Goal: Task Accomplishment & Management: Use online tool/utility

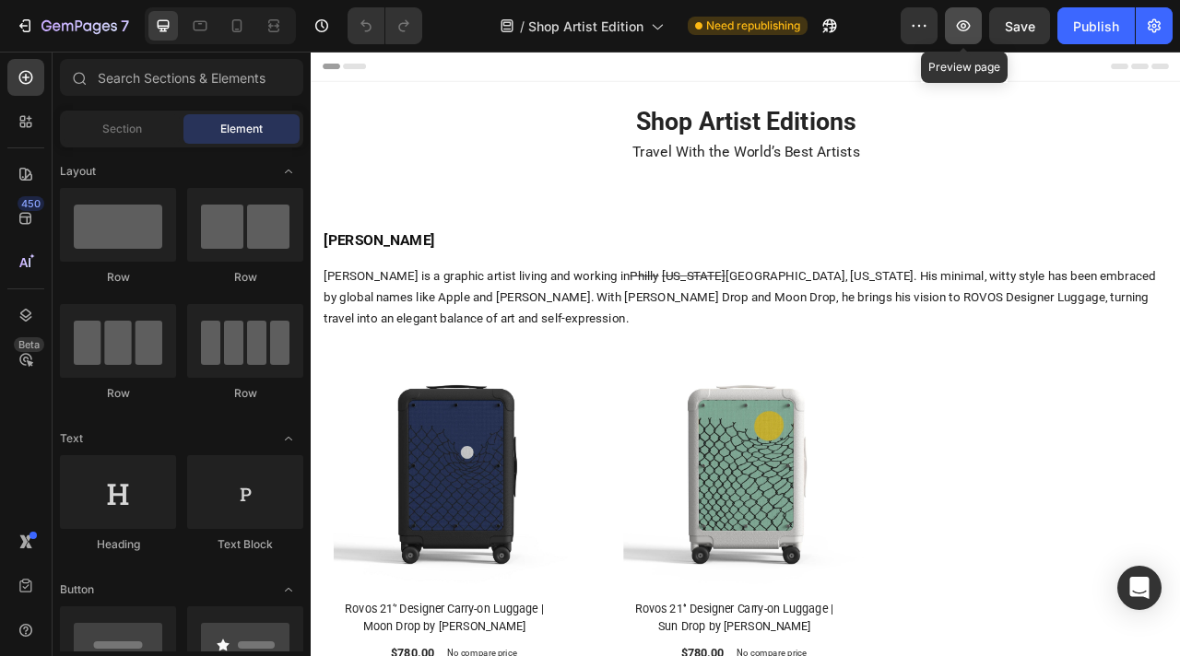
click at [956, 28] on icon "button" at bounding box center [963, 26] width 18 height 18
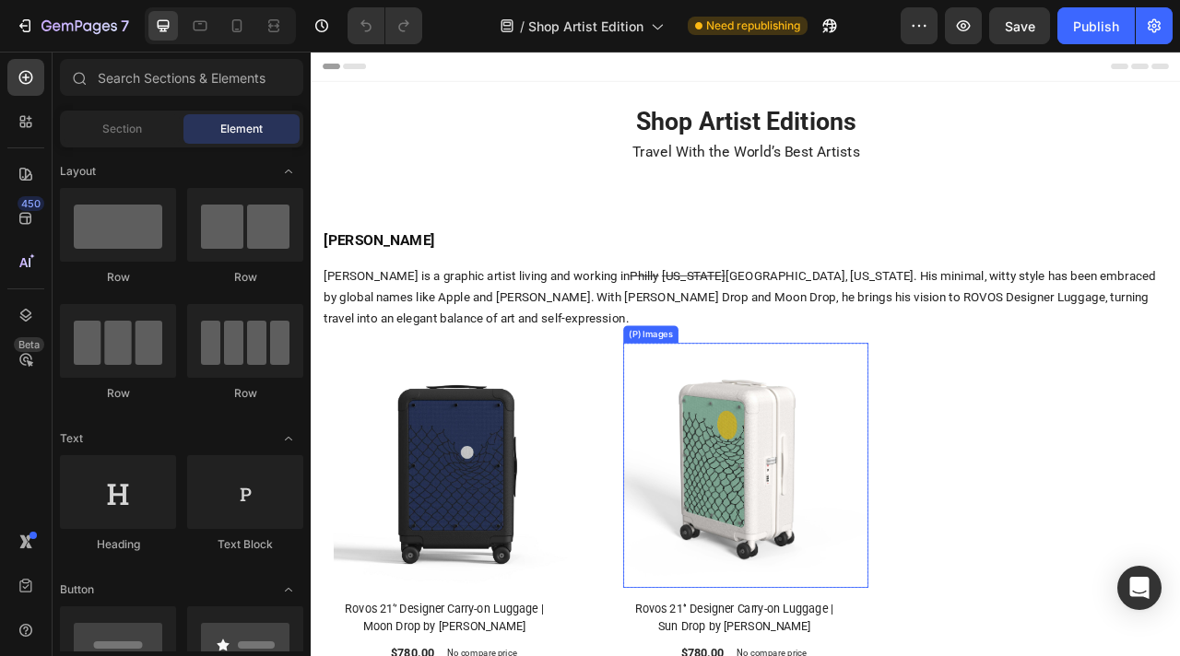
click at [753, 545] on img at bounding box center [864, 578] width 312 height 312
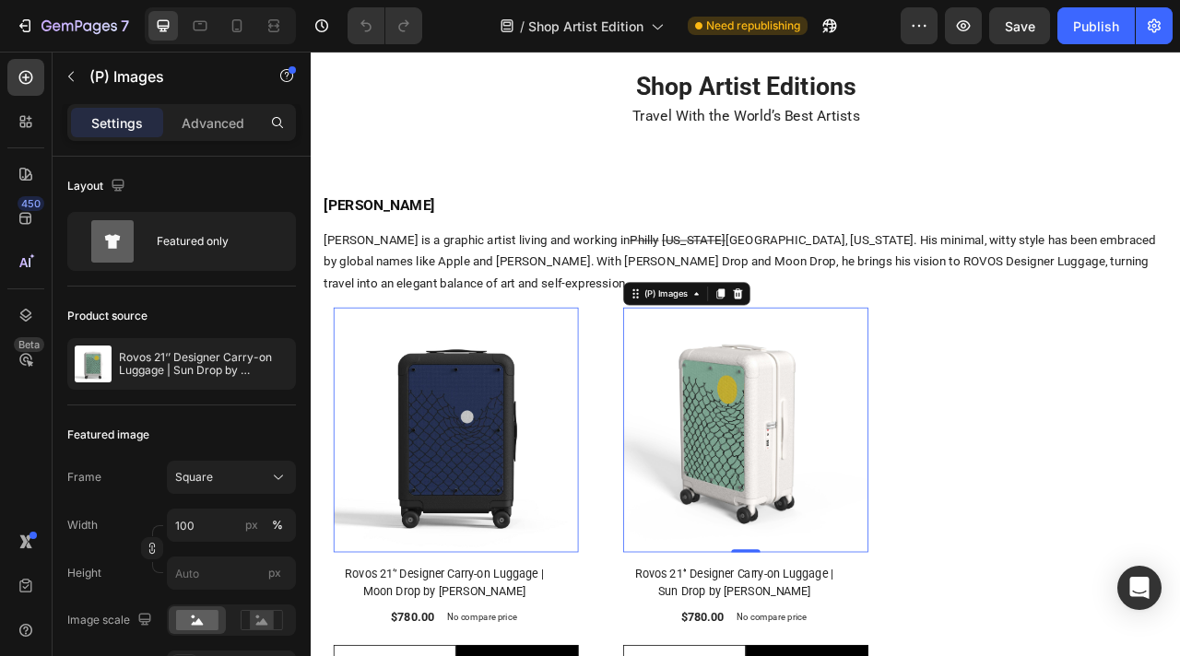
scroll to position [71, 0]
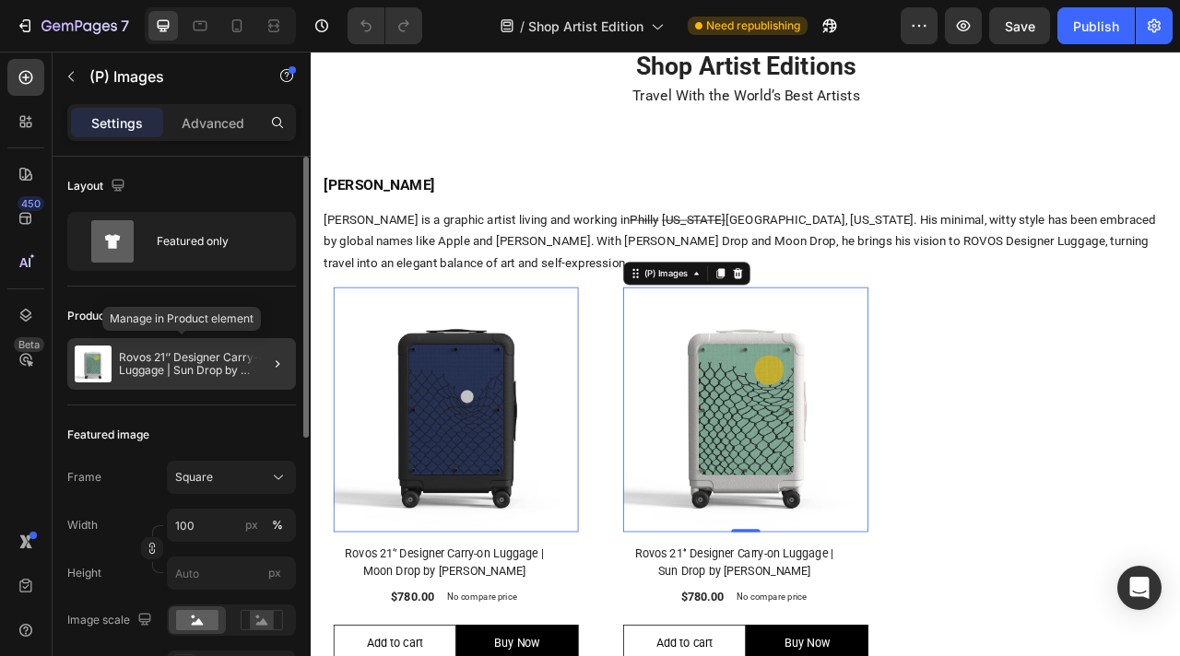
click at [215, 371] on p "Rovos 21‘’ Designer Carry-on Luggage | Sun Drop by [PERSON_NAME]" at bounding box center [204, 364] width 170 height 26
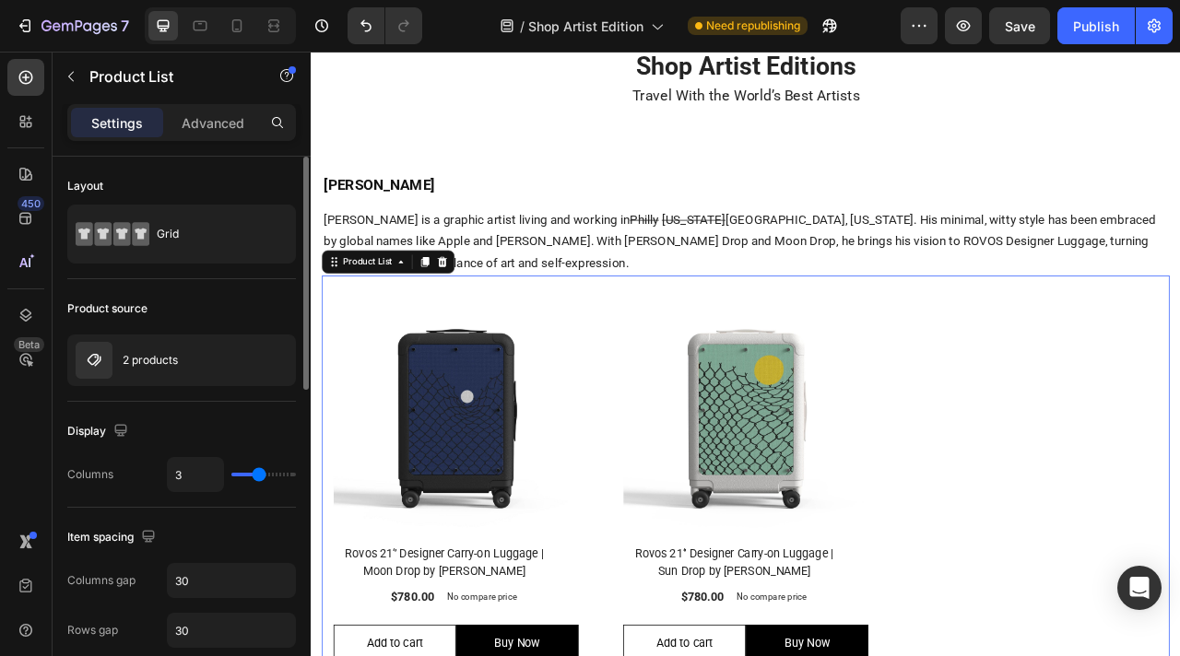
click at [0, 0] on div at bounding box center [0, 0] width 0 height 0
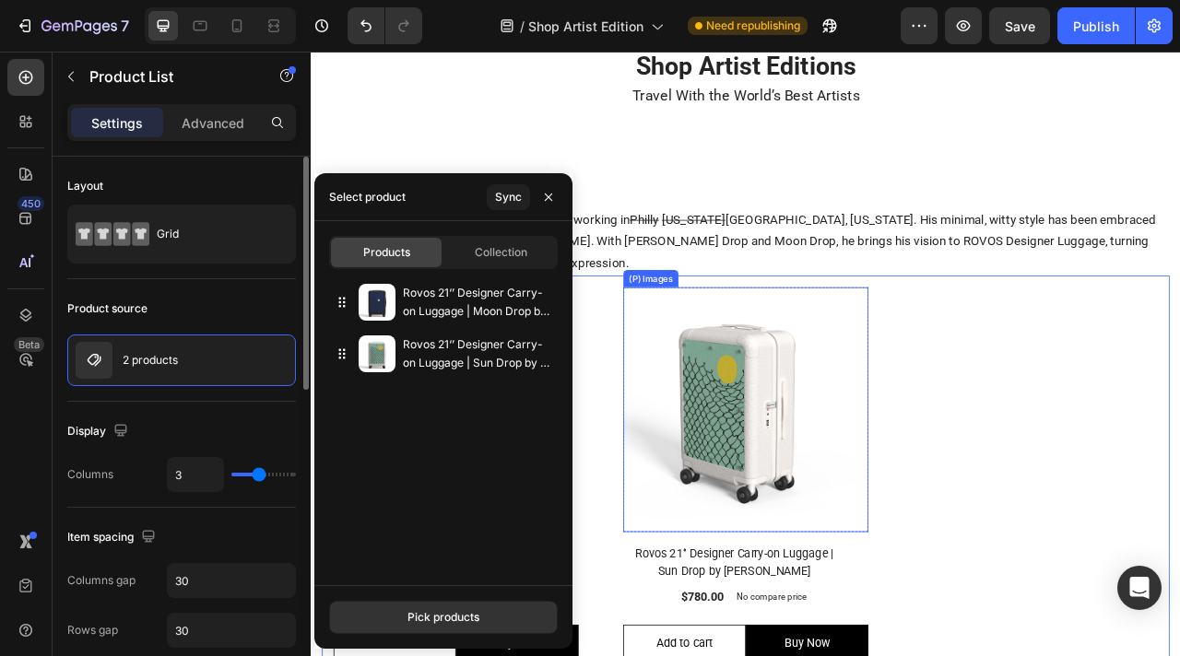
click at [896, 535] on img at bounding box center [864, 507] width 312 height 312
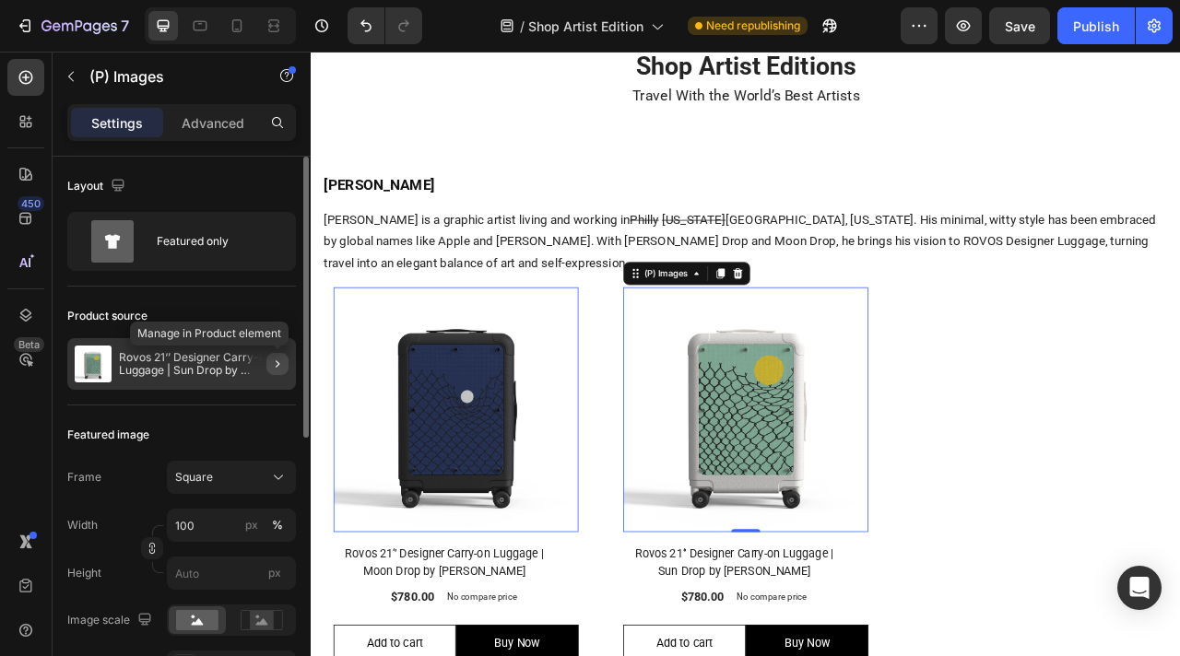
click at [275, 365] on icon "button" at bounding box center [277, 364] width 15 height 15
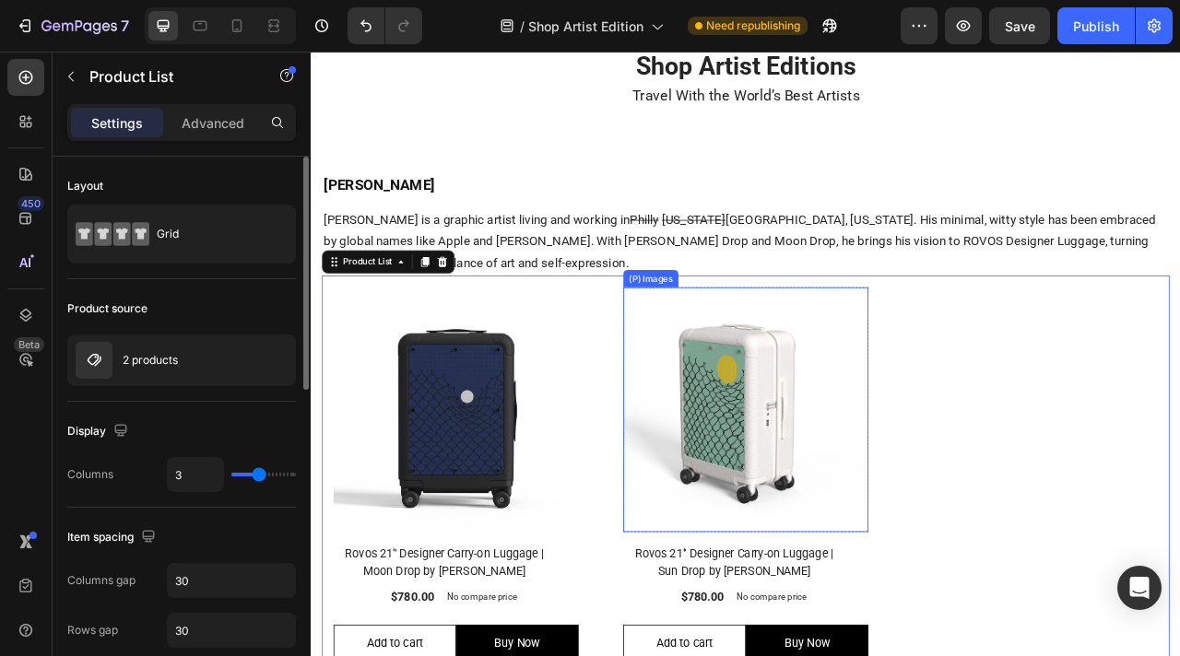
click at [851, 504] on img at bounding box center [864, 507] width 312 height 312
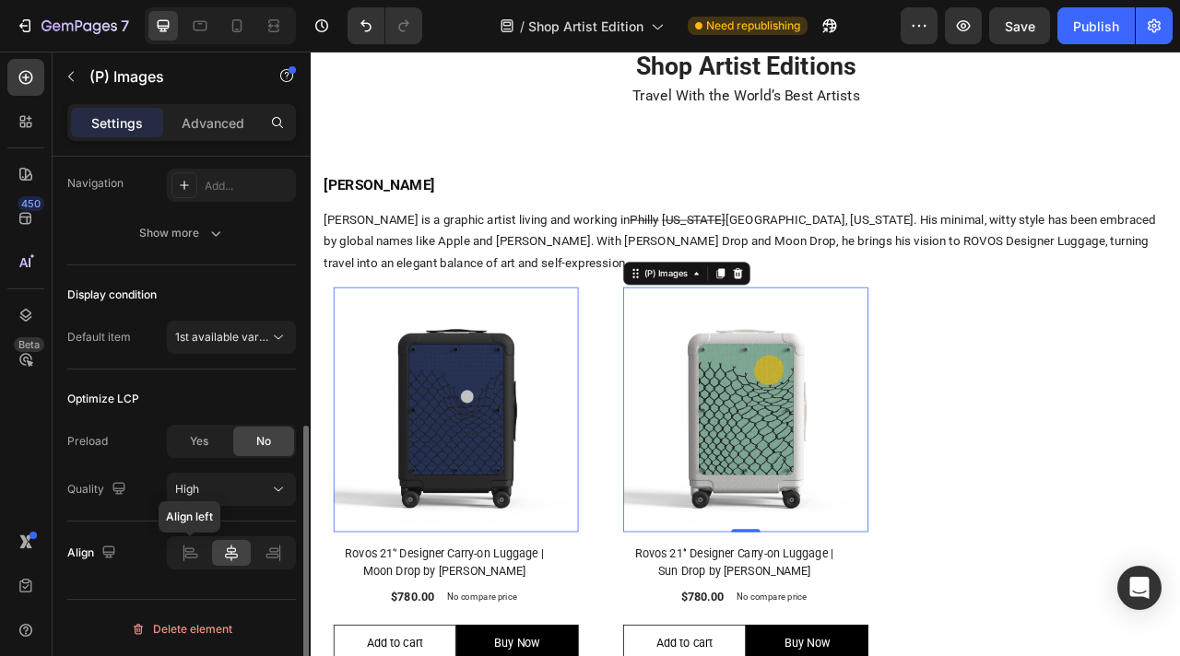
scroll to position [532, 0]
click at [210, 112] on div "Advanced" at bounding box center [213, 122] width 92 height 29
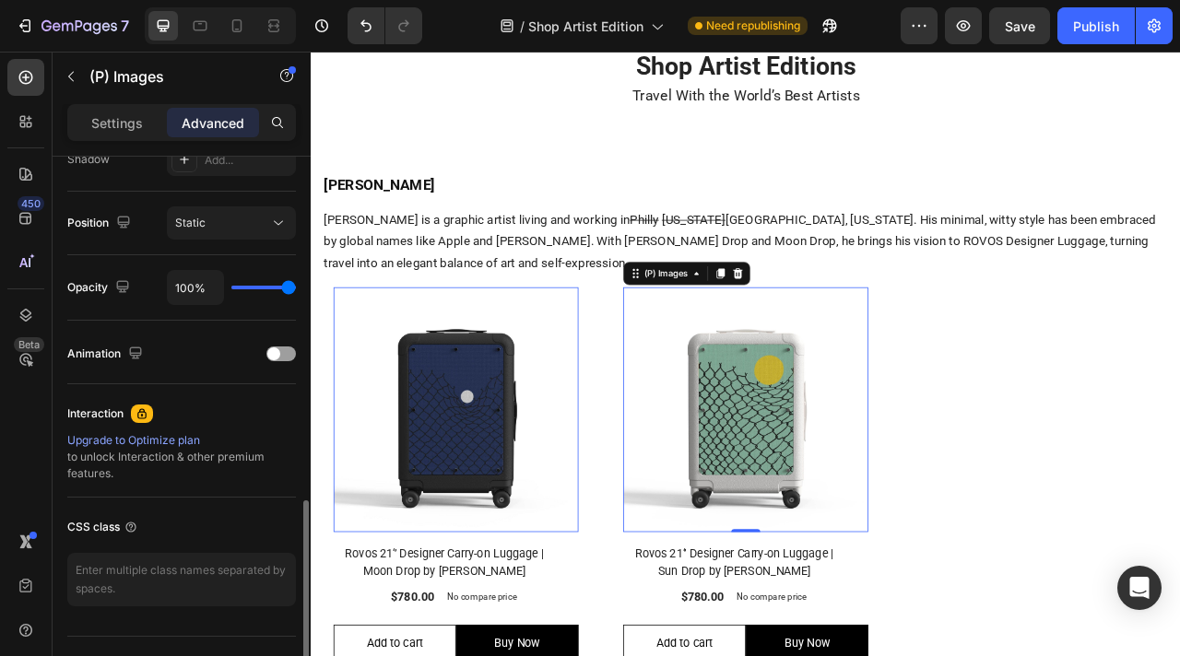
scroll to position [677, 0]
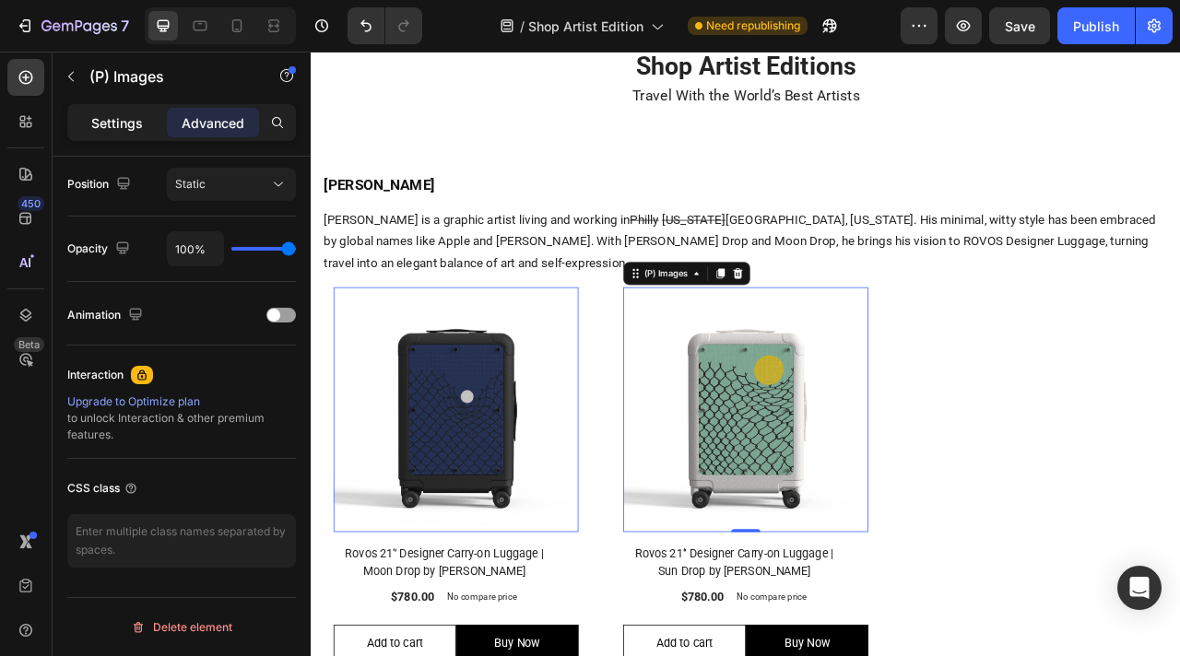
click at [132, 118] on p "Settings" at bounding box center [117, 122] width 52 height 19
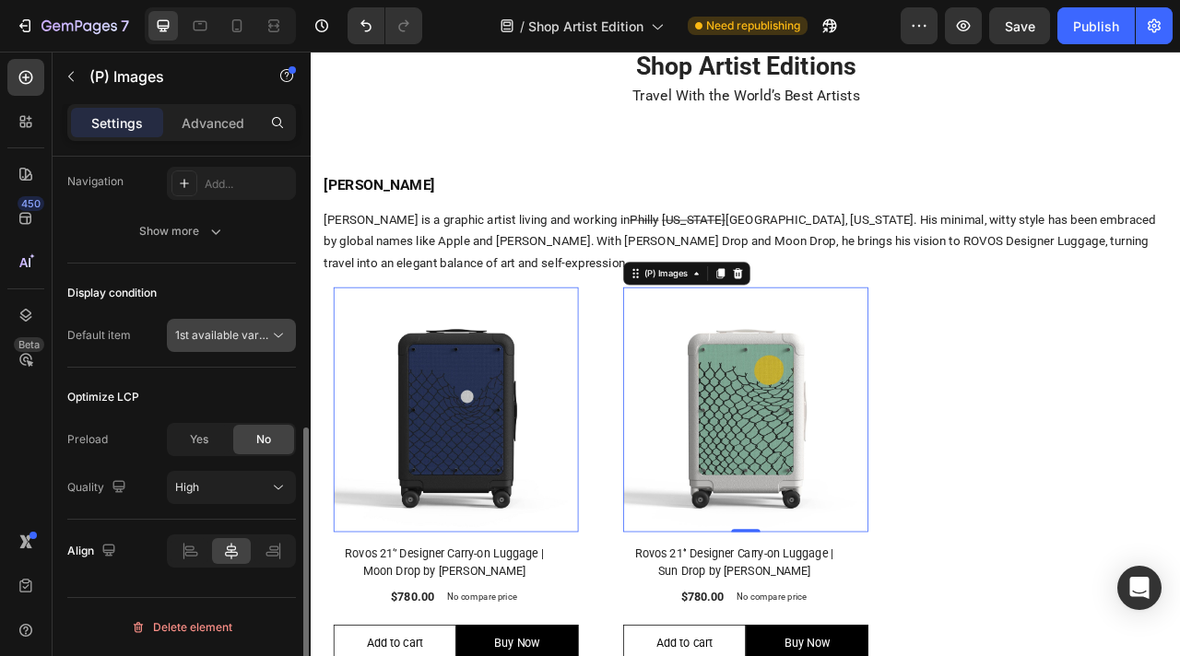
click at [258, 341] on span "1st available variant" at bounding box center [226, 335] width 103 height 14
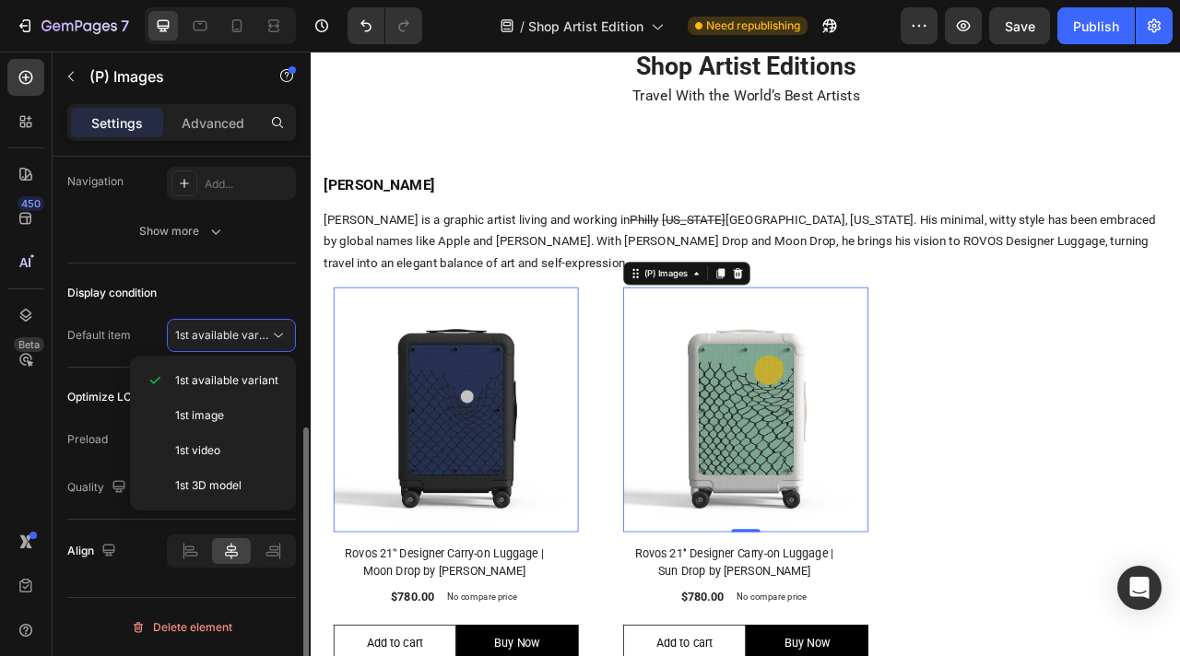
click at [247, 291] on div "Display condition" at bounding box center [181, 292] width 229 height 29
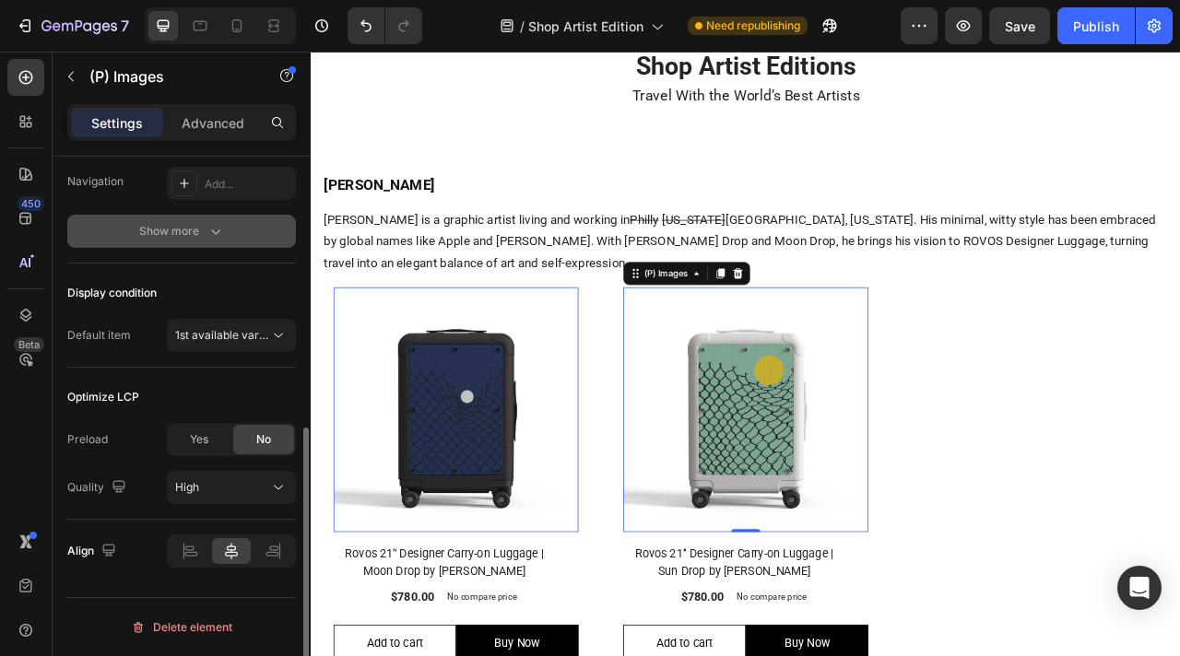
click at [201, 218] on button "Show more" at bounding box center [181, 231] width 229 height 33
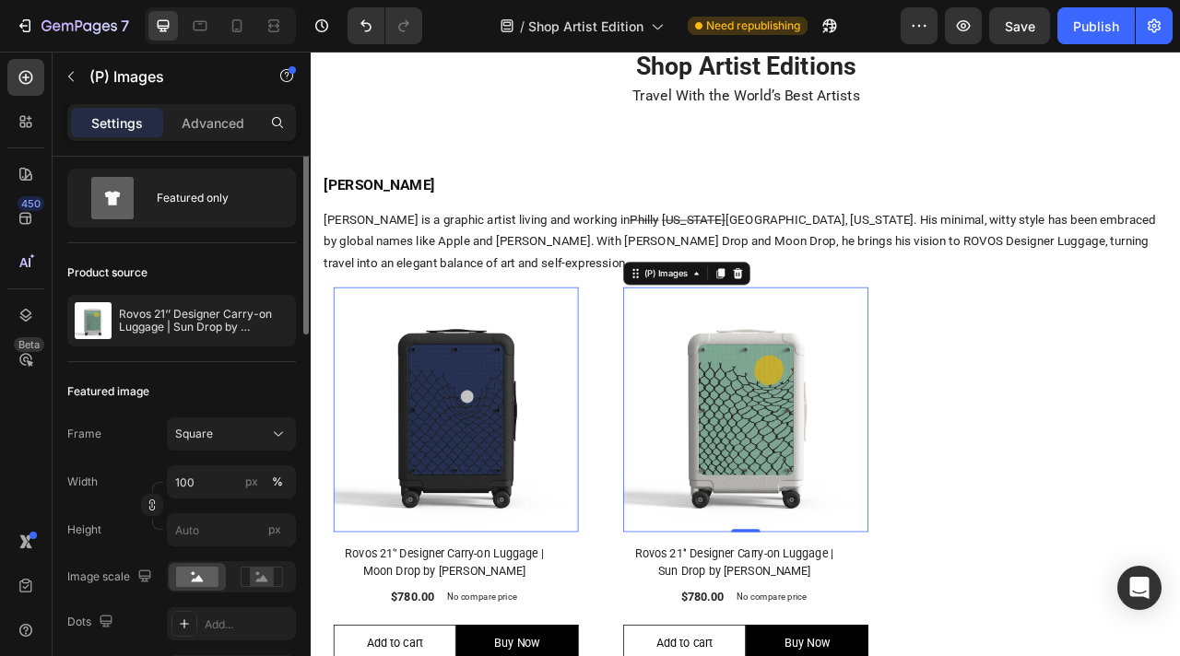
scroll to position [0, 0]
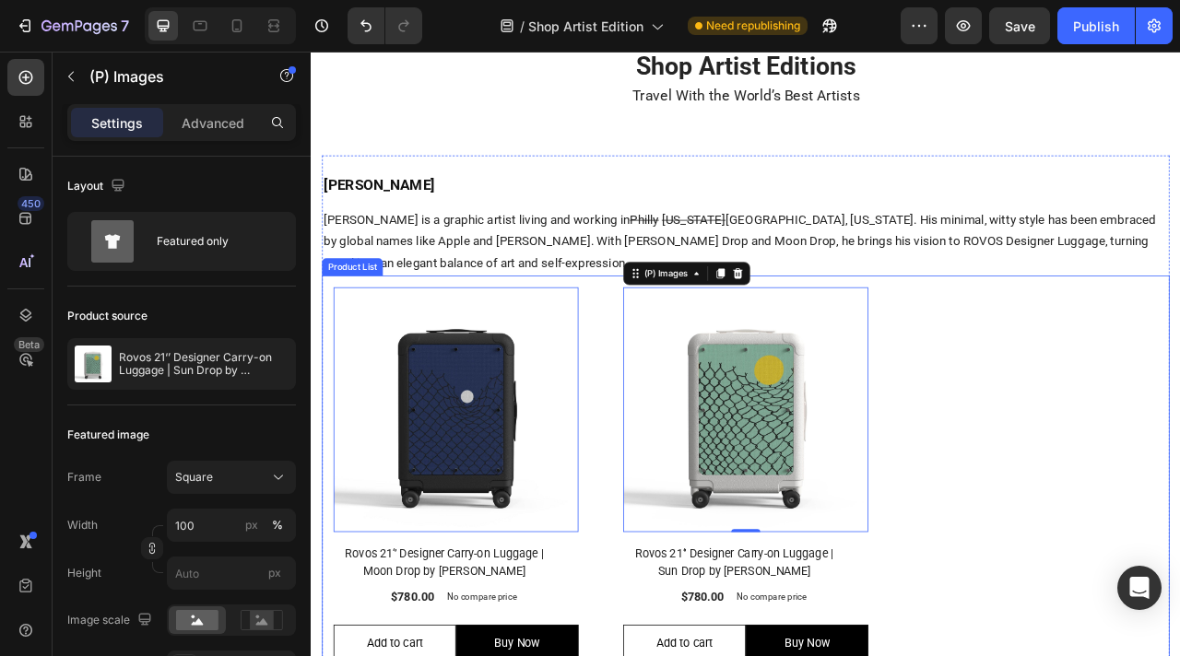
click at [1125, 455] on div "(P) Images 0 Row Rovos 21‘’ Designer Carry-on Luggage | Moon Drop by [PERSON_NA…" at bounding box center [863, 597] width 1078 height 523
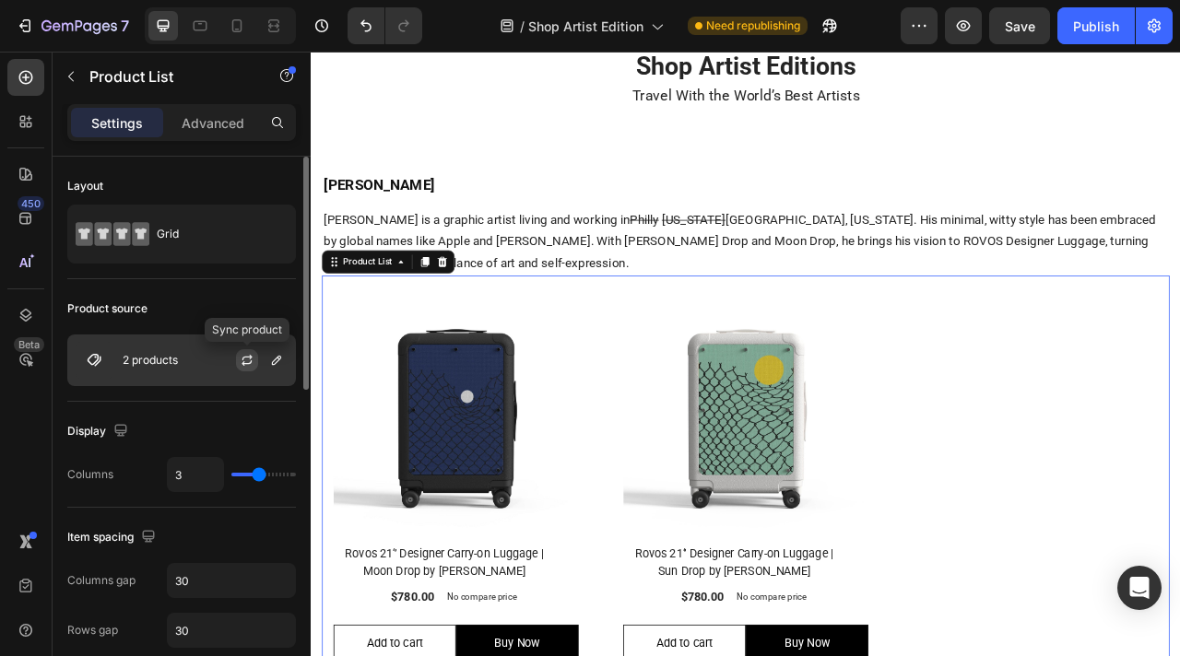
click at [245, 365] on icon "button" at bounding box center [247, 360] width 15 height 15
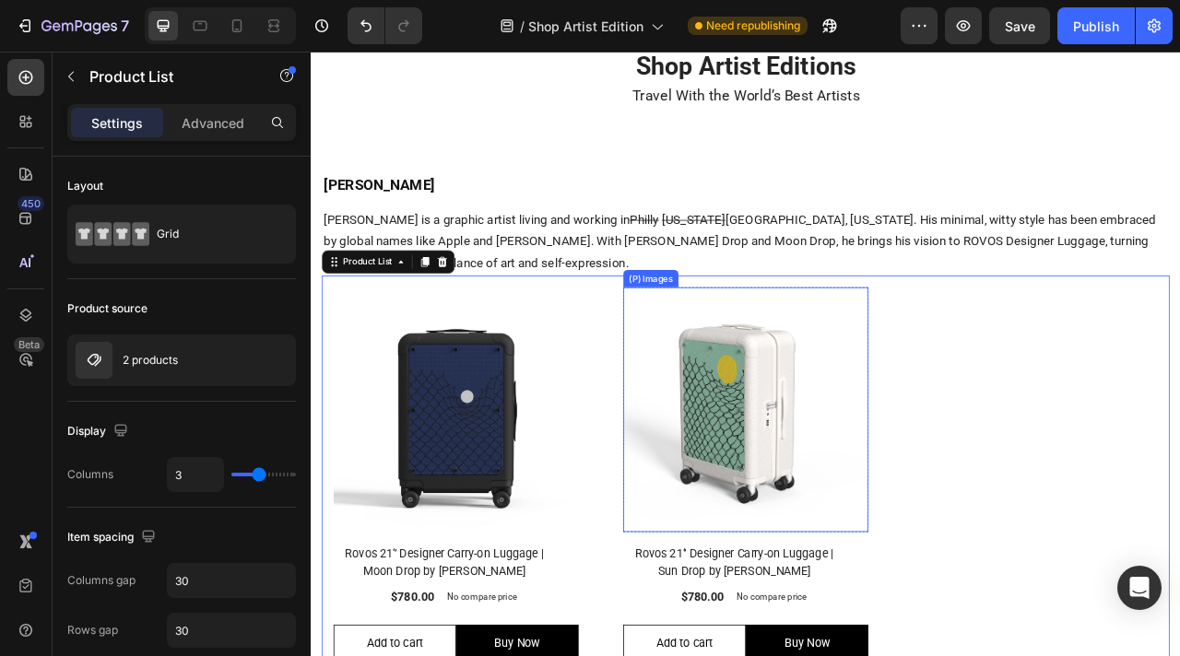
click at [828, 515] on img at bounding box center [864, 507] width 312 height 312
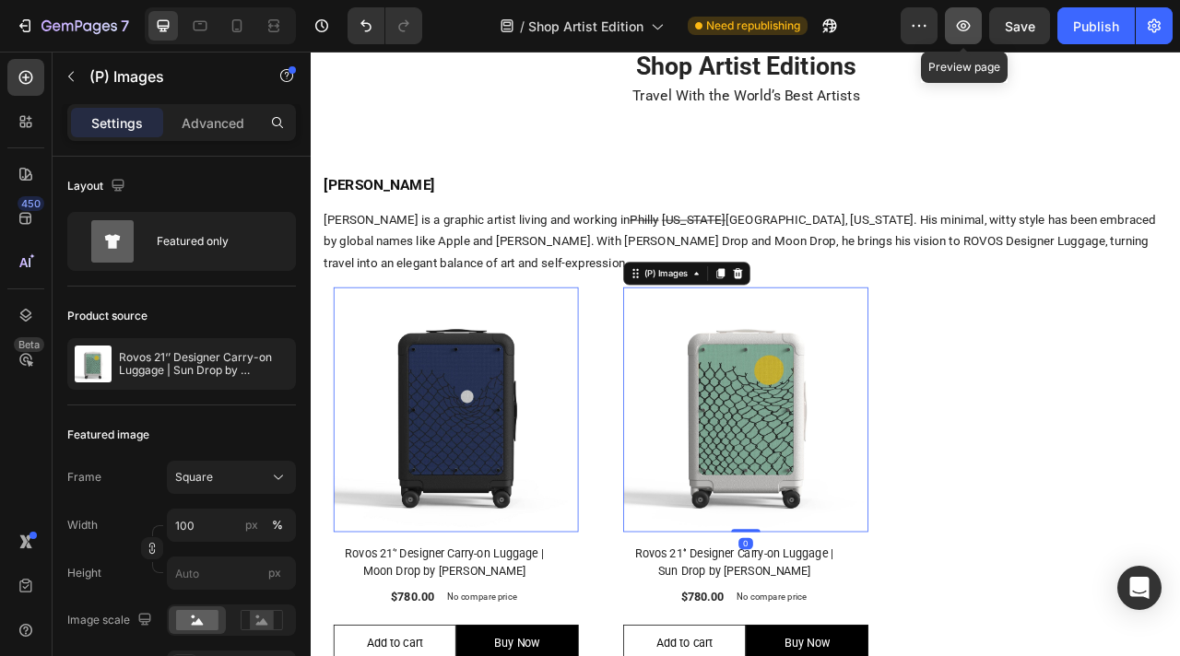
click at [958, 35] on button "button" at bounding box center [963, 25] width 37 height 37
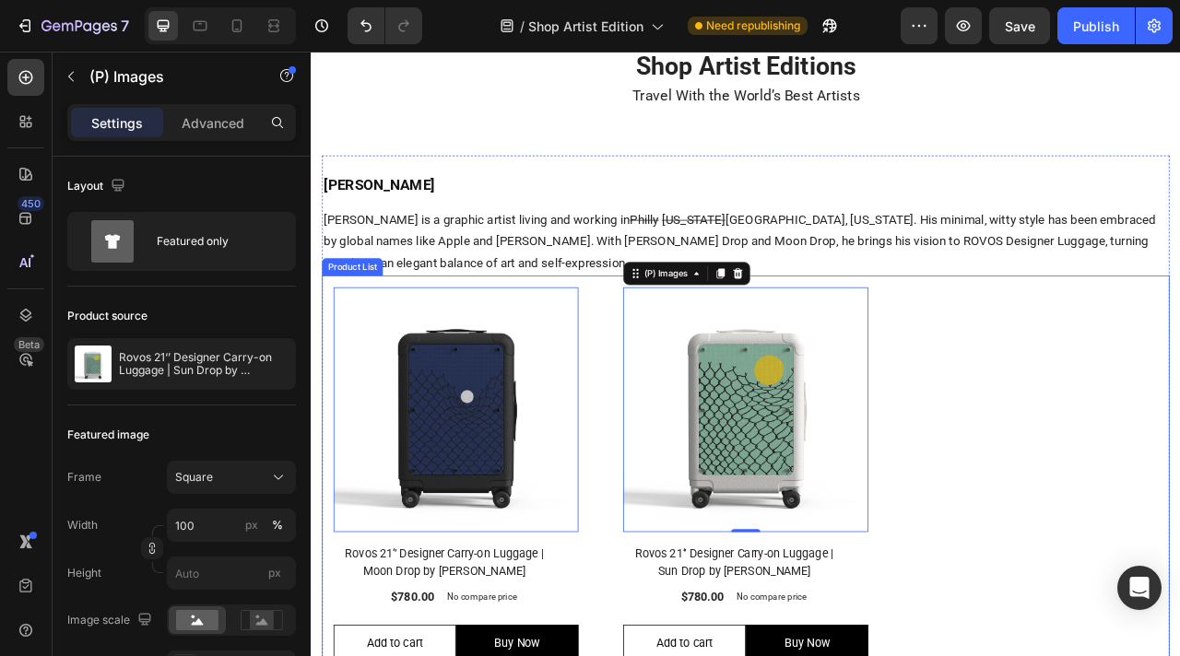
click at [1179, 475] on div "(P) Images 0 Row Rovos 21‘’ Designer Carry-on Luggage | Moon Drop by [PERSON_NA…" at bounding box center [863, 597] width 1078 height 523
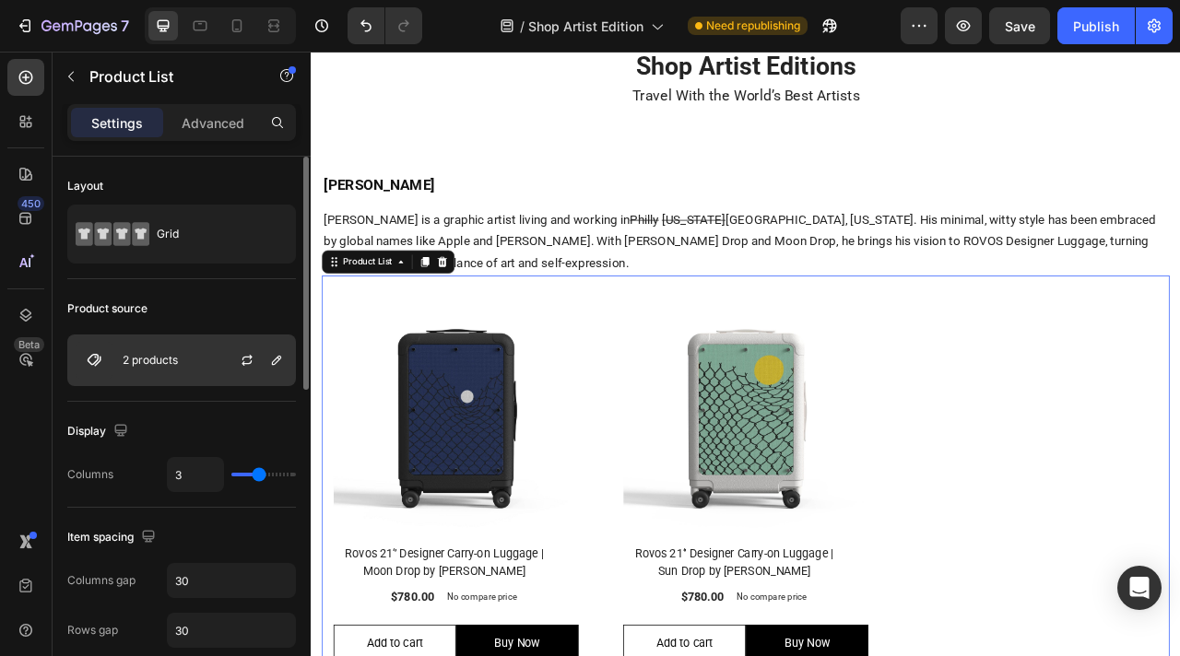
click at [206, 345] on div "2 products" at bounding box center [181, 361] width 229 height 52
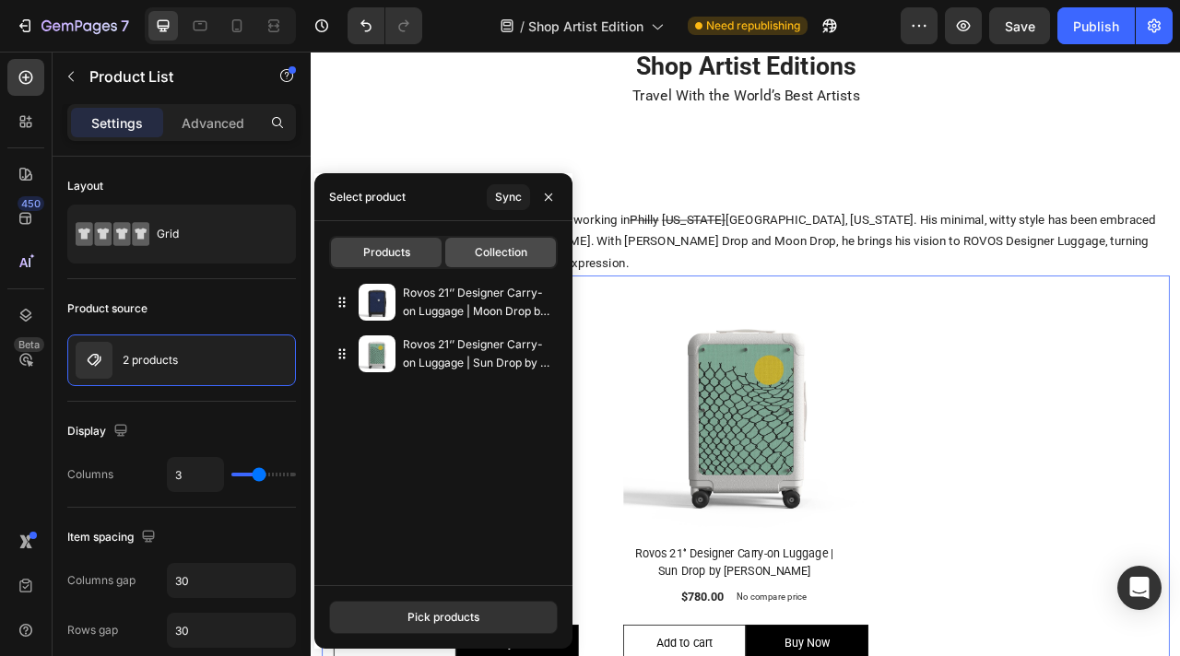
click at [493, 260] on span "Collection" at bounding box center [501, 252] width 53 height 17
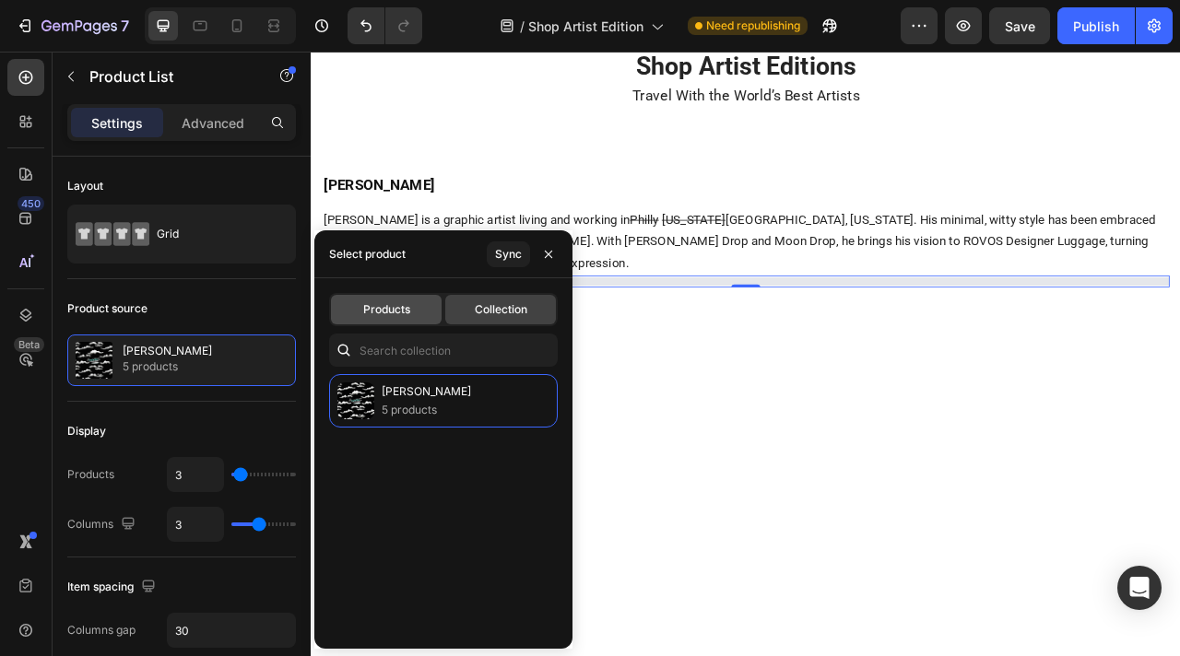
click at [406, 307] on span "Products" at bounding box center [386, 309] width 47 height 17
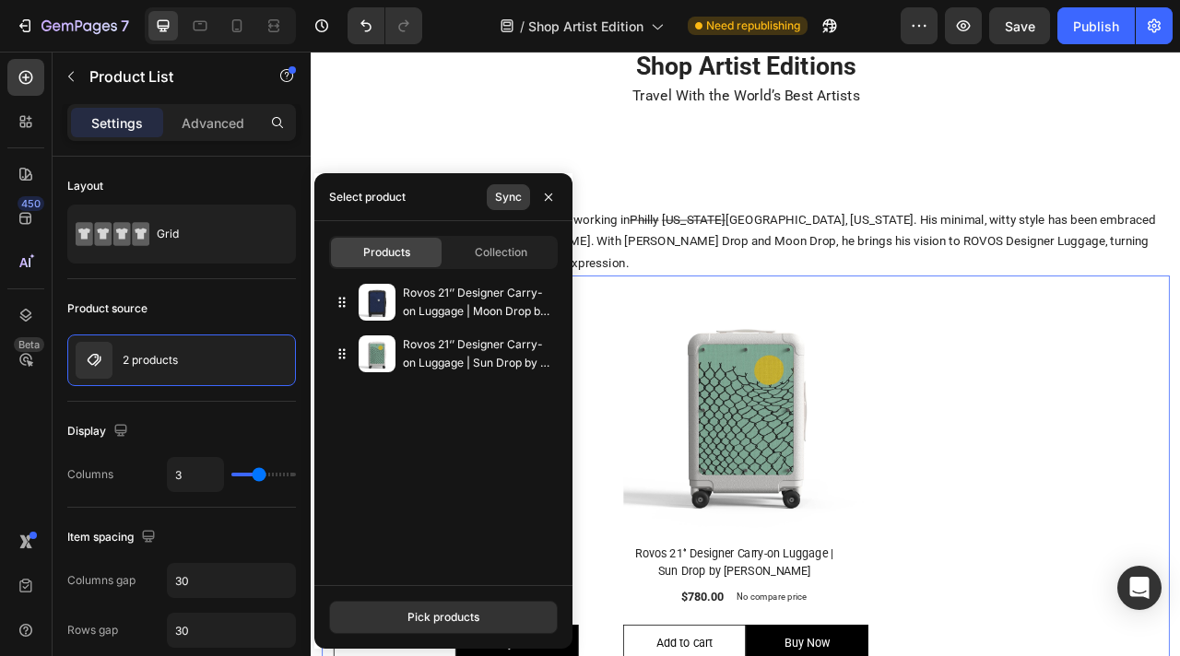
click at [512, 197] on div "Sync" at bounding box center [508, 197] width 27 height 17
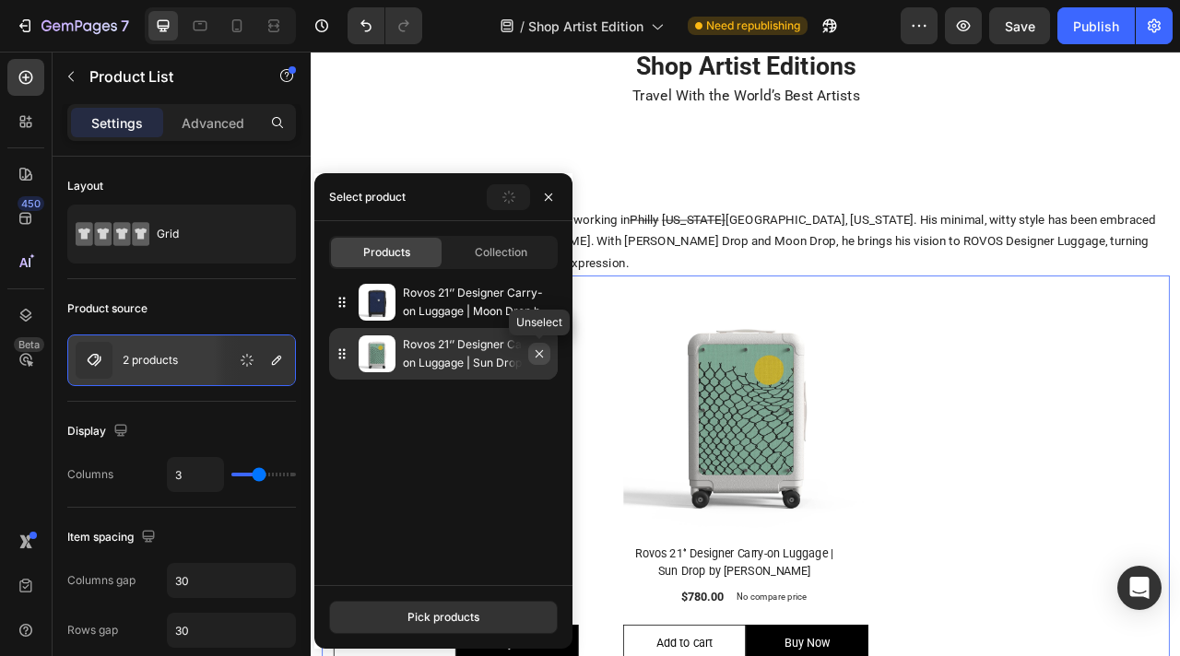
click at [543, 352] on icon "button" at bounding box center [539, 354] width 15 height 15
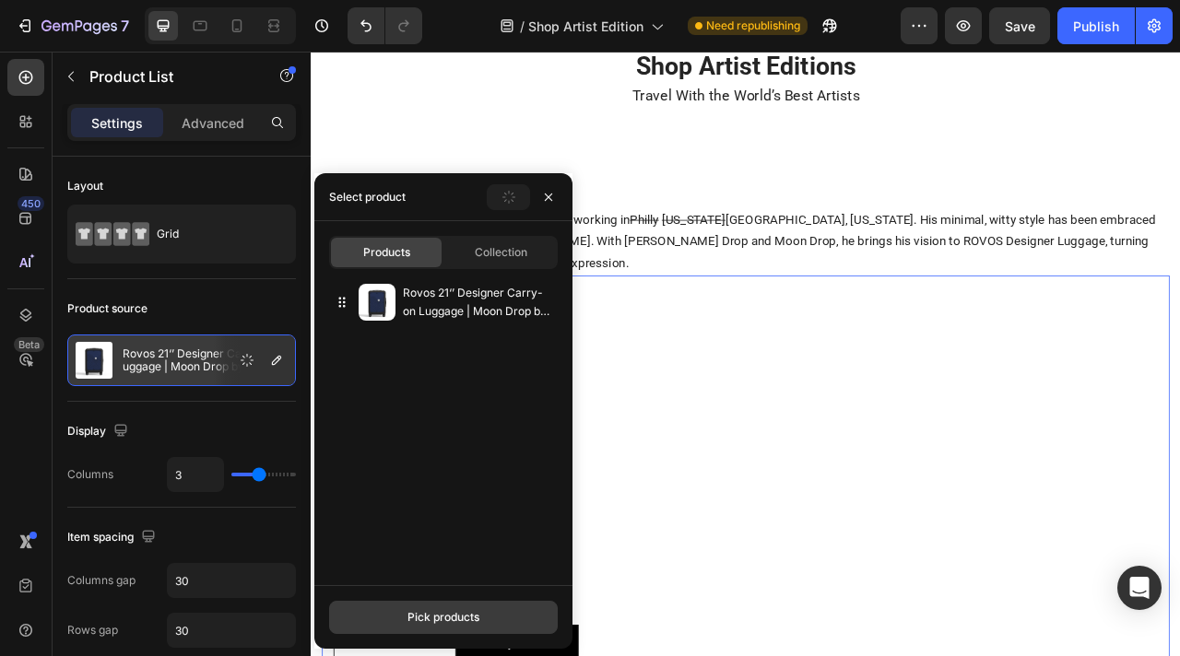
click at [456, 616] on div "Pick products" at bounding box center [443, 617] width 72 height 17
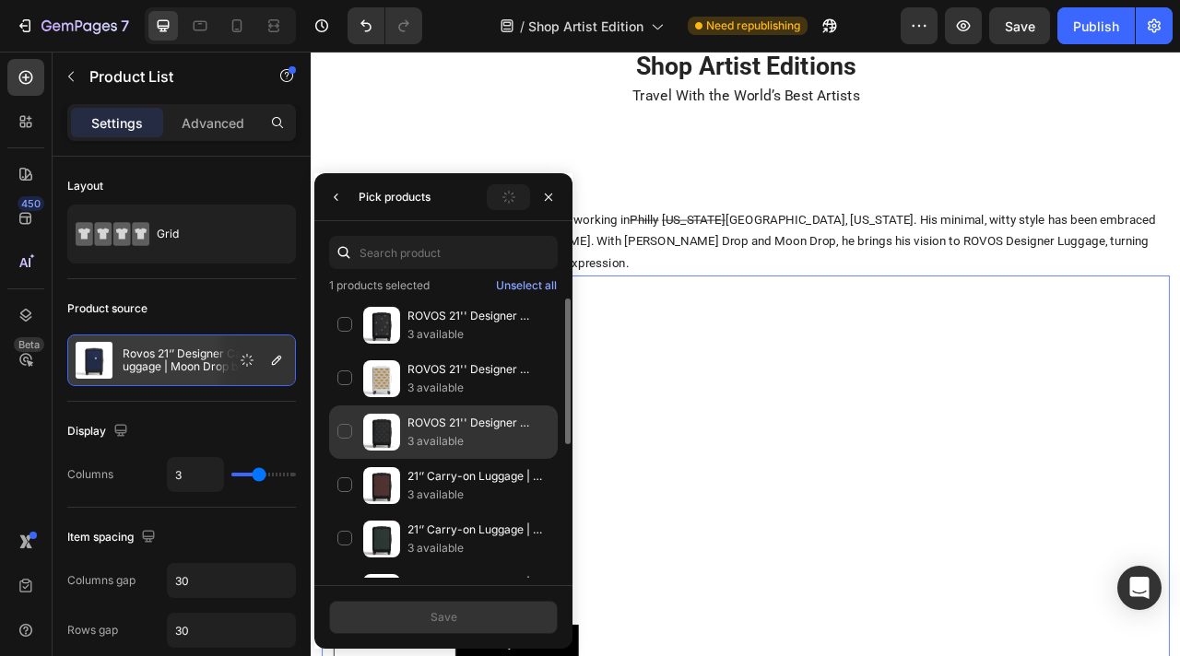
scroll to position [288, 0]
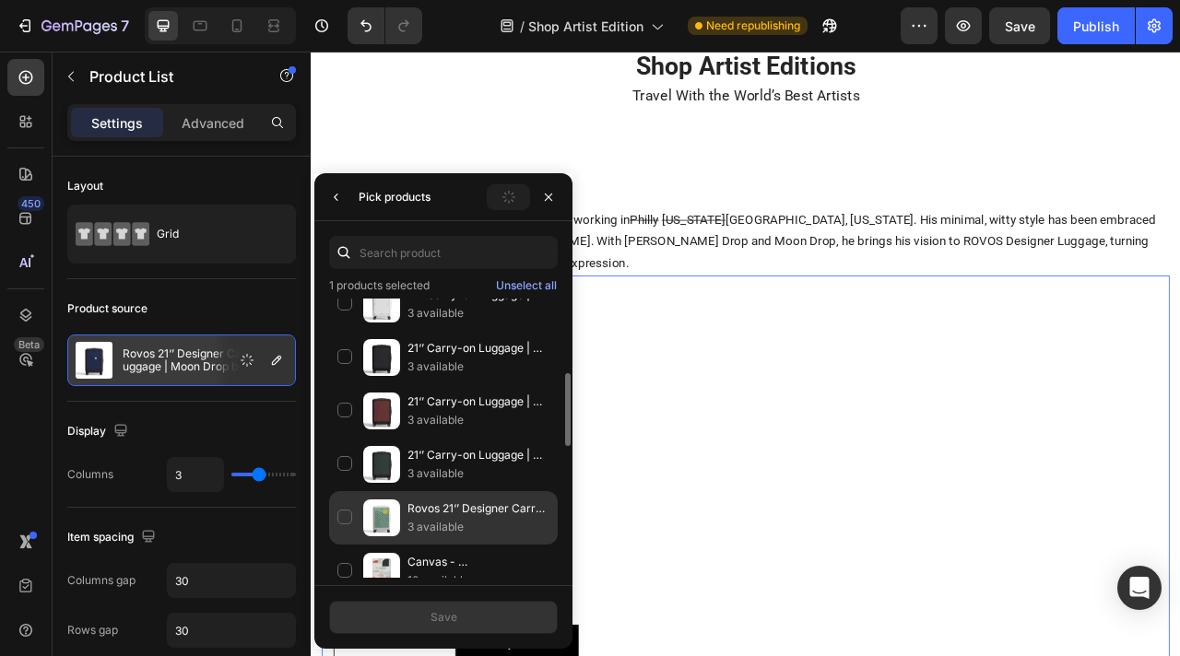
click at [348, 545] on div "Rovos 21‘’ Designer Carry-on Luggage | Sun Drop by [PERSON_NAME] 3 available" at bounding box center [443, 571] width 229 height 53
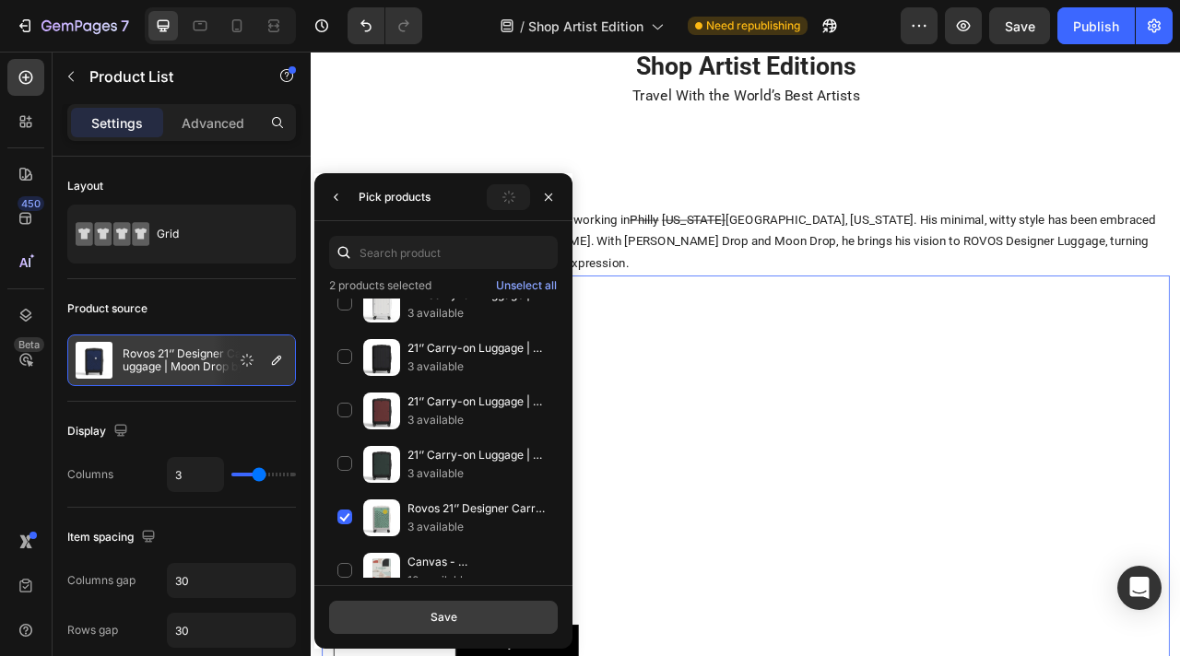
scroll to position [15, 0]
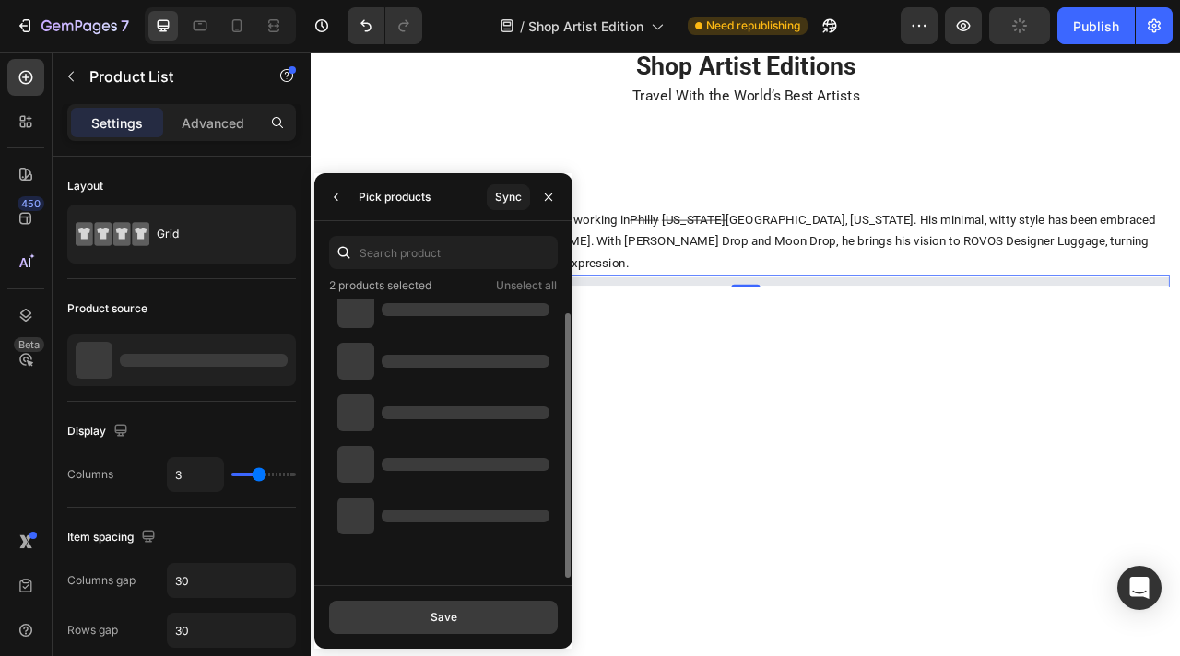
click at [417, 607] on button "Save" at bounding box center [443, 617] width 229 height 33
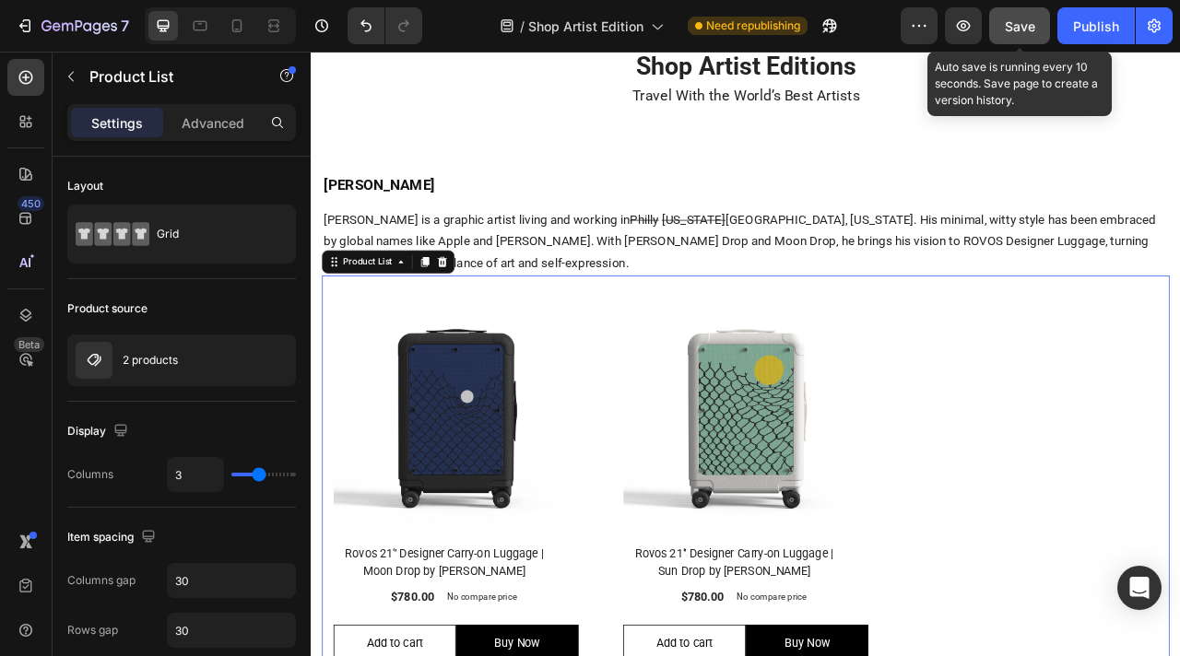
click at [1024, 33] on div "Save" at bounding box center [1020, 26] width 30 height 19
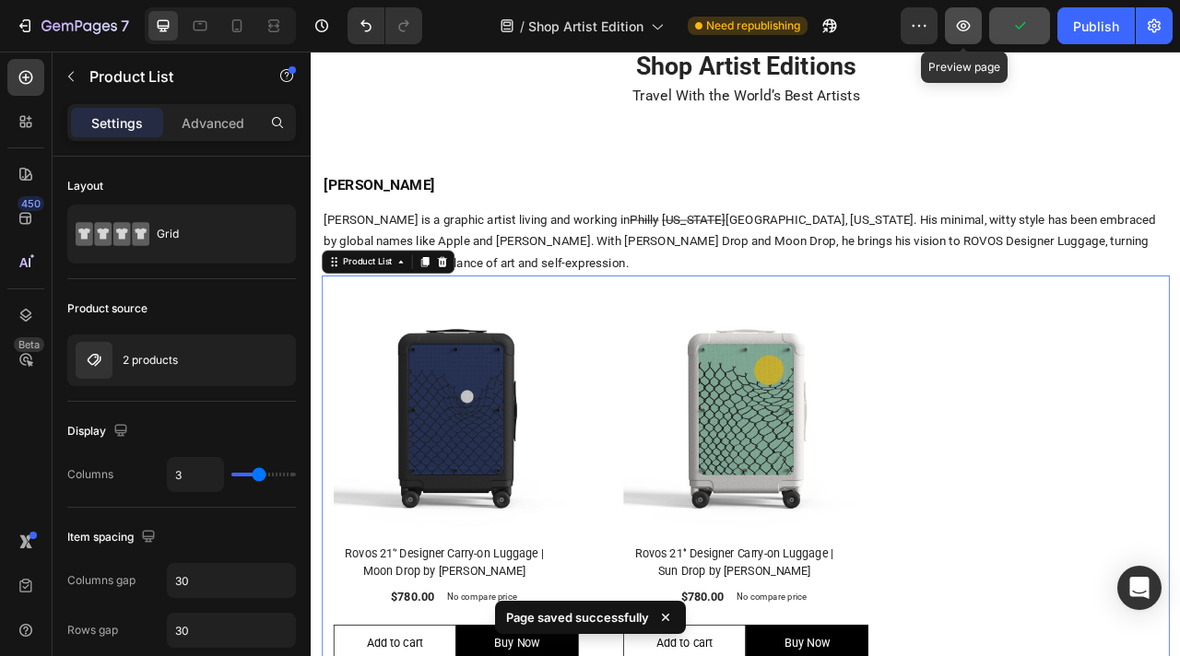
click at [959, 35] on button "button" at bounding box center [963, 25] width 37 height 37
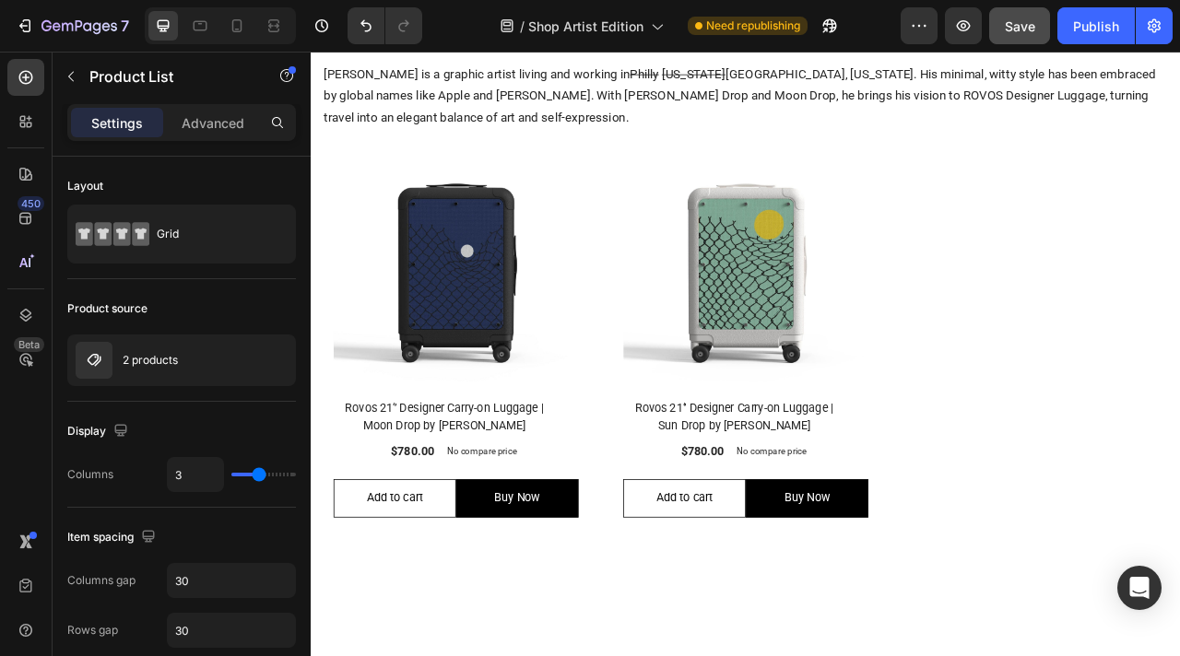
scroll to position [0, 0]
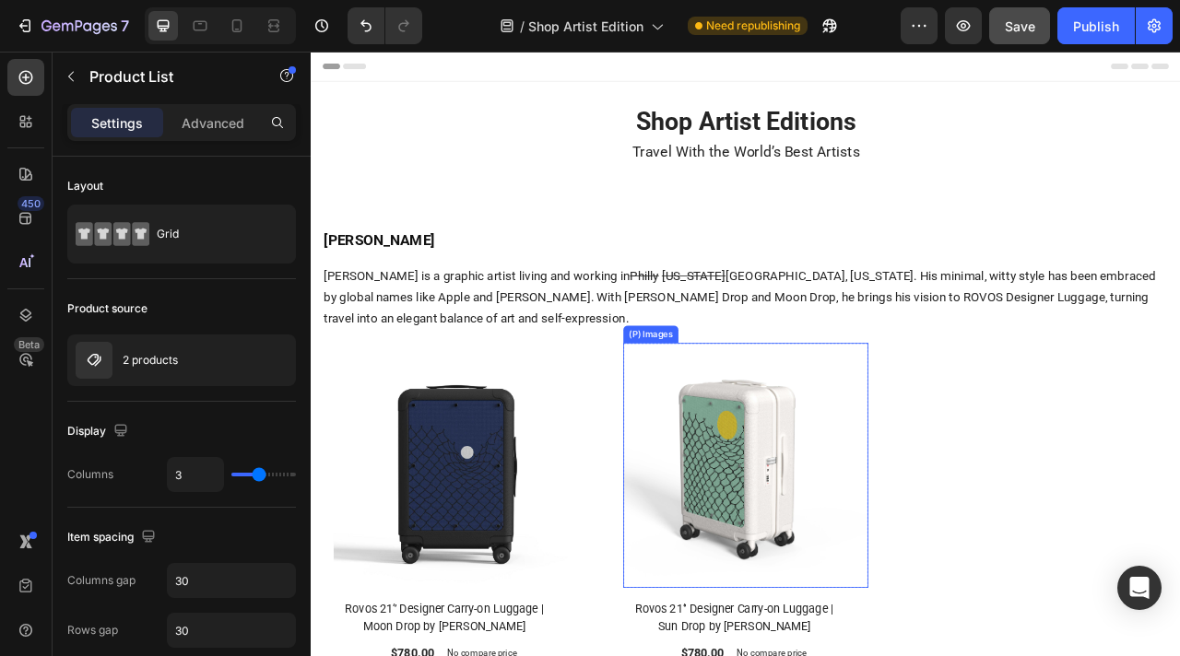
click at [759, 539] on img at bounding box center [864, 578] width 312 height 312
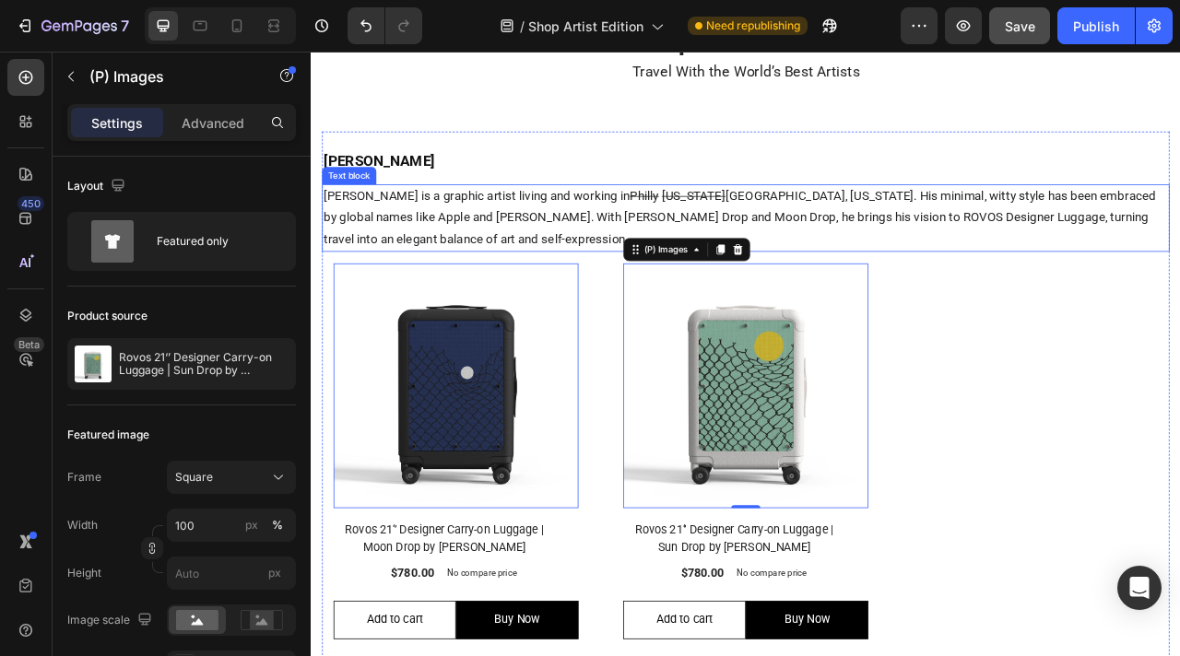
scroll to position [102, 0]
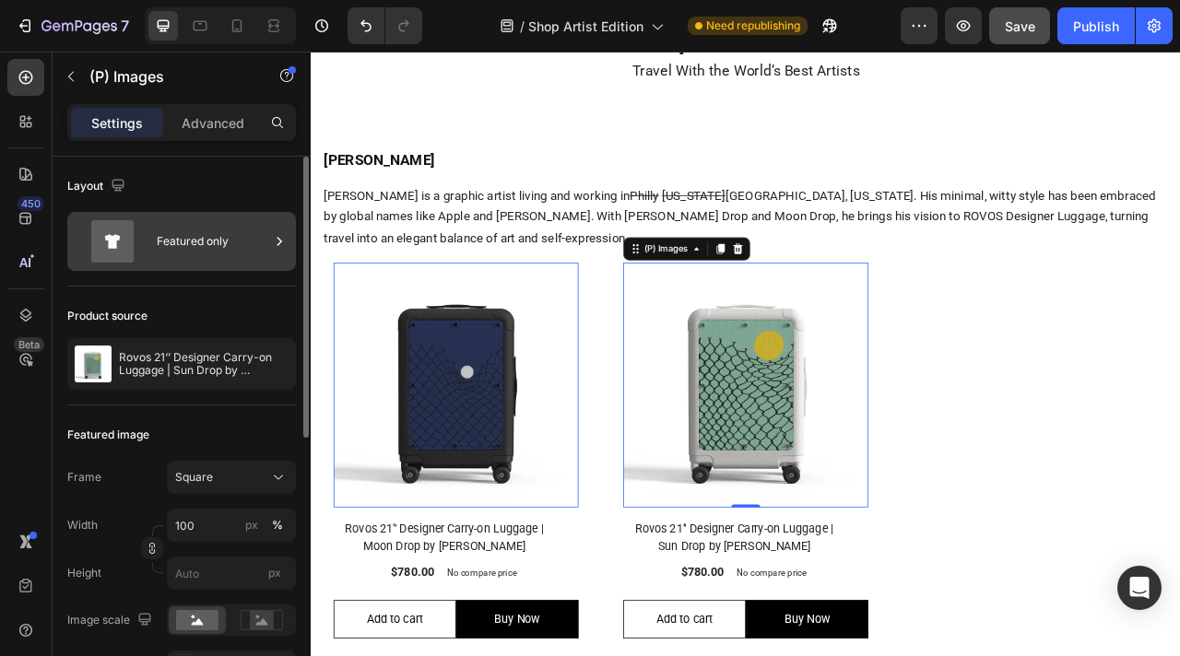
click at [229, 238] on div "Featured only" at bounding box center [213, 241] width 112 height 42
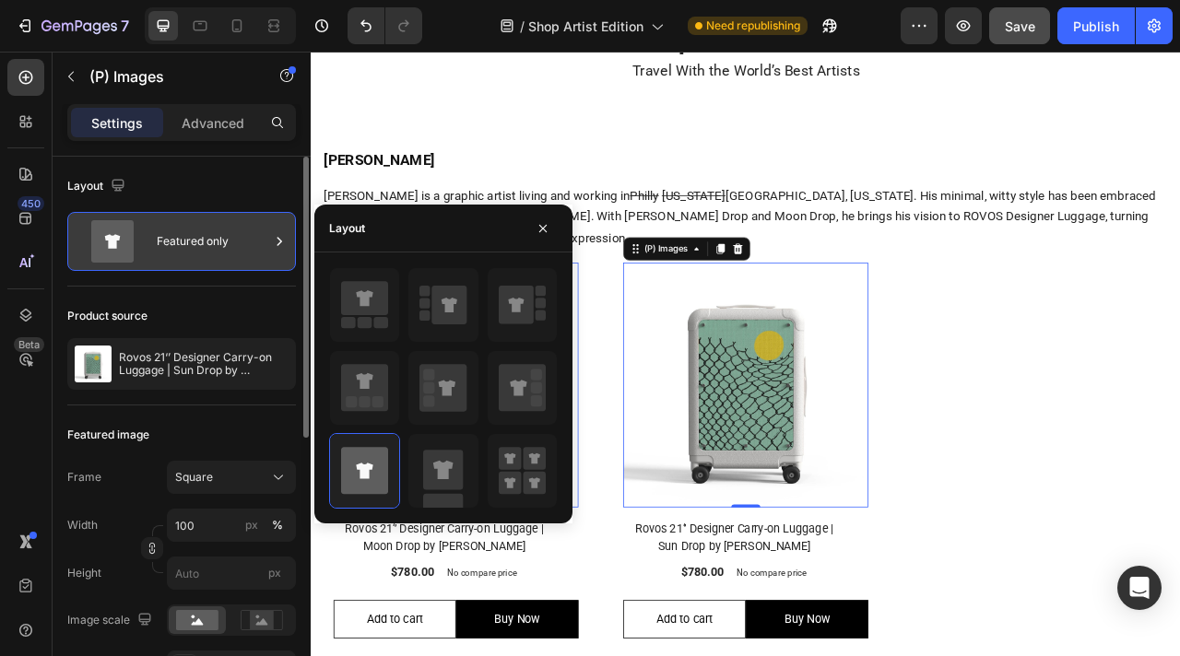
click at [229, 238] on div "Featured only" at bounding box center [213, 241] width 112 height 42
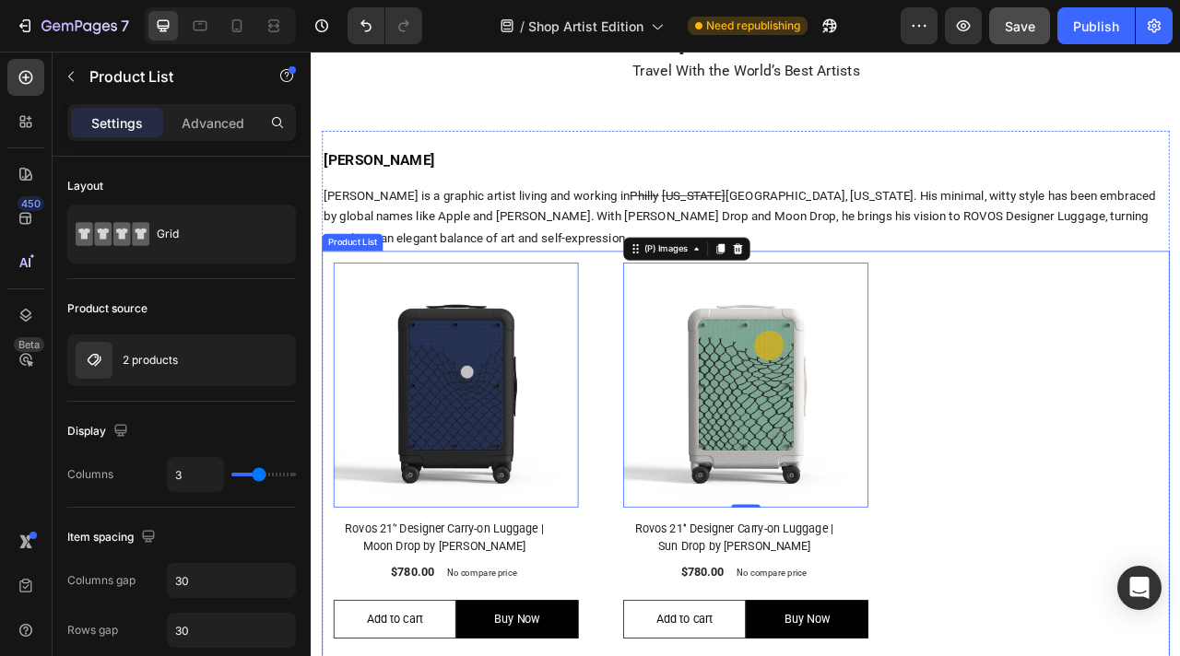
click at [676, 535] on div "(P) Images 0 Row Rovos 21‘’ Designer Carry-on Luggage | Moon Drop by [PERSON_NA…" at bounding box center [863, 566] width 1078 height 523
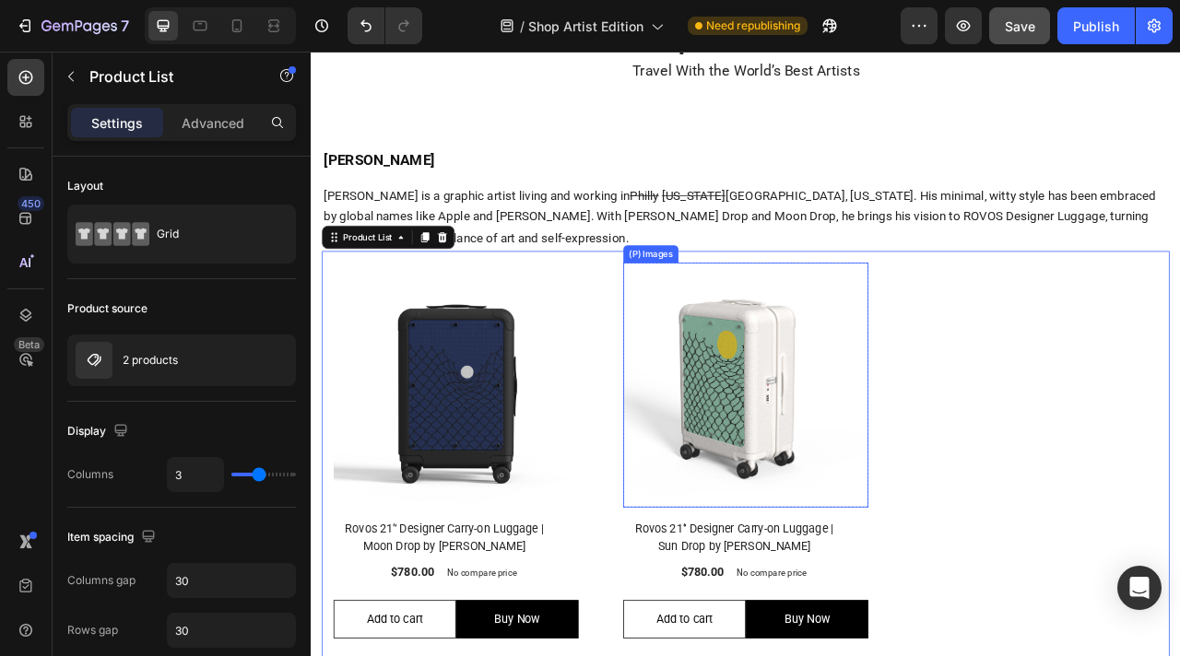
click at [822, 515] on img at bounding box center [864, 476] width 312 height 312
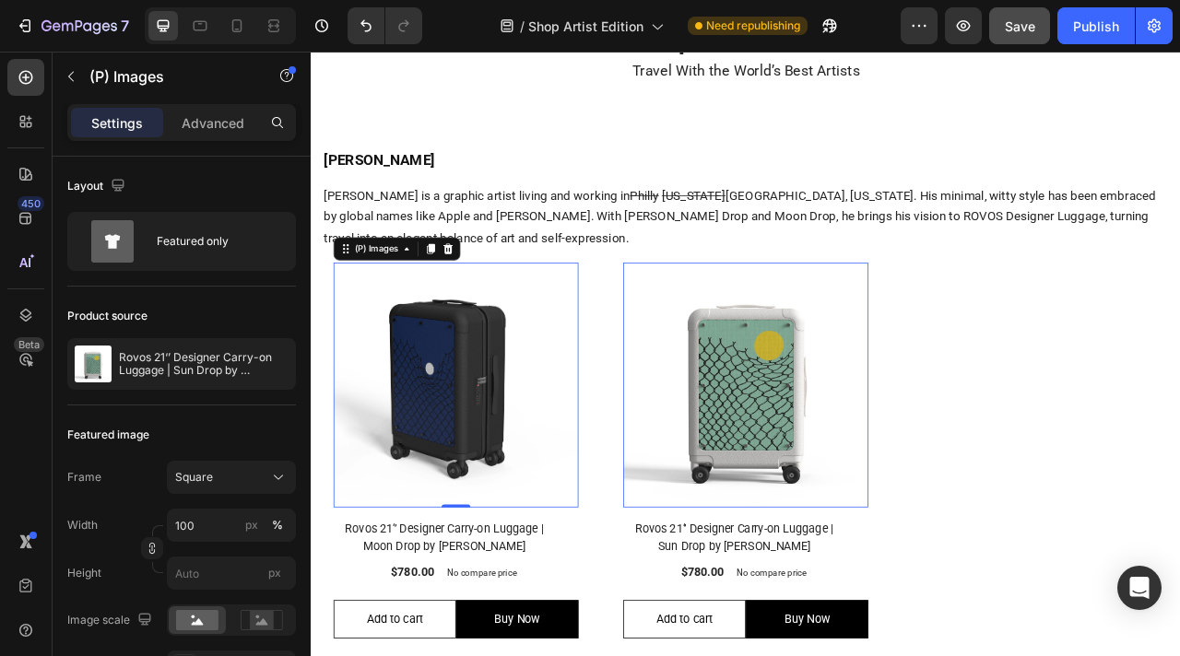
click at [511, 497] on img at bounding box center [495, 476] width 312 height 312
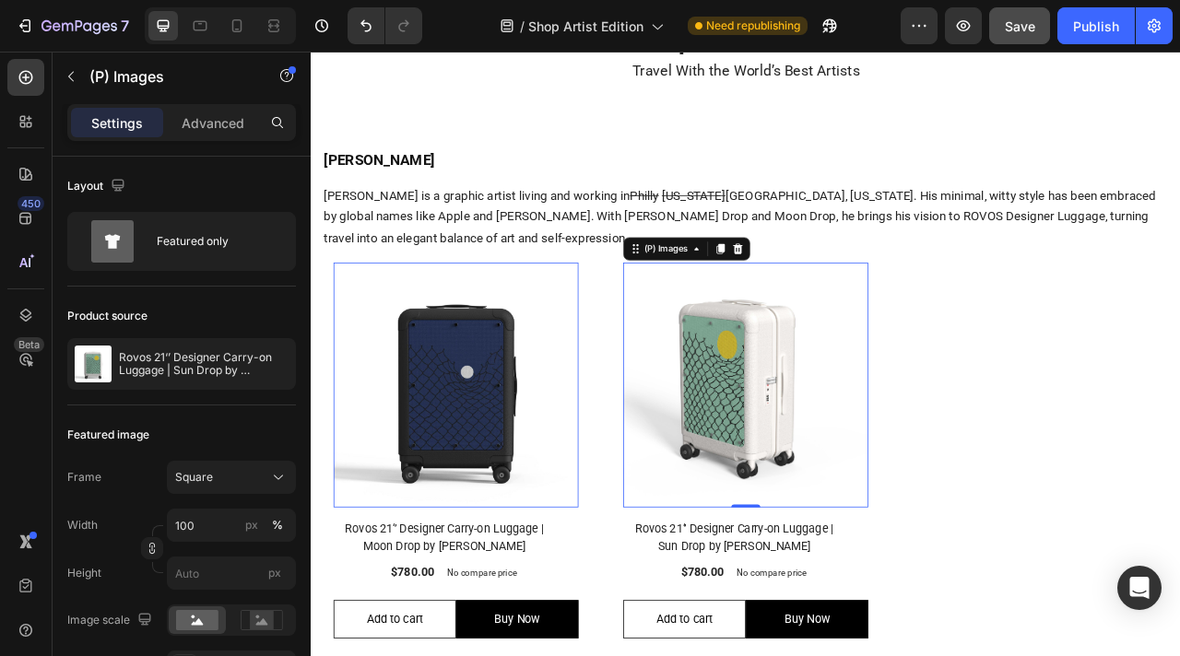
click at [779, 488] on img at bounding box center [864, 476] width 312 height 312
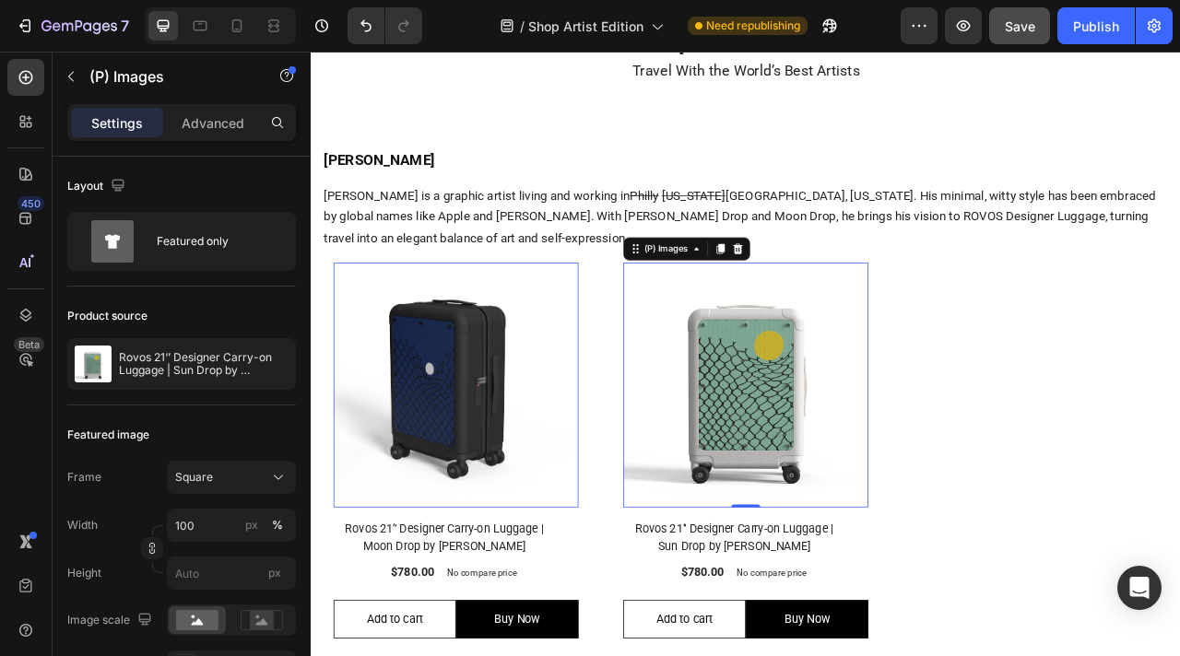
click at [564, 504] on img at bounding box center [495, 476] width 312 height 312
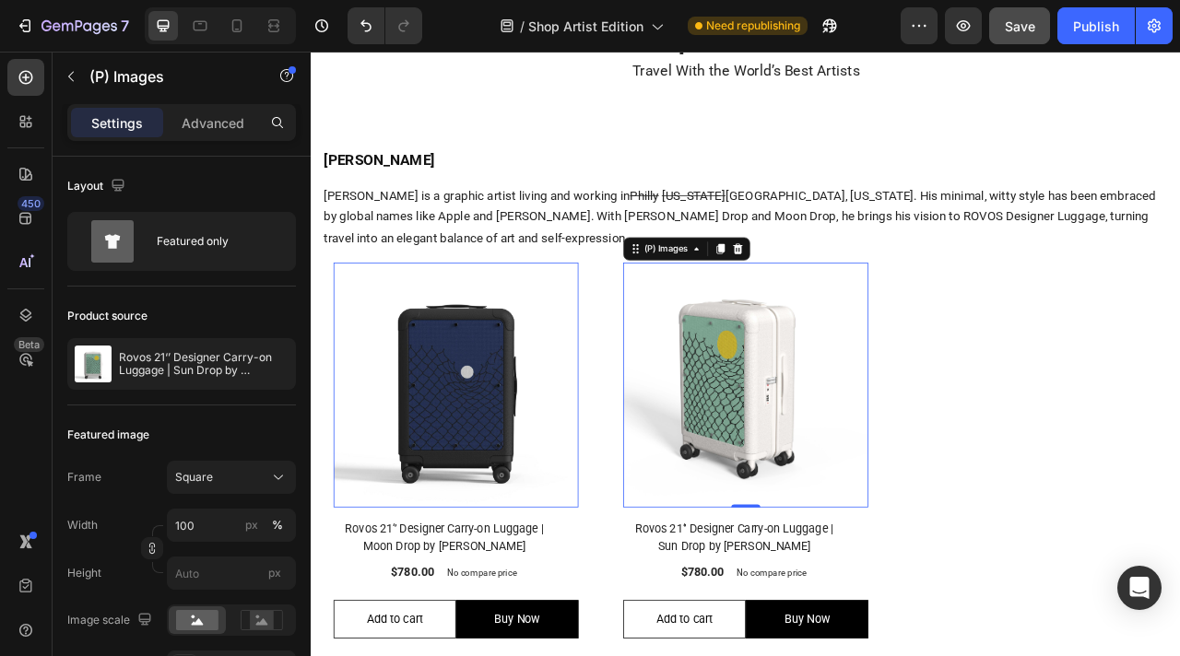
click at [802, 508] on img at bounding box center [864, 476] width 312 height 312
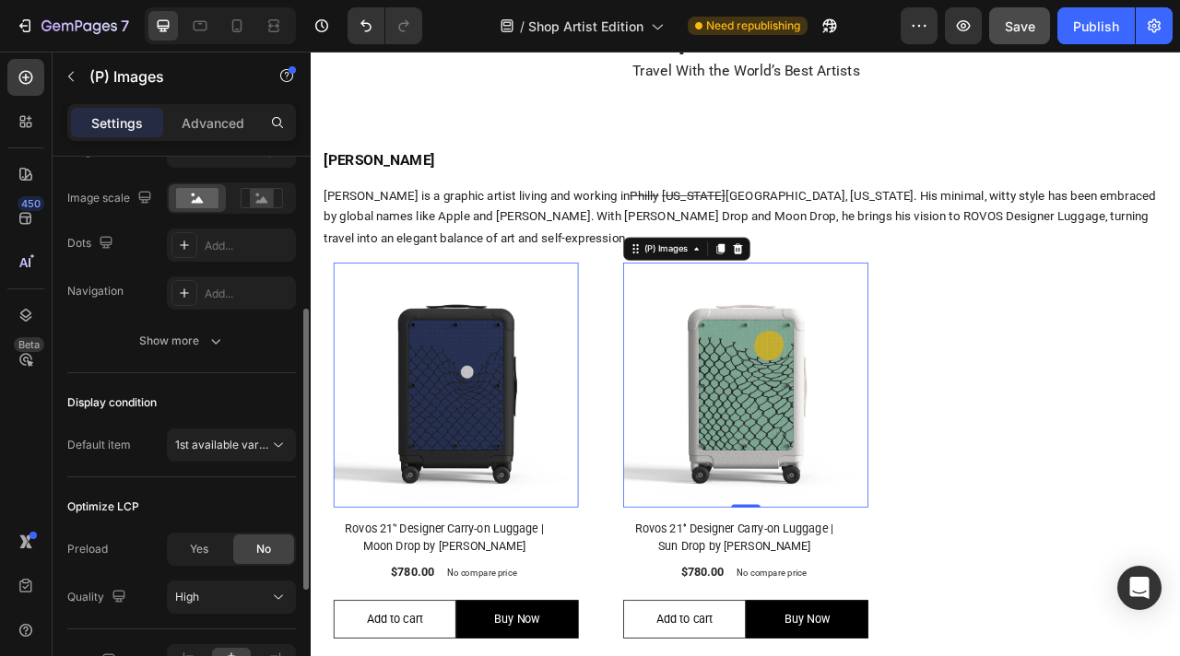
scroll to position [465, 0]
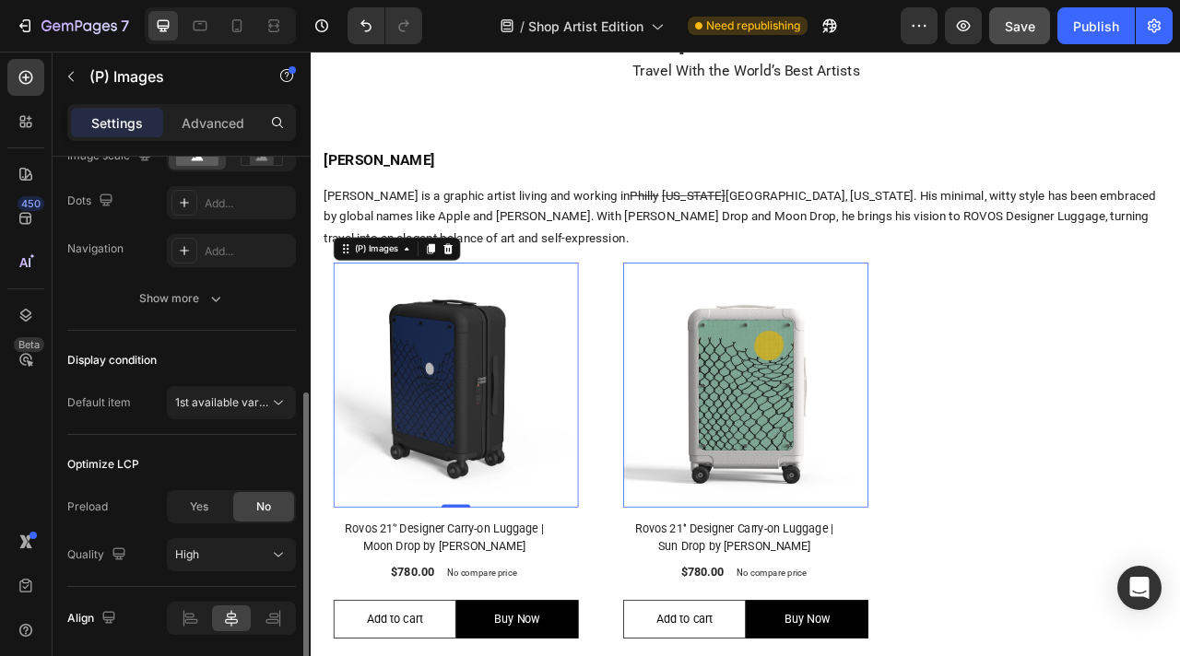
click at [572, 509] on img at bounding box center [495, 476] width 312 height 312
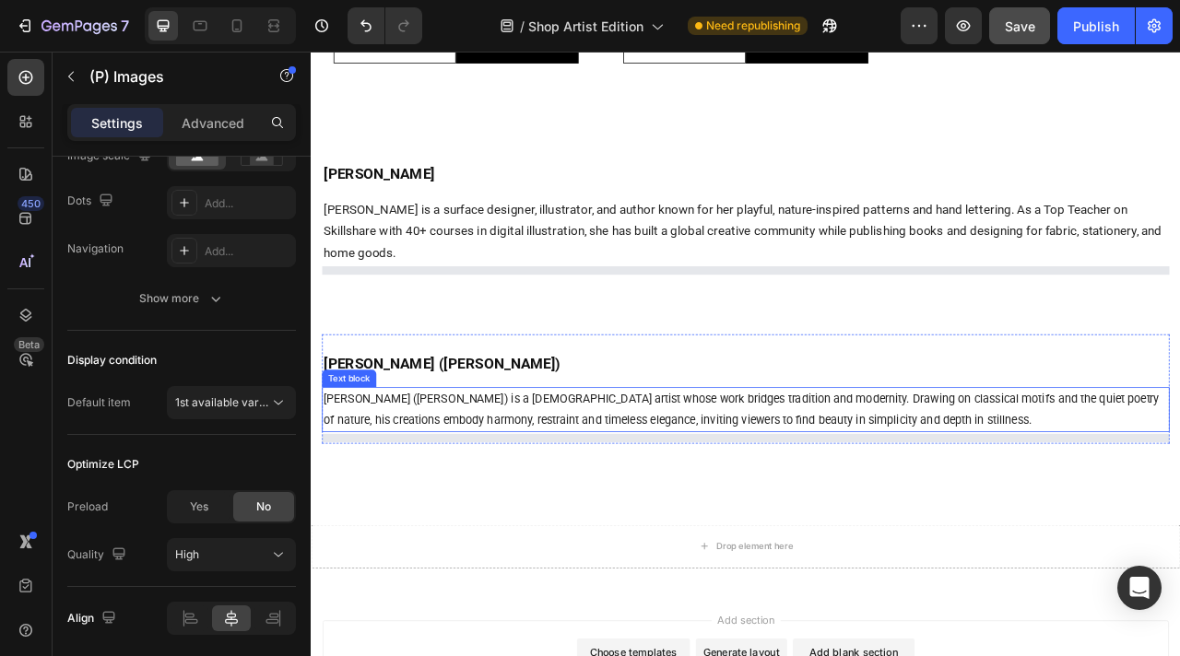
scroll to position [874, 0]
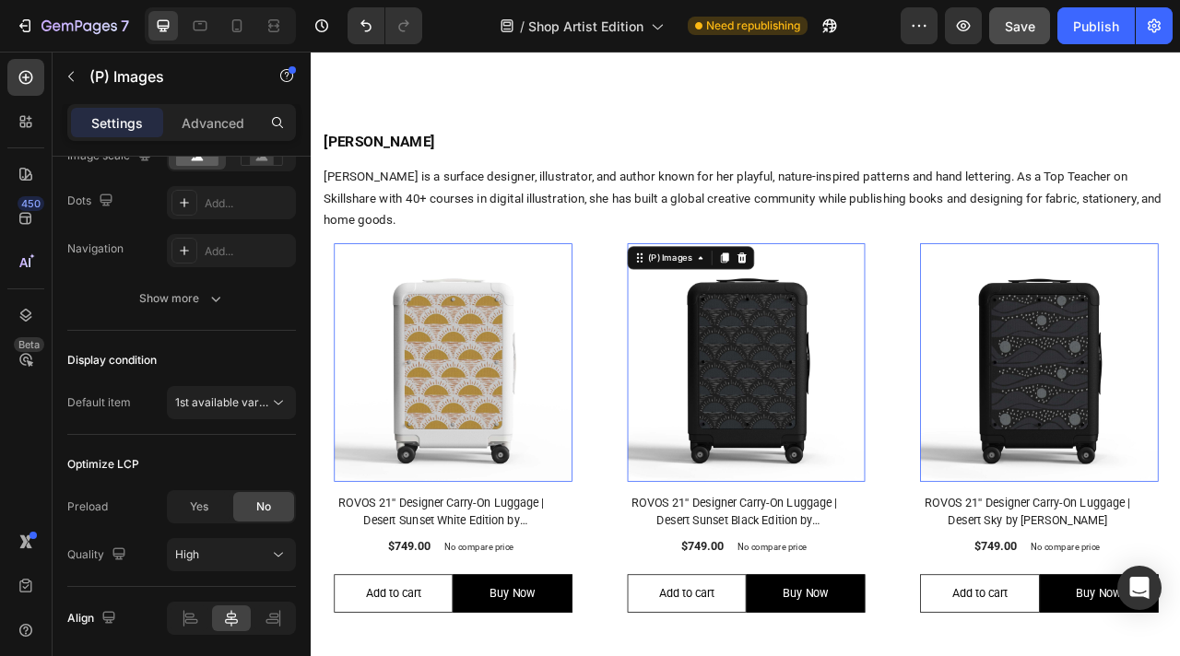
click at [864, 423] on img at bounding box center [863, 447] width 303 height 303
click at [808, 453] on img at bounding box center [863, 447] width 303 height 303
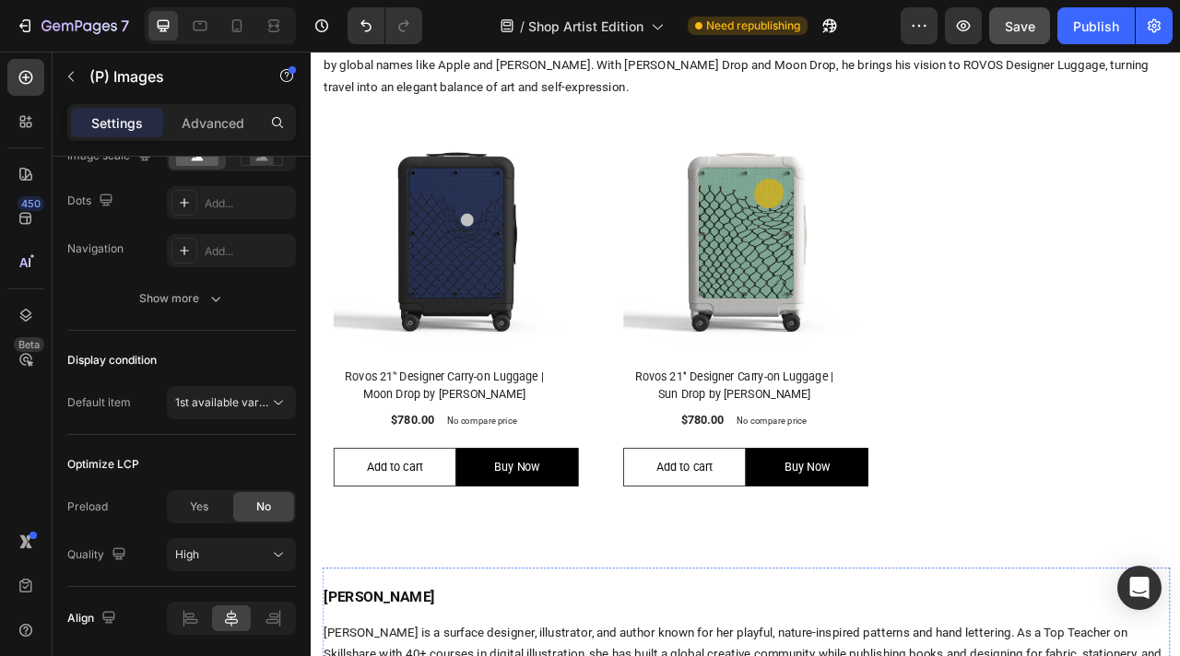
scroll to position [291, 0]
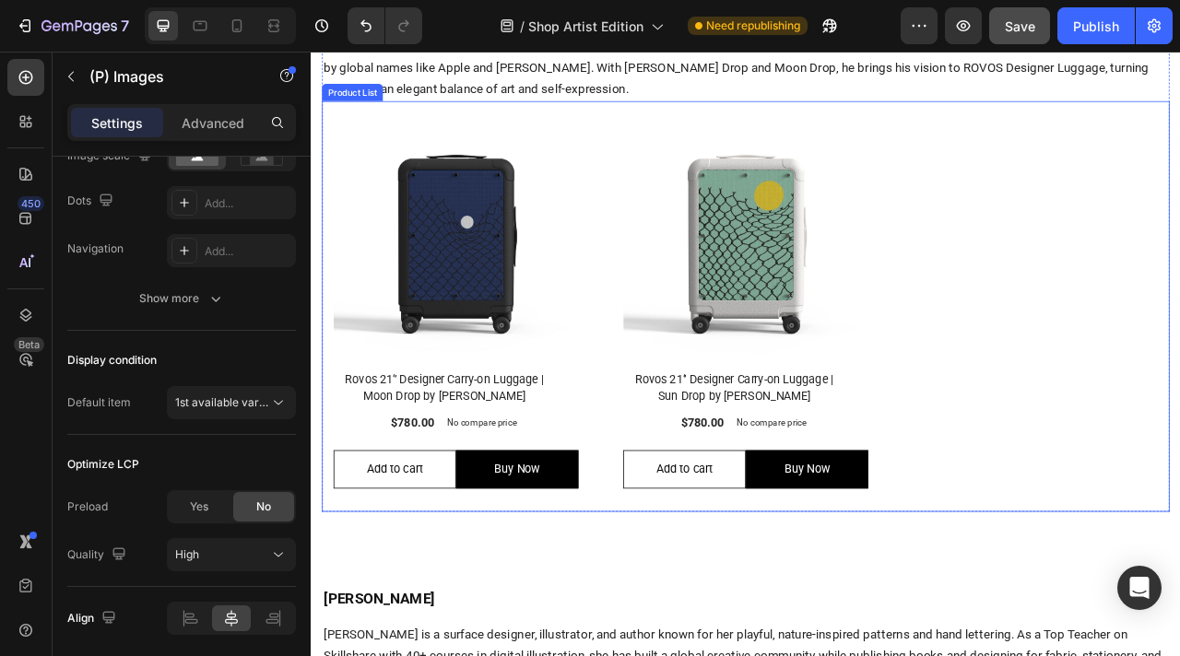
click at [690, 337] on div "(P) Images Row Rovos 21‘’ Designer Carry-on Luggage | Moon Drop by [PERSON_NAME…" at bounding box center [863, 375] width 1078 height 523
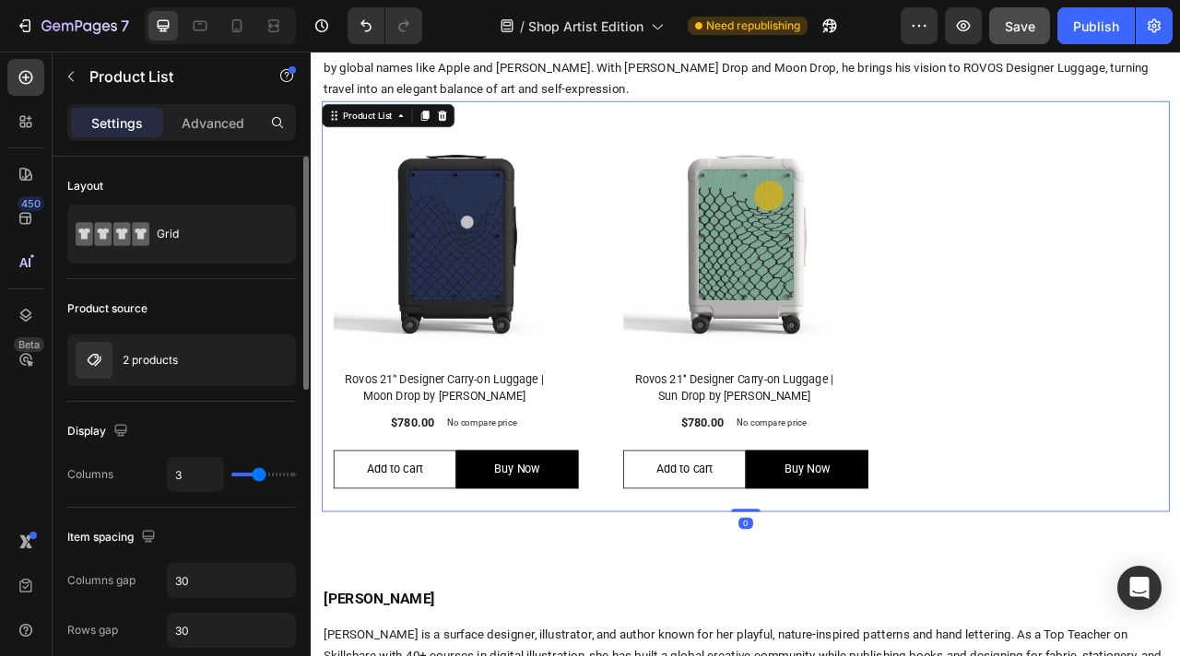
scroll to position [254, 0]
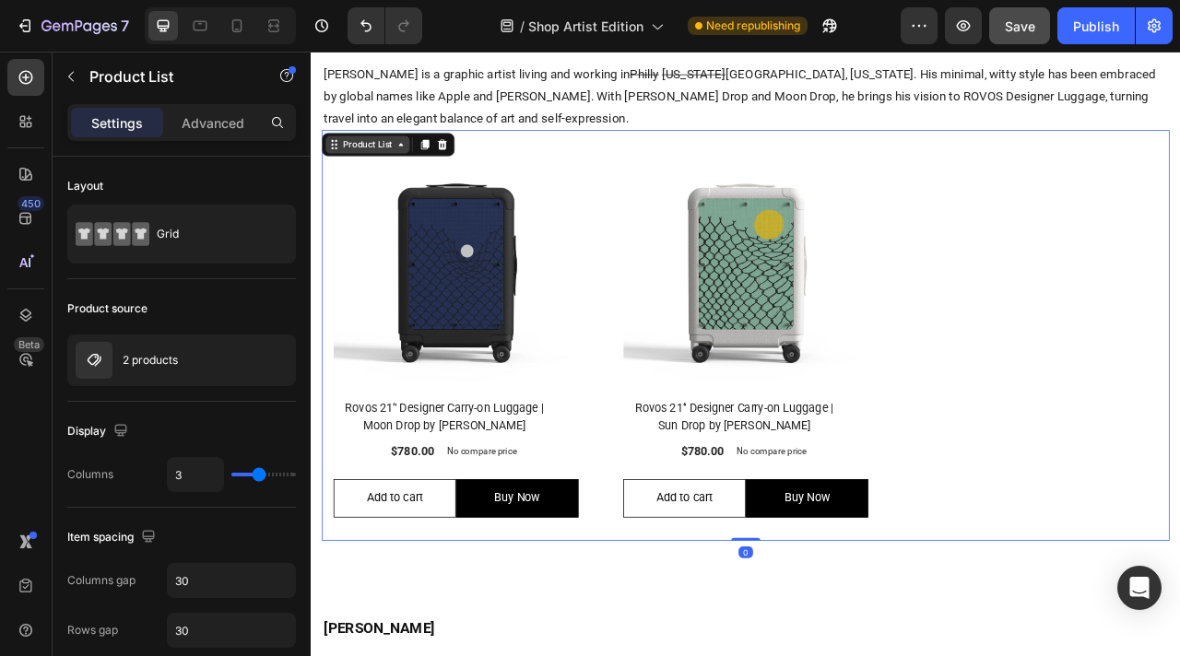
click at [416, 161] on div "Product List" at bounding box center [382, 169] width 70 height 17
click at [416, 162] on div "Product List" at bounding box center [382, 169] width 70 height 17
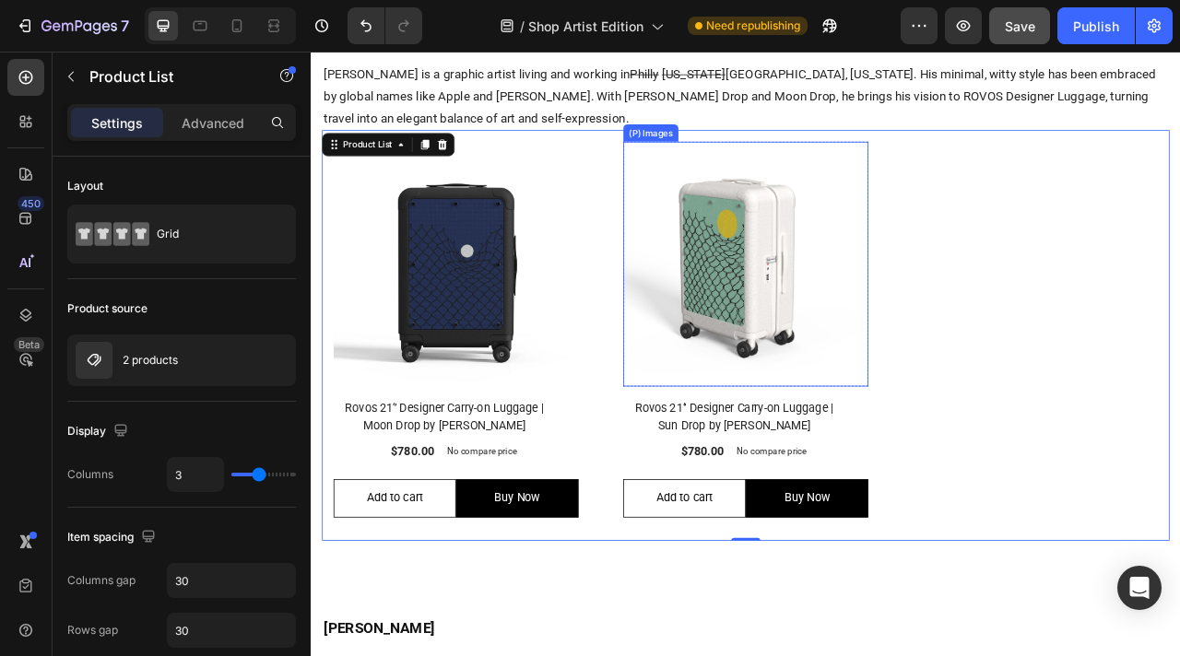
click at [853, 372] on img at bounding box center [864, 322] width 312 height 312
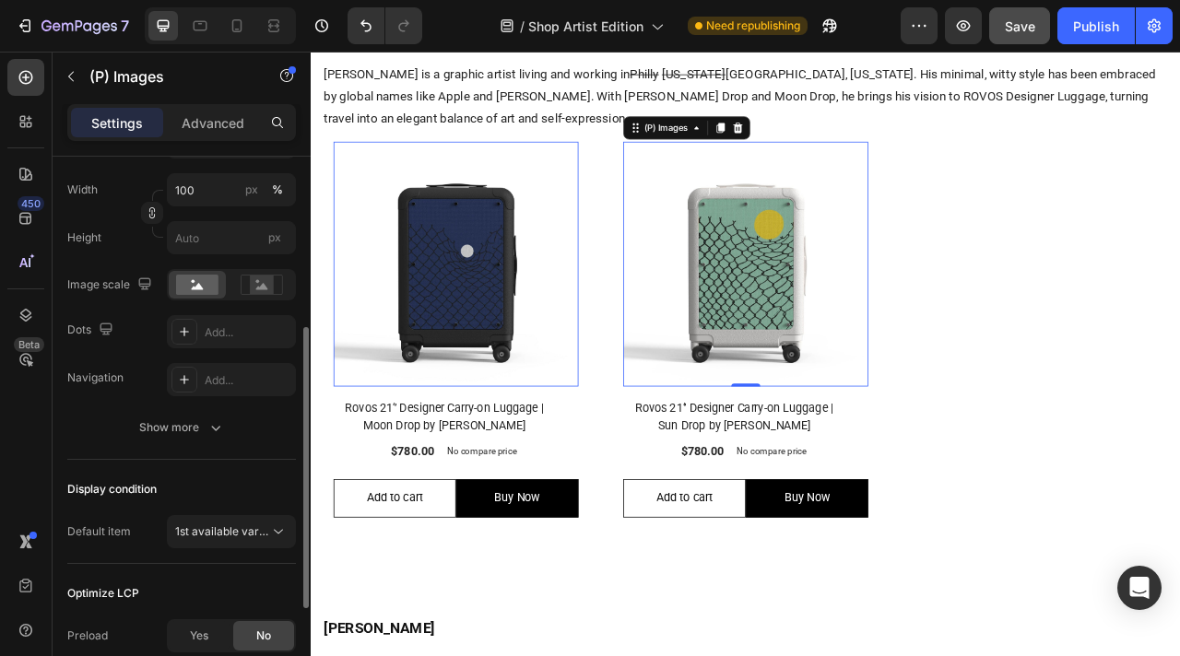
scroll to position [458, 0]
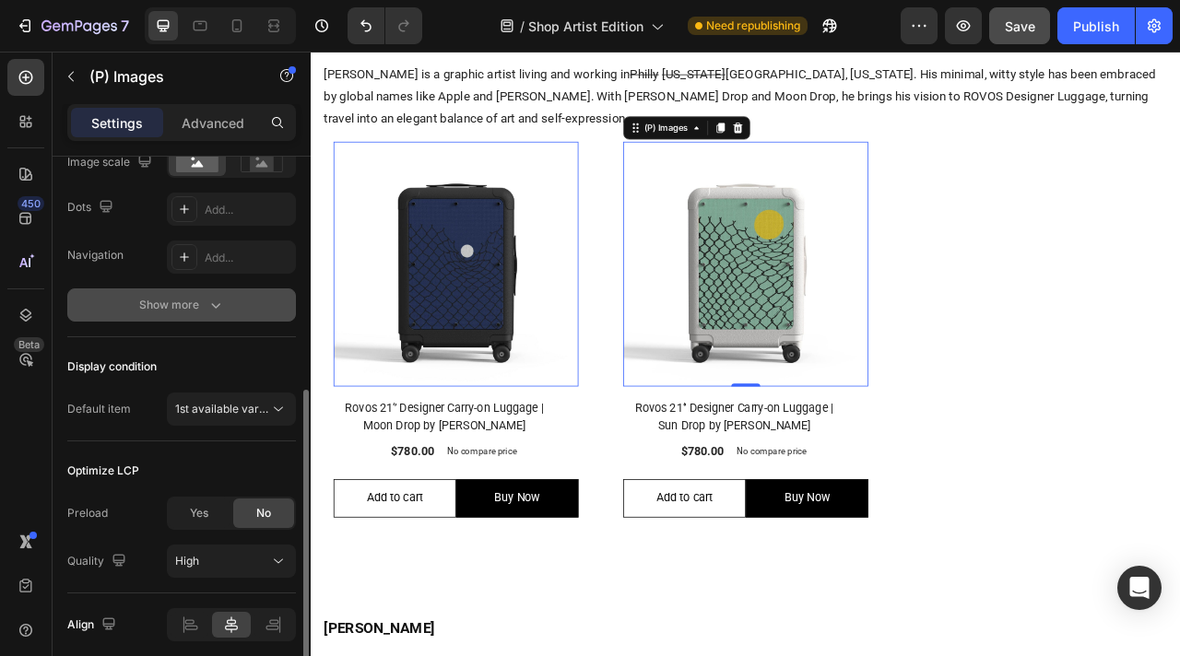
click at [201, 308] on div "Show more" at bounding box center [182, 305] width 86 height 18
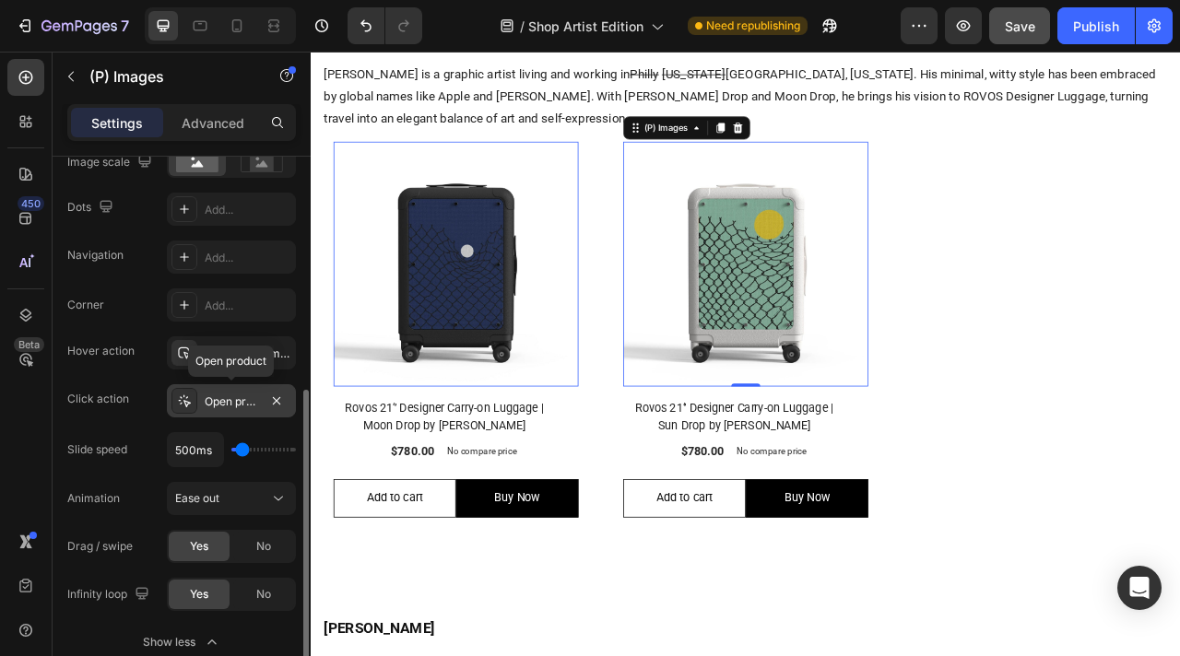
click at [229, 403] on div "Open product" at bounding box center [231, 402] width 53 height 17
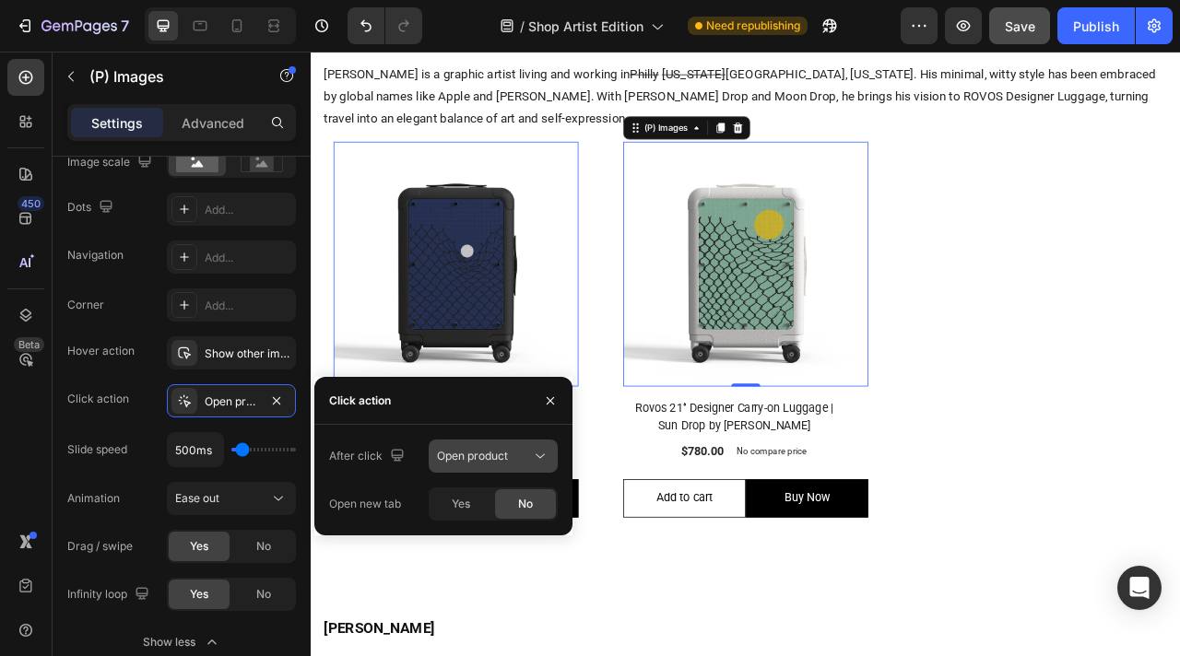
click at [531, 457] on icon at bounding box center [540, 456] width 18 height 18
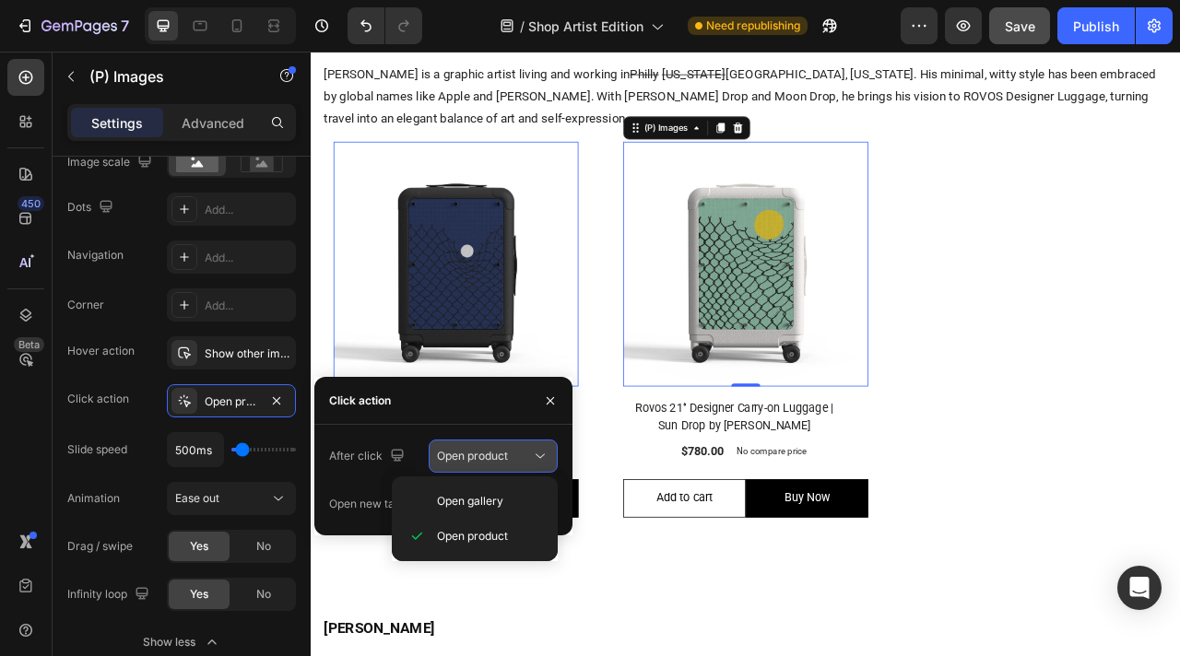
click at [526, 455] on div "Open product" at bounding box center [484, 456] width 94 height 17
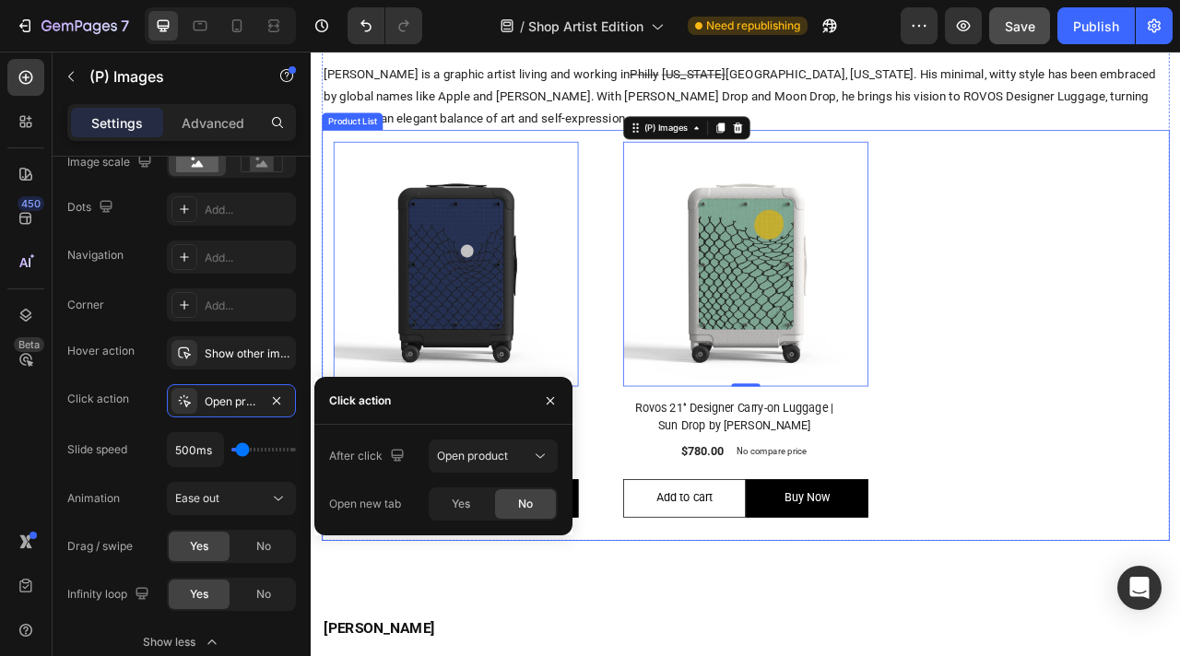
click at [1177, 322] on div "(P) Images 0 Row Rovos 21‘’ Designer Carry-on Luggage | Moon Drop by [PERSON_NA…" at bounding box center [863, 412] width 1078 height 523
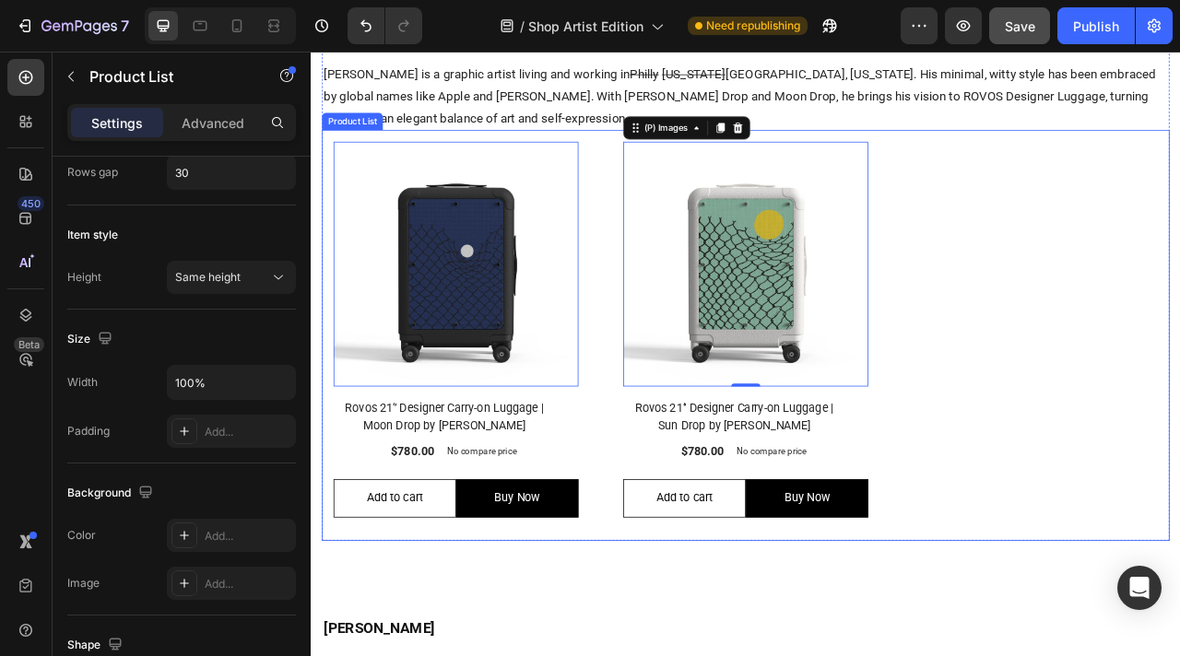
scroll to position [0, 0]
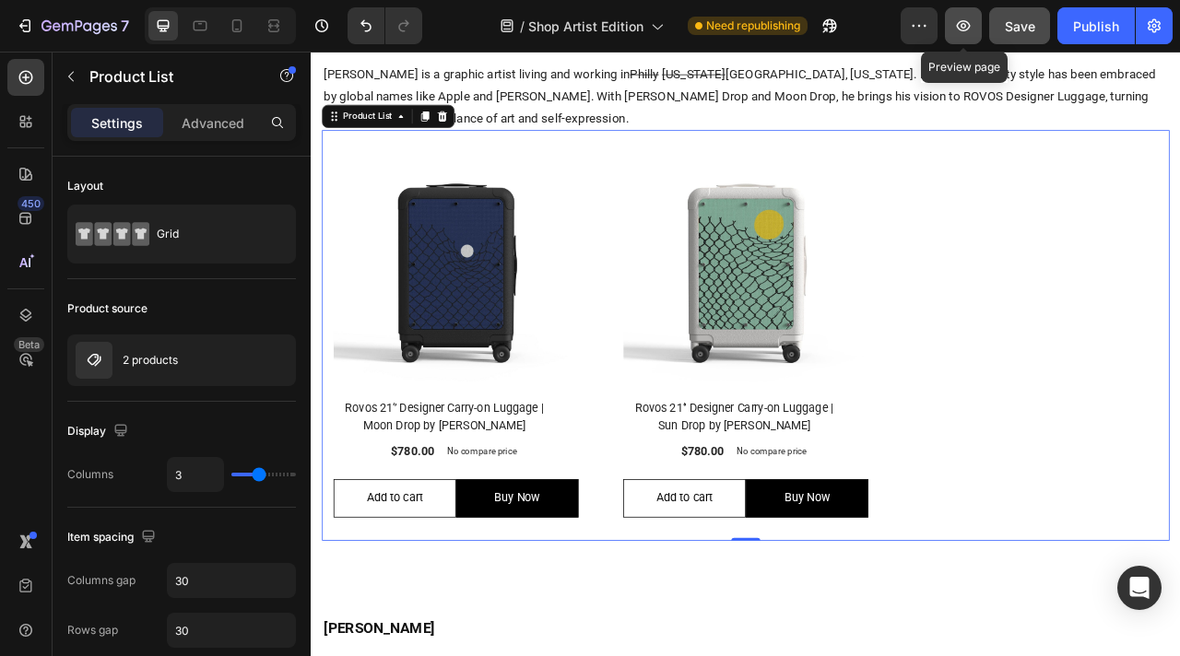
click at [959, 31] on icon "button" at bounding box center [963, 26] width 18 height 18
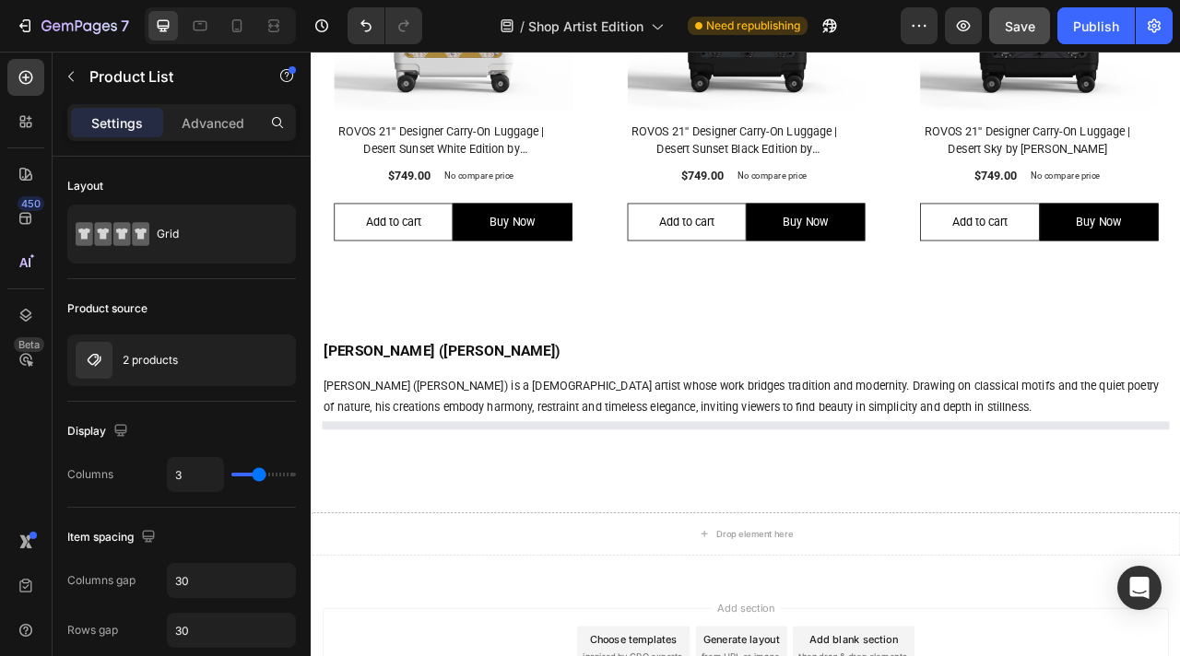
scroll to position [1372, 0]
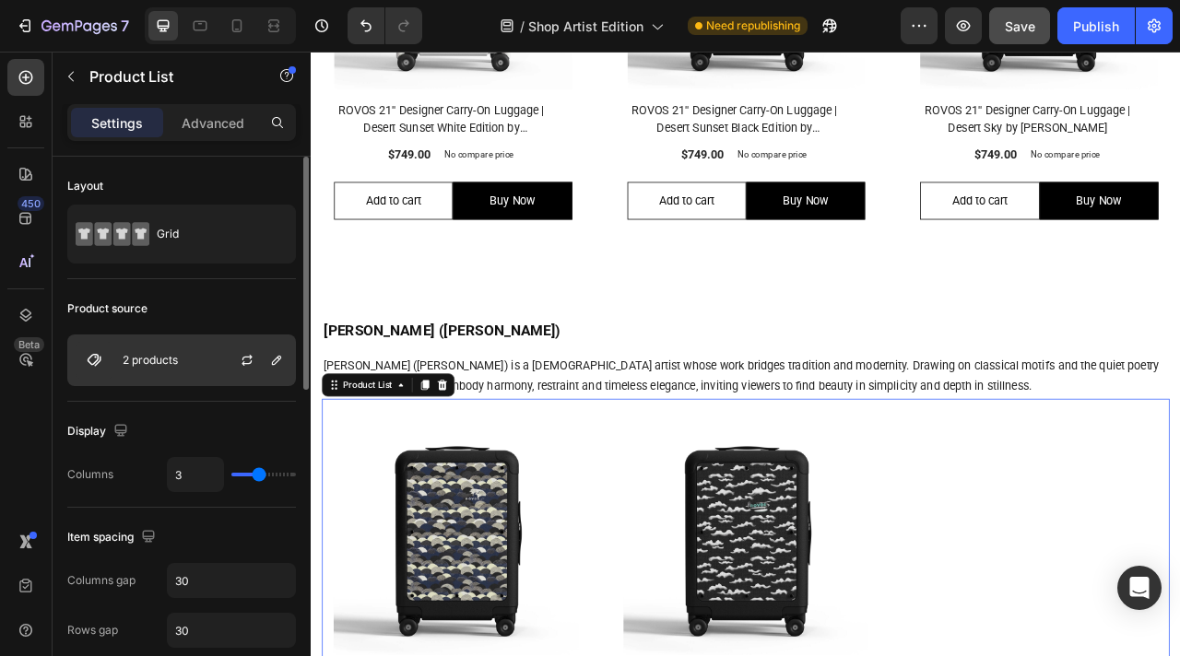
click at [195, 358] on div "2 products" at bounding box center [181, 361] width 229 height 52
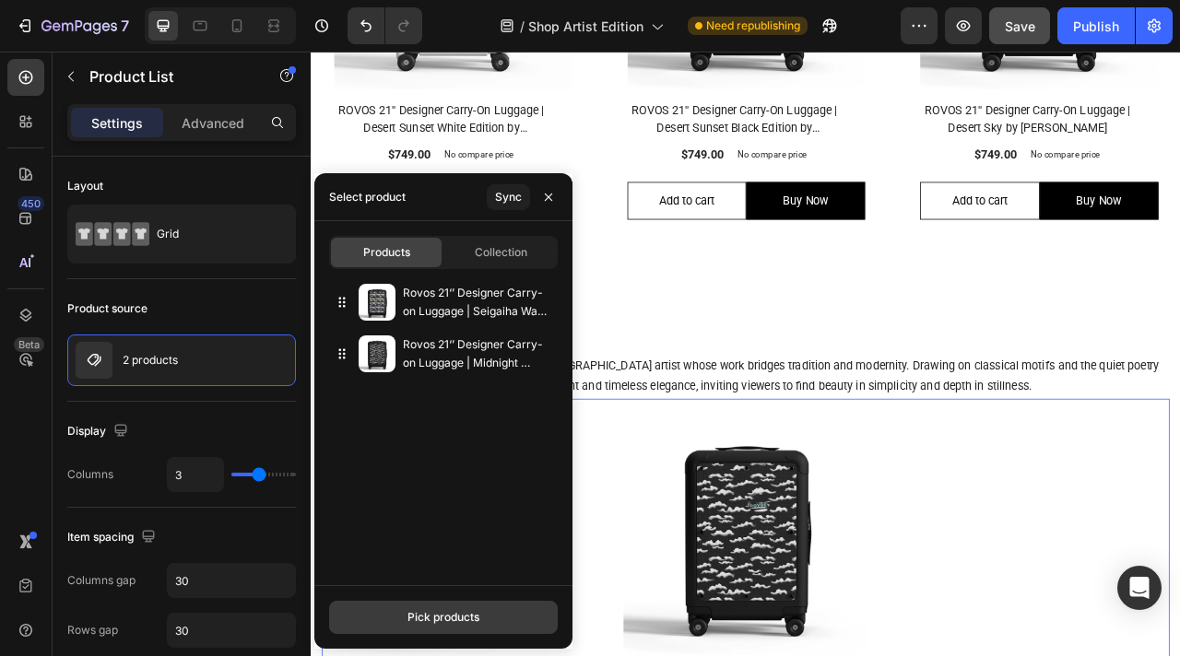
click at [419, 616] on div "Pick products" at bounding box center [443, 617] width 72 height 17
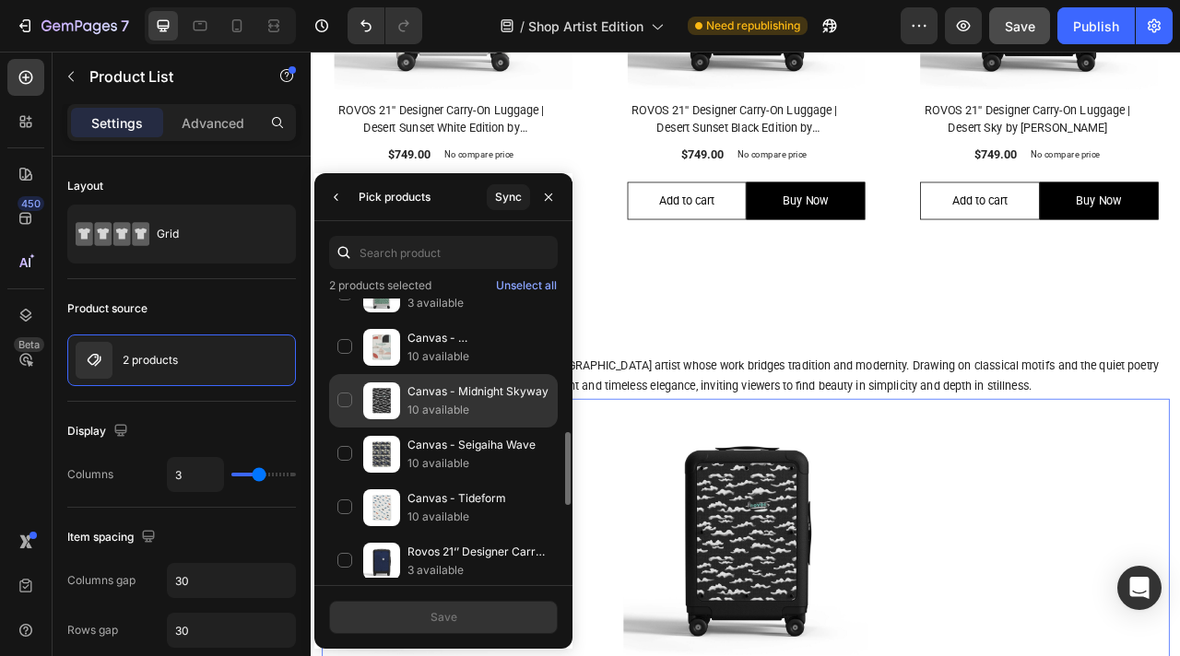
scroll to position [442, 0]
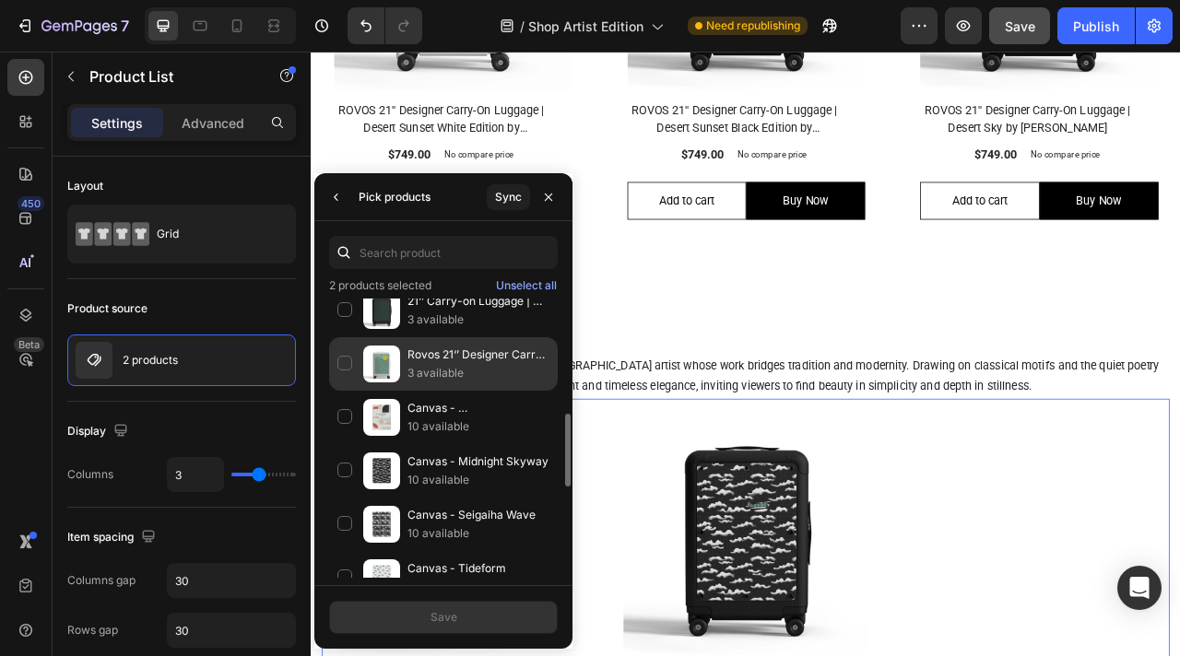
click at [350, 391] on div "Rovos 21‘’ Designer Carry-on Luggage | Sun Drop by [PERSON_NAME] 3 available" at bounding box center [443, 417] width 229 height 53
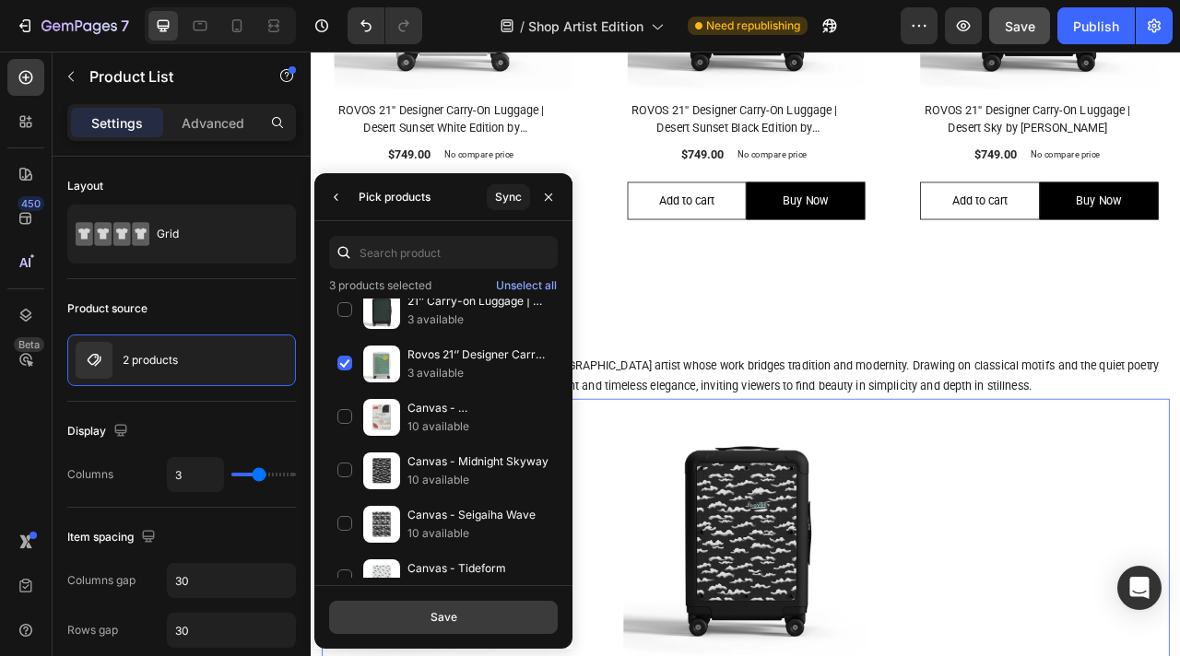
click at [430, 620] on div "Save" at bounding box center [443, 617] width 27 height 17
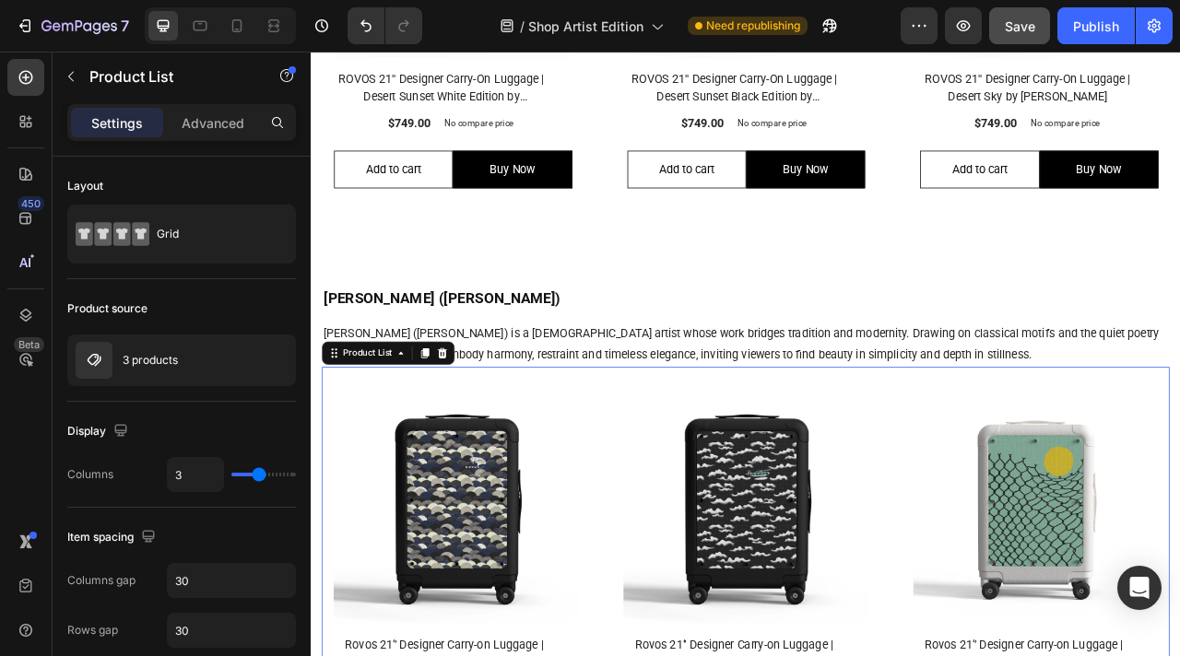
scroll to position [1460, 0]
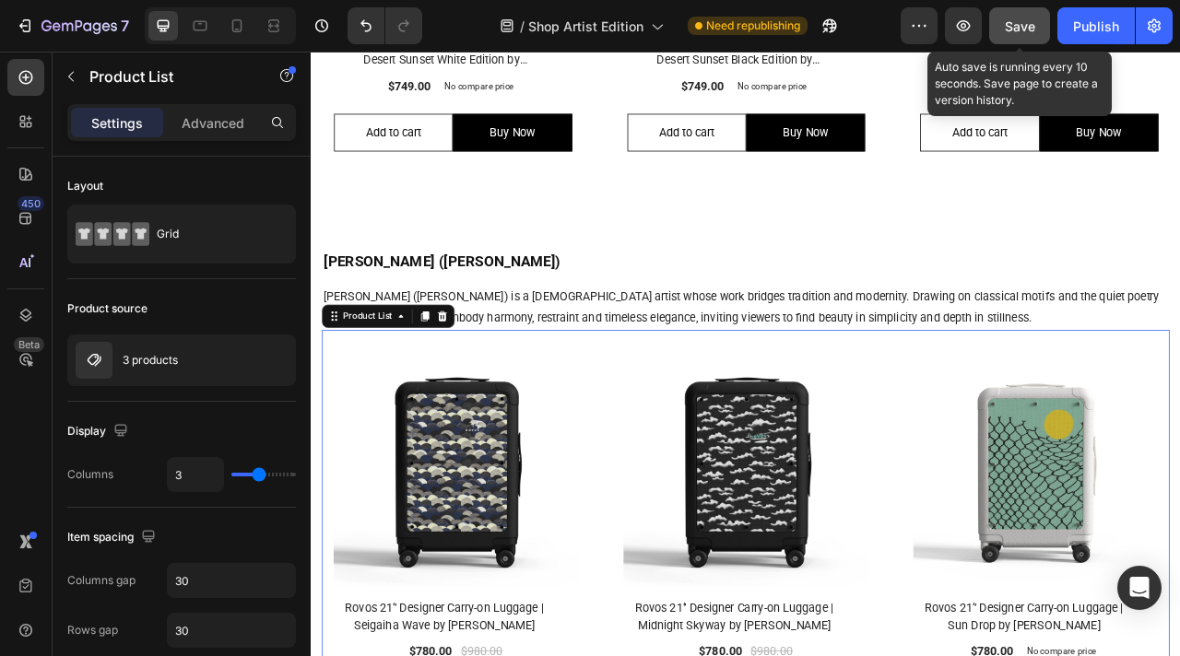
click at [1016, 26] on span "Save" at bounding box center [1020, 26] width 30 height 16
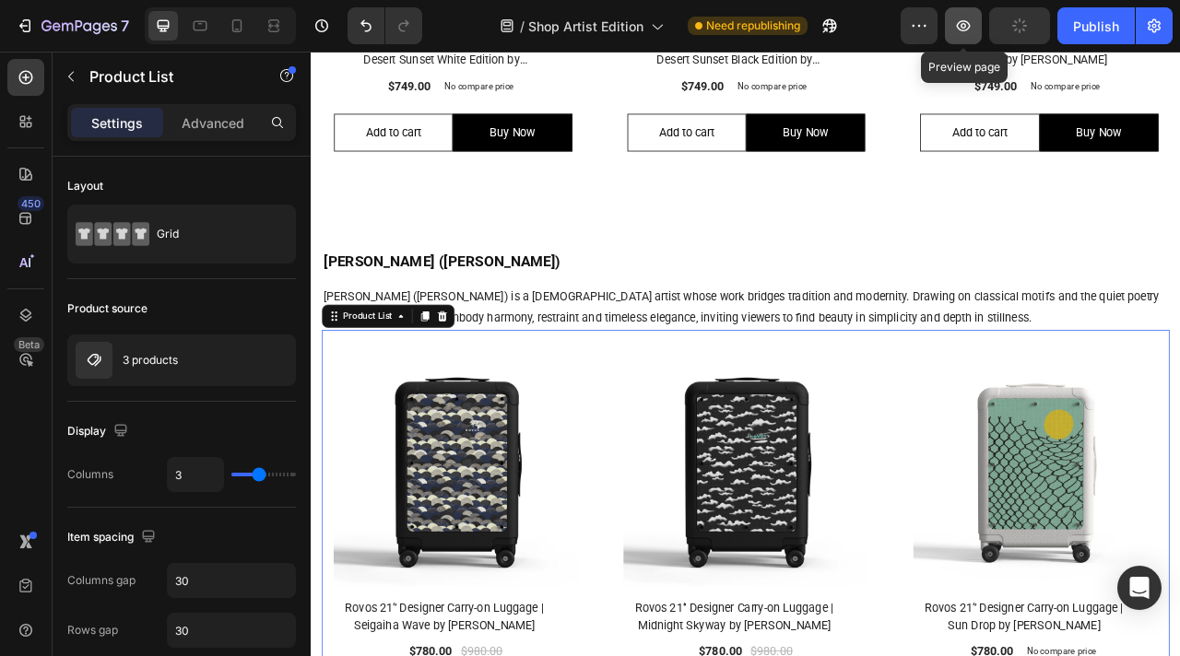
click at [962, 29] on icon "button" at bounding box center [963, 26] width 18 height 18
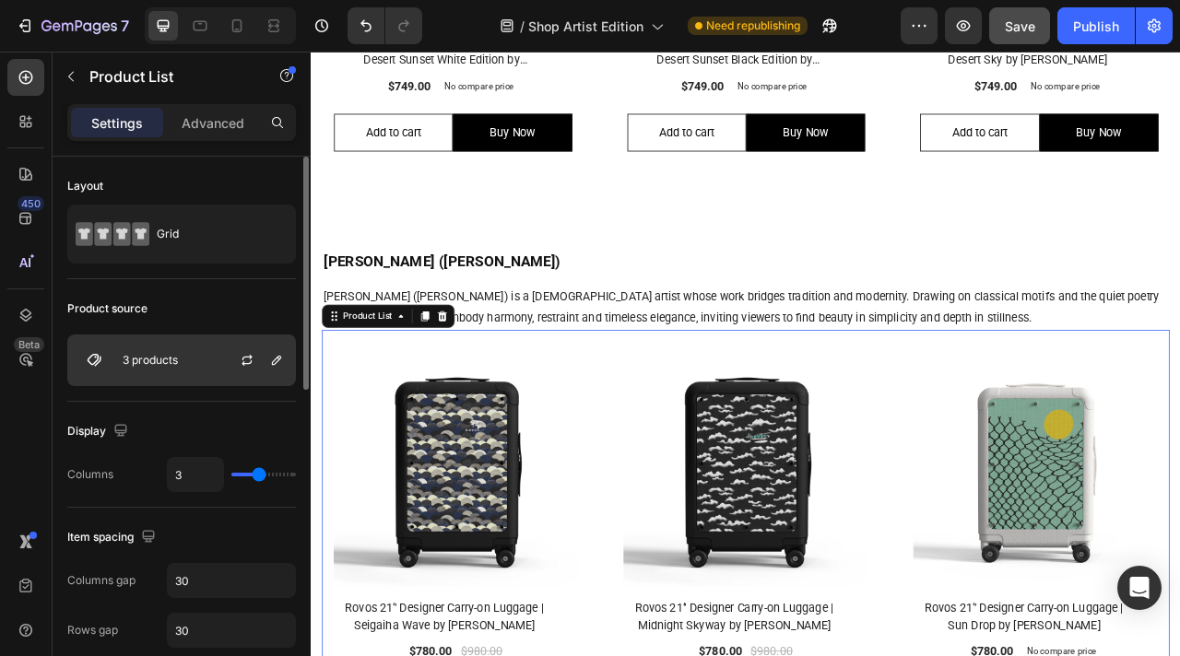
click at [203, 358] on div "3 products" at bounding box center [181, 361] width 229 height 52
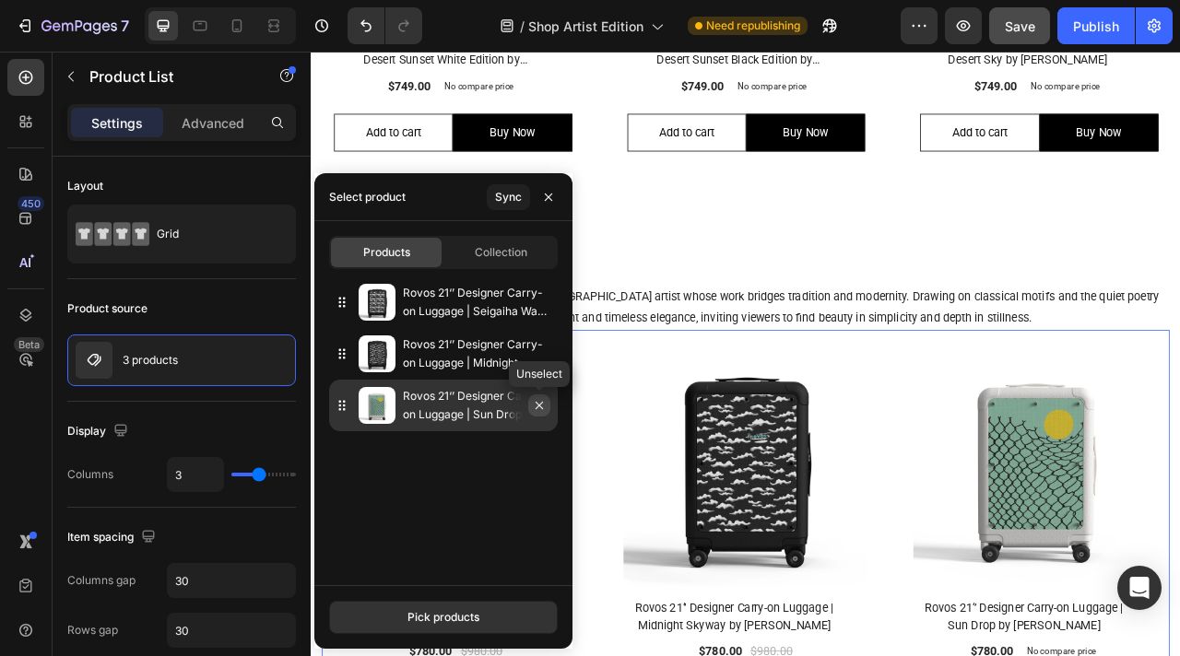
click at [538, 404] on icon "button" at bounding box center [538, 405] width 7 height 7
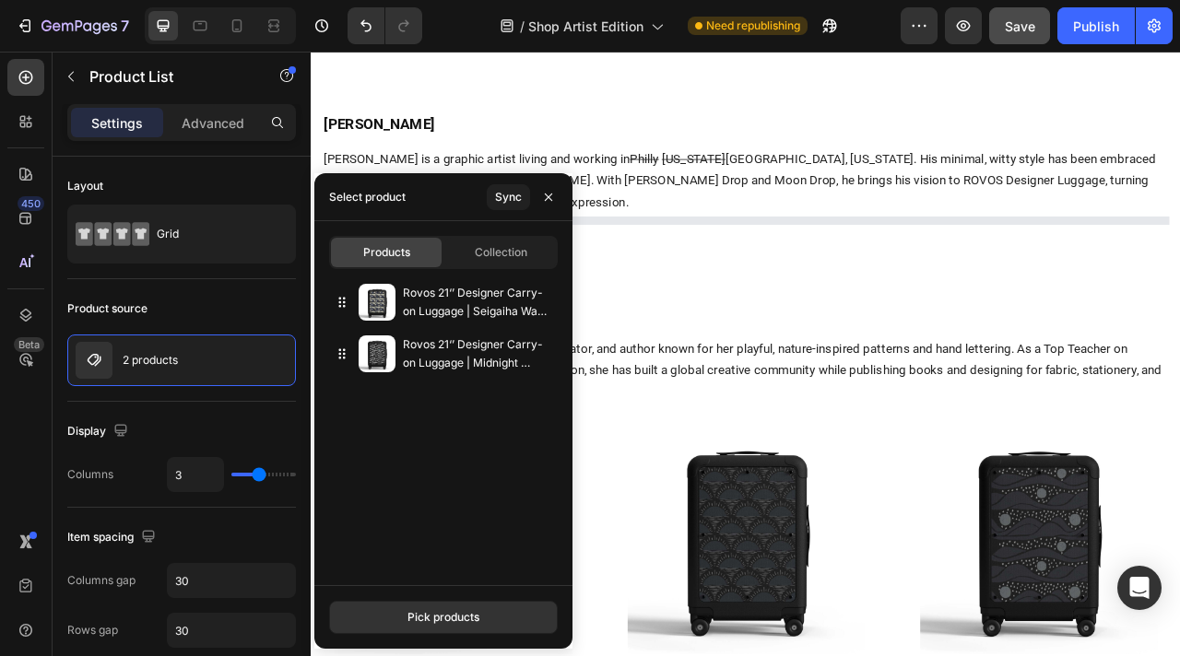
scroll to position [56, 0]
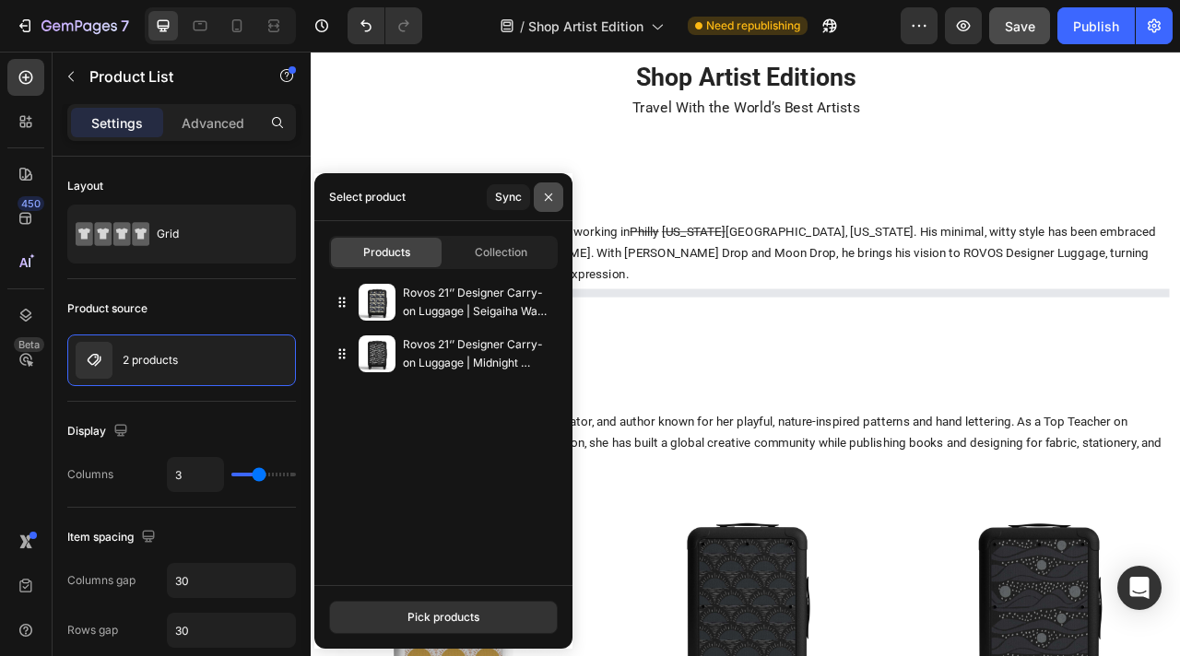
click at [550, 194] on icon "button" at bounding box center [548, 196] width 7 height 7
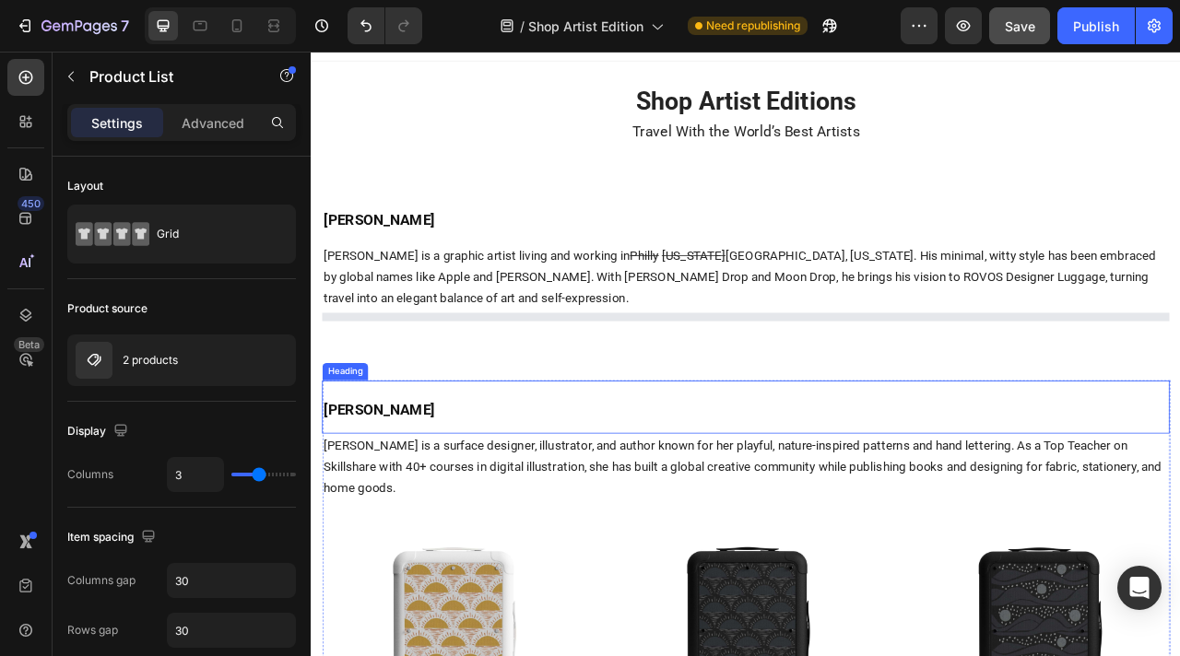
scroll to position [0, 0]
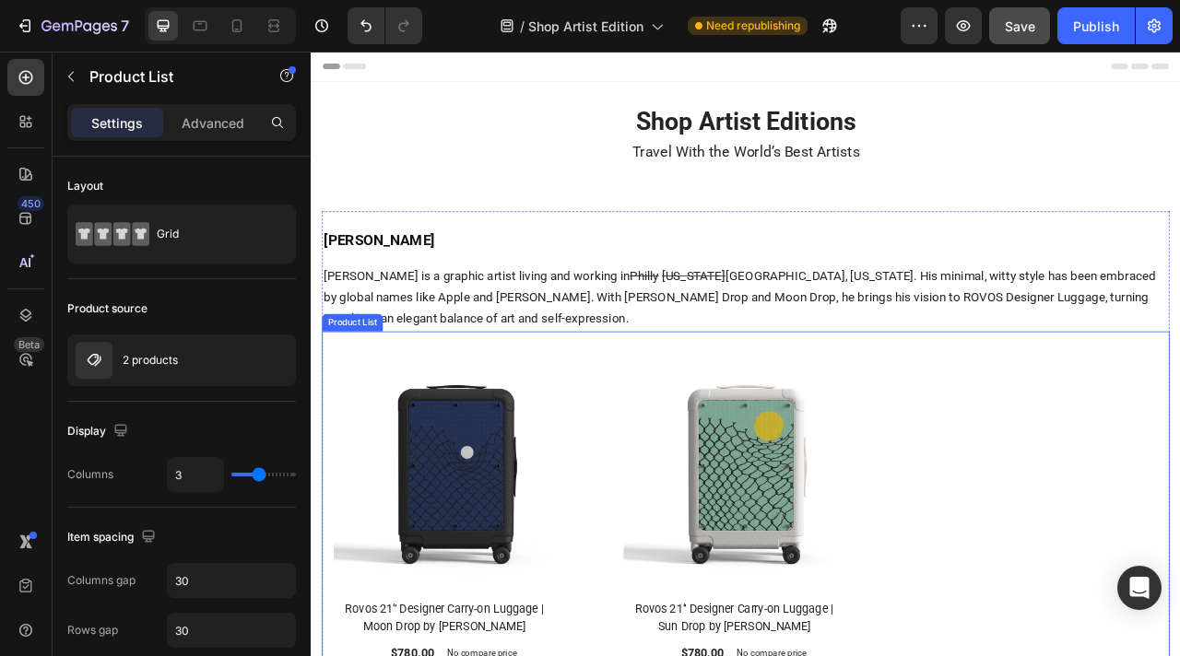
click at [1106, 468] on div "(P) Images Row Rovos 21‘’ Designer Carry-on Luggage | Moon Drop by [PERSON_NAME…" at bounding box center [863, 668] width 1078 height 523
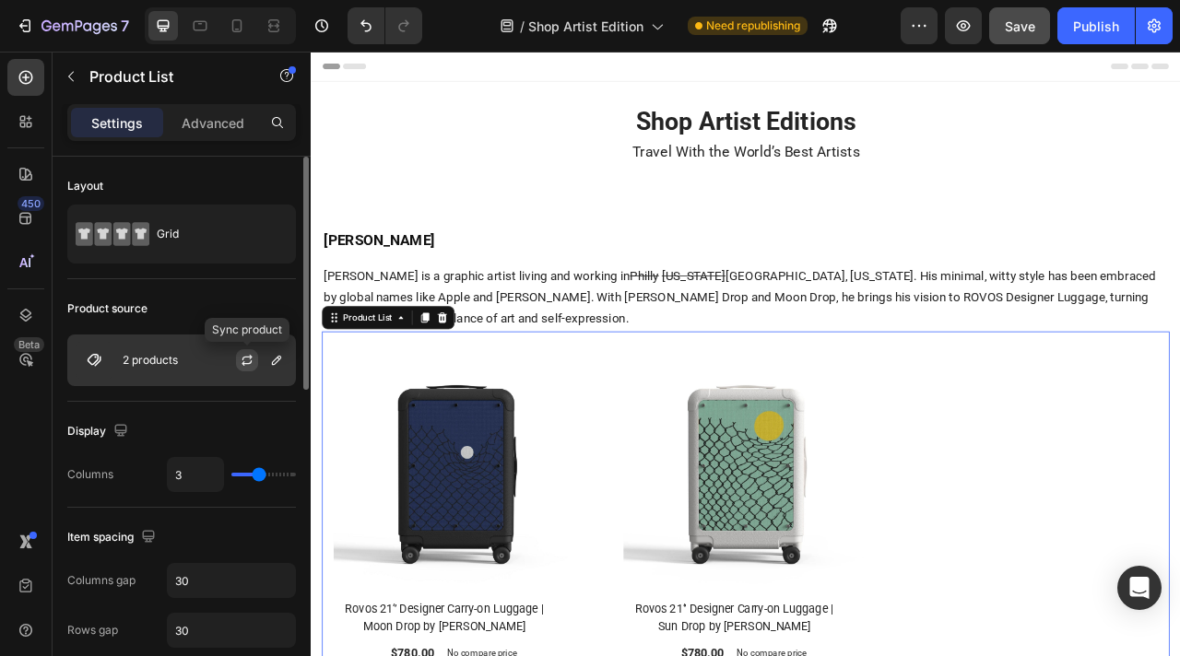
click at [246, 360] on icon "button" at bounding box center [247, 360] width 15 height 15
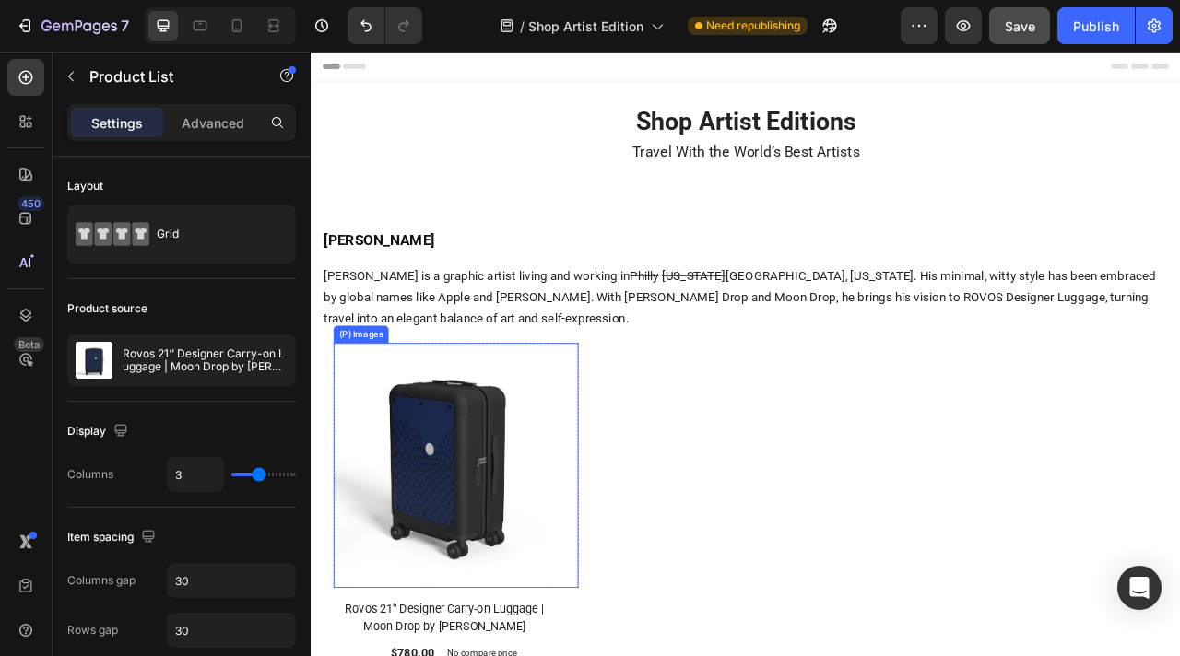
click at [648, 512] on img at bounding box center [495, 578] width 312 height 312
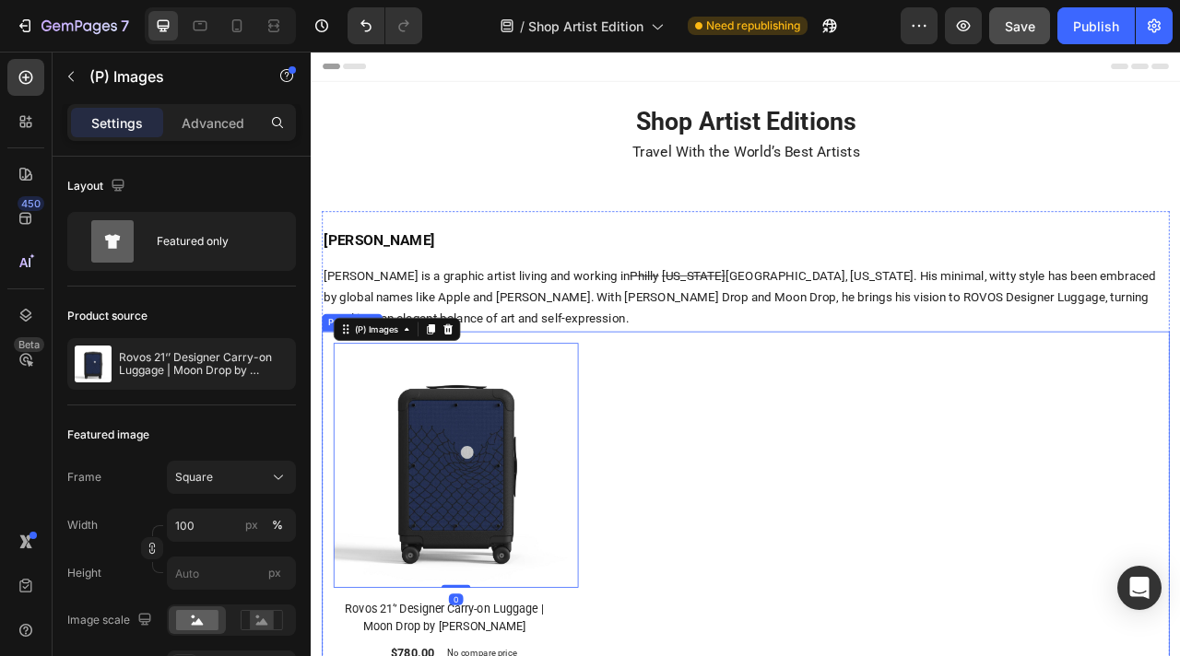
click at [721, 518] on div "(P) Images 0 Row Rovos 21‘’ Designer Carry-on Luggage | Moon Drop by [PERSON_NA…" at bounding box center [863, 668] width 1078 height 523
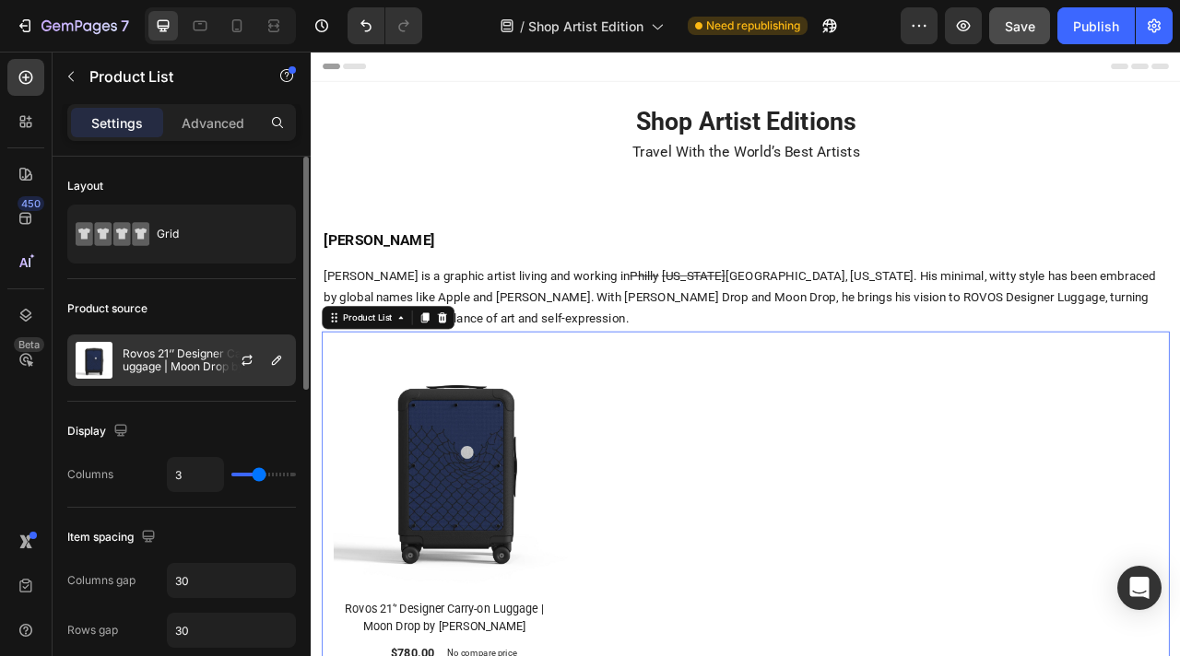
click at [180, 372] on p "Rovos 21‘’ Designer Carry-on Luggage | Moon Drop by [PERSON_NAME]" at bounding box center [205, 360] width 165 height 26
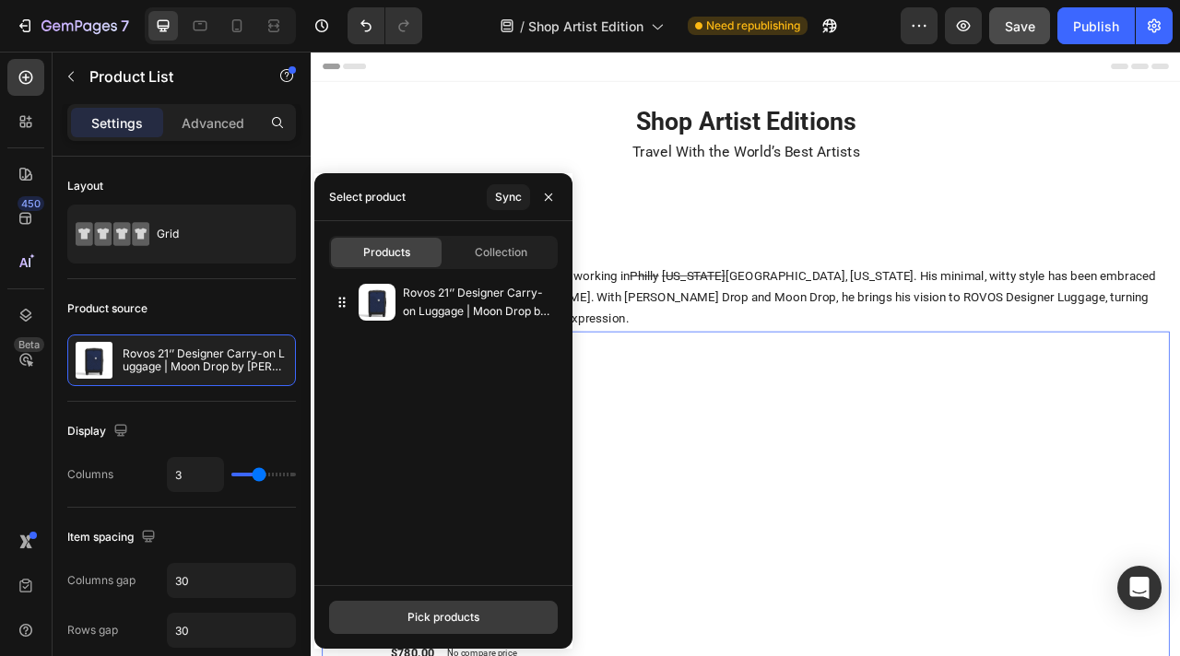
click at [424, 616] on div "Pick products" at bounding box center [443, 617] width 72 height 17
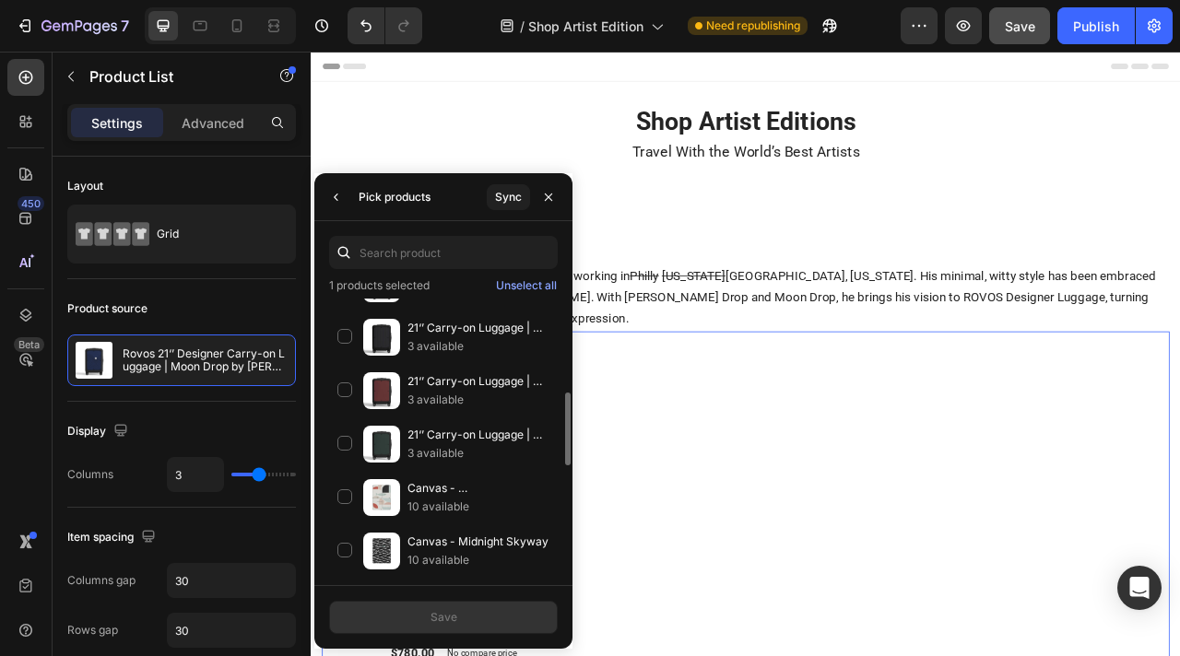
scroll to position [337, 0]
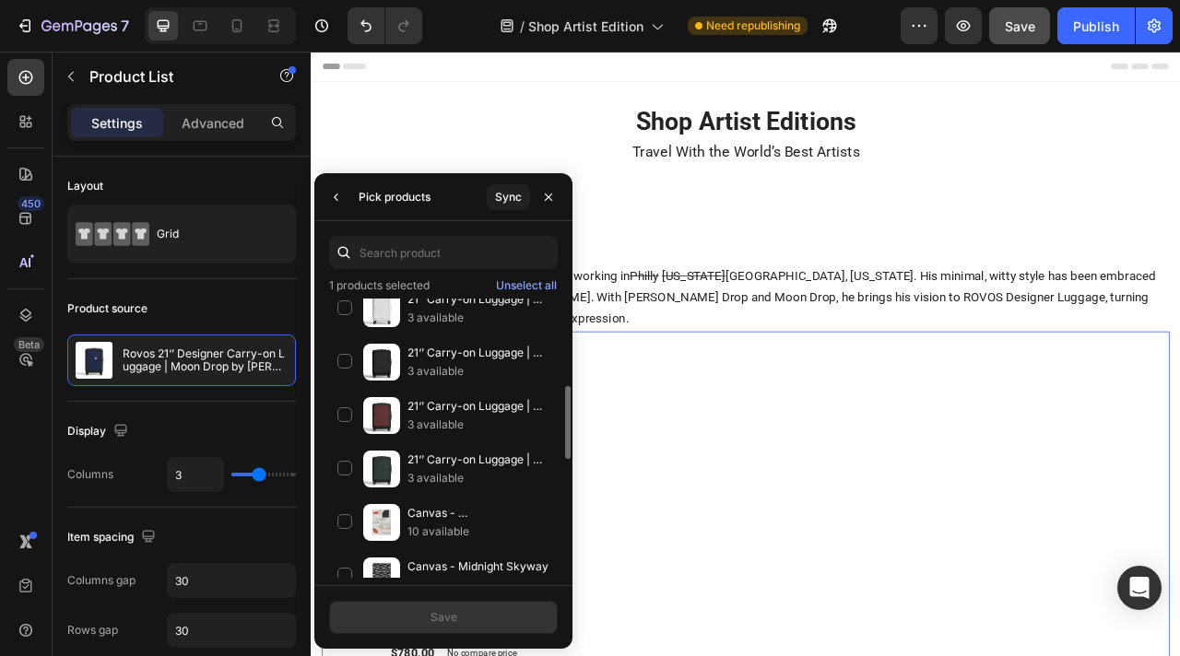
click at [512, 209] on div "Sync" at bounding box center [525, 196] width 76 height 47
click at [510, 192] on div "Sync" at bounding box center [508, 197] width 27 height 17
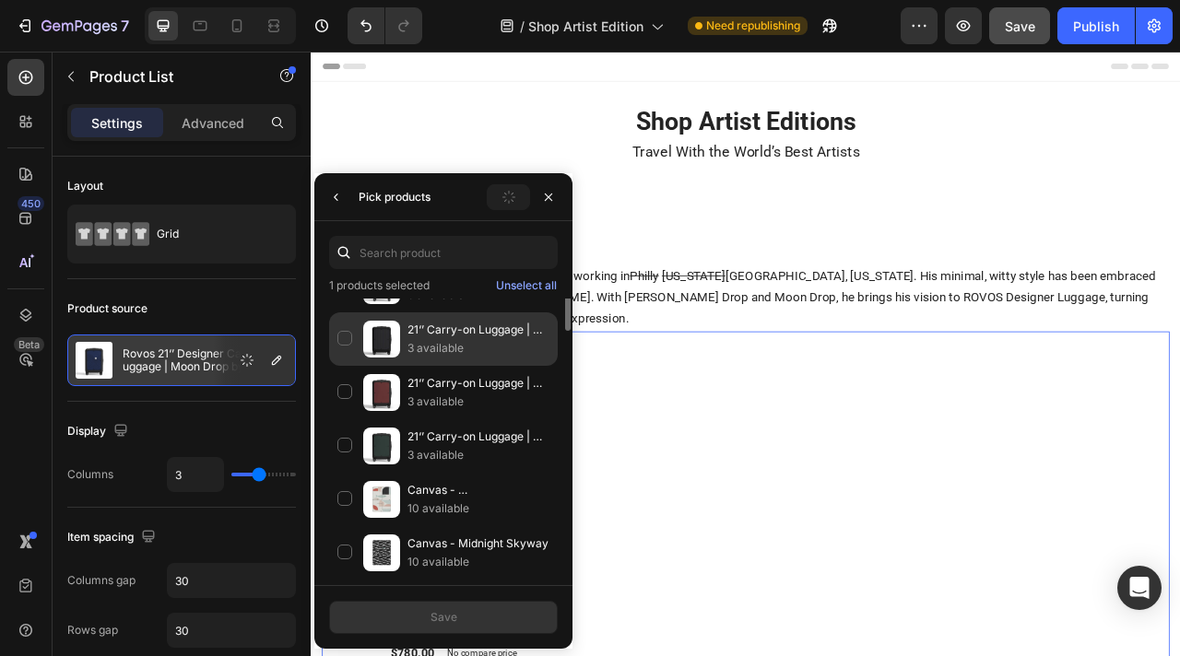
scroll to position [0, 0]
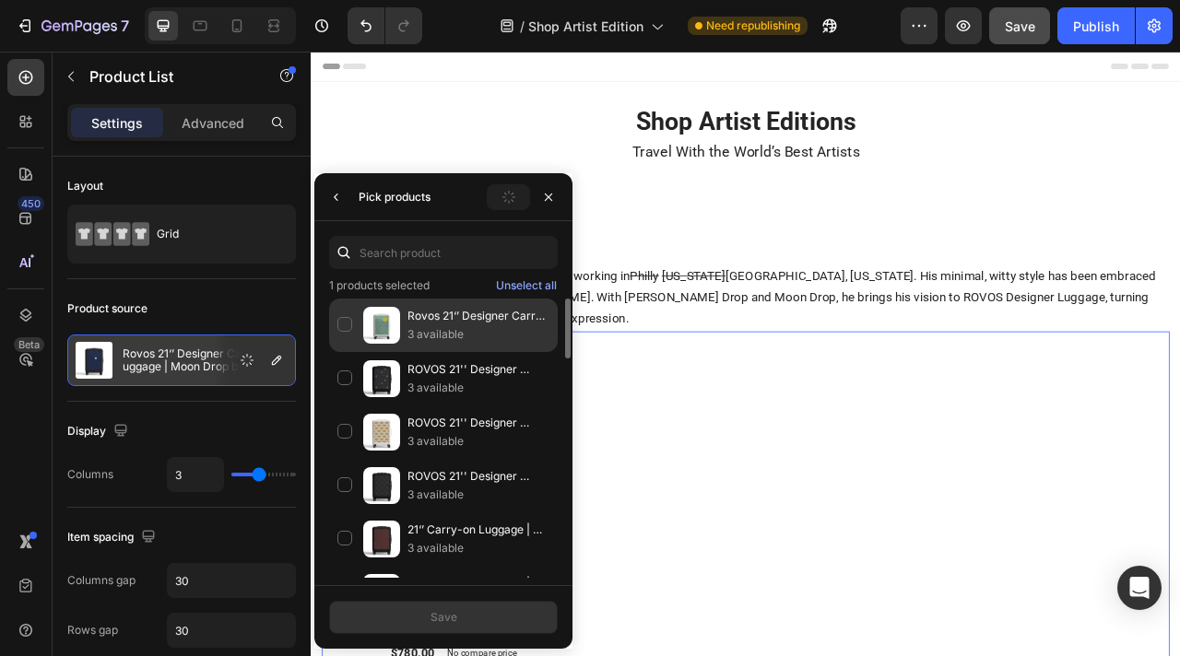
click at [342, 352] on div "Rovos 21‘’ Designer Carry-on Luggage | Sun Drop by [PERSON_NAME] 3 available" at bounding box center [443, 378] width 229 height 53
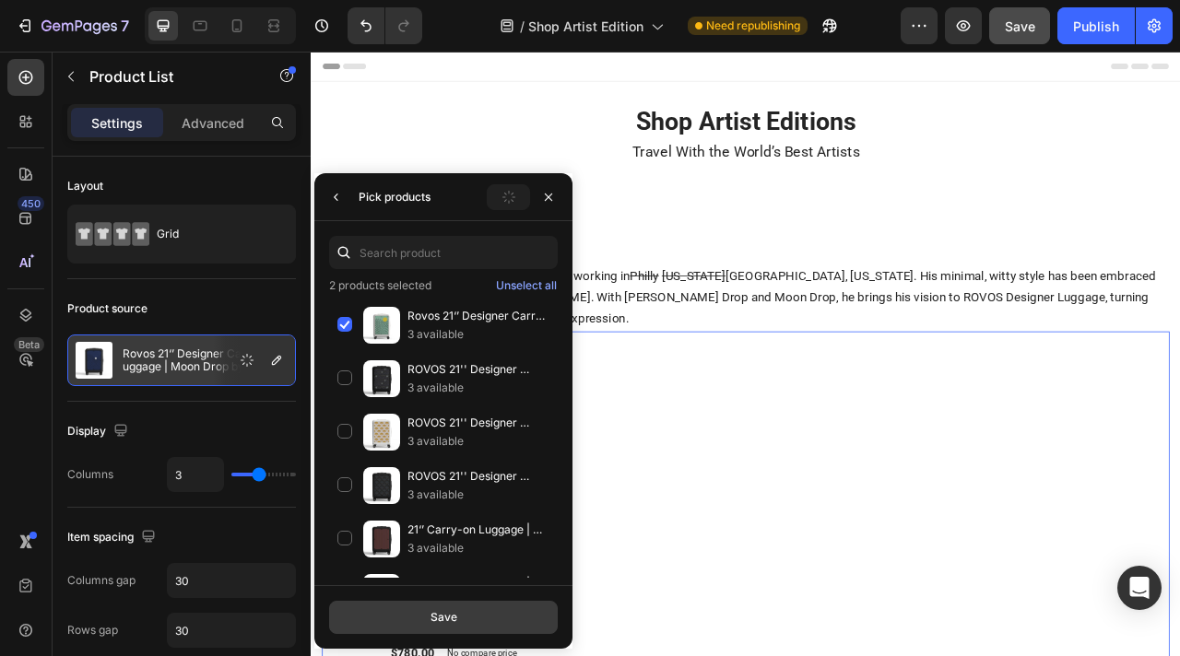
click at [427, 609] on button "Save" at bounding box center [443, 617] width 229 height 33
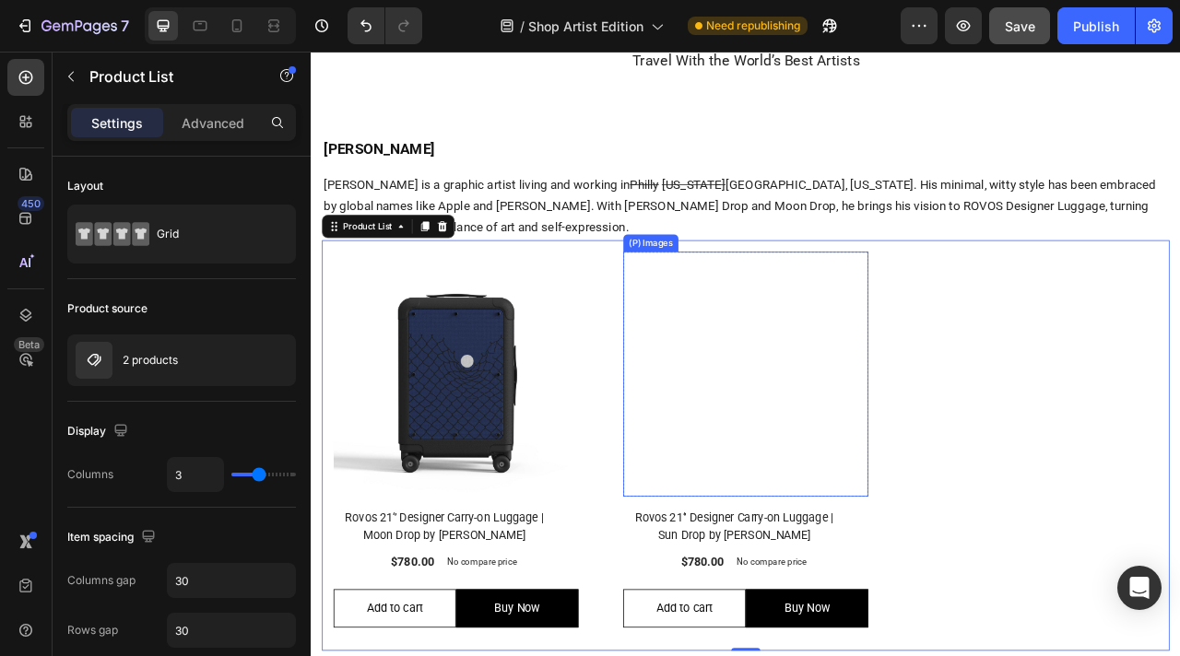
scroll to position [128, 0]
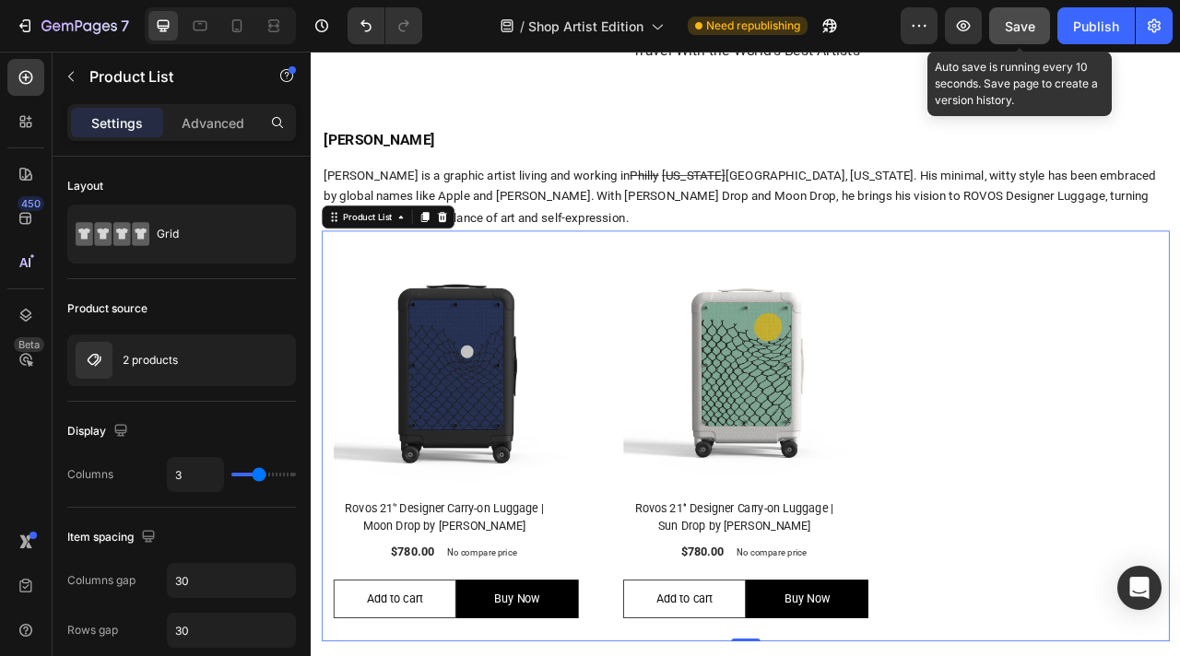
click at [1017, 27] on span "Save" at bounding box center [1020, 26] width 30 height 16
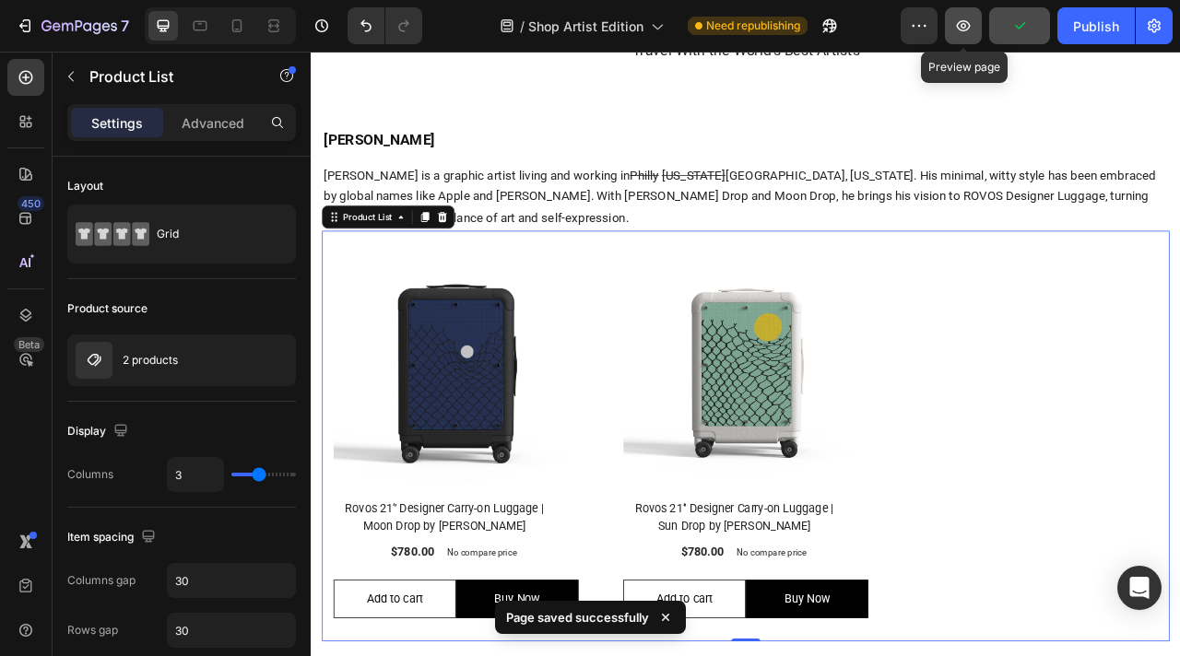
click at [963, 31] on icon "button" at bounding box center [963, 26] width 18 height 18
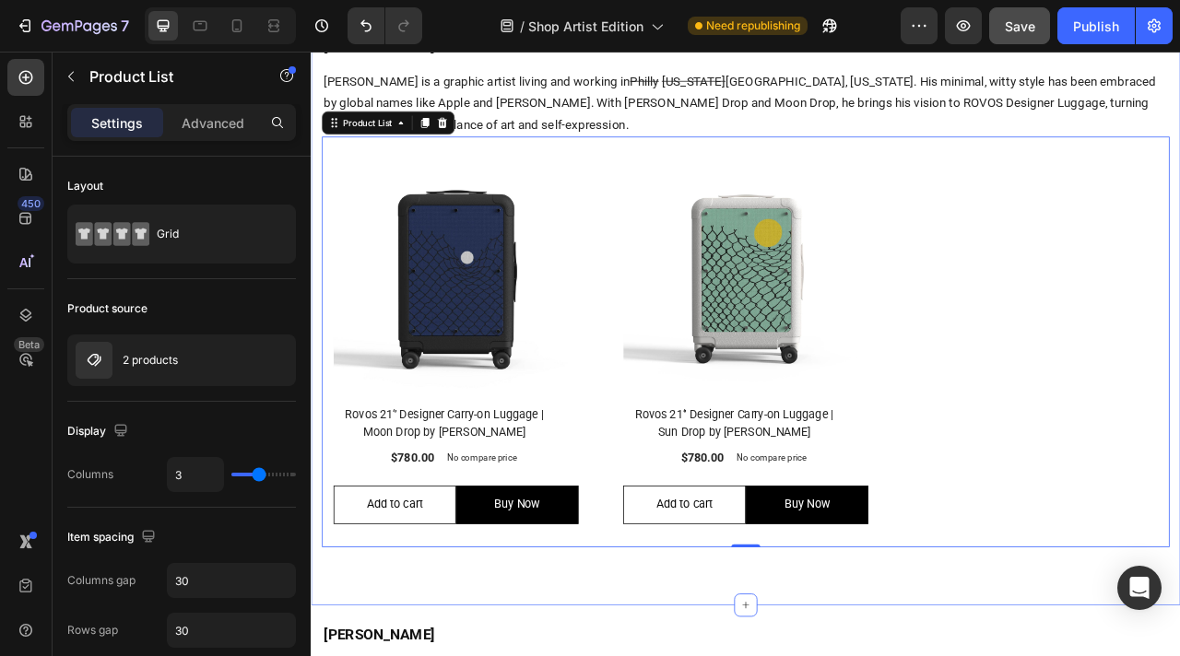
scroll to position [241, 0]
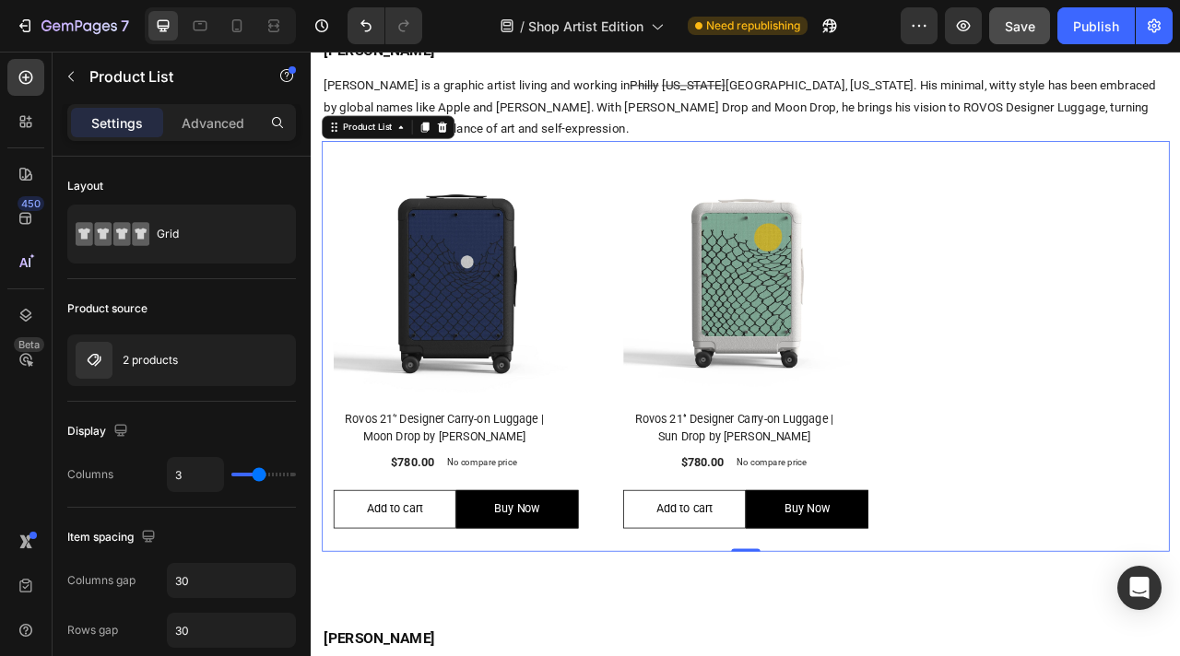
click at [1064, 227] on div "(P) Images Row Rovos 21‘’ Designer Carry-on Luggage | Moon Drop by [PERSON_NAME…" at bounding box center [863, 426] width 1078 height 523
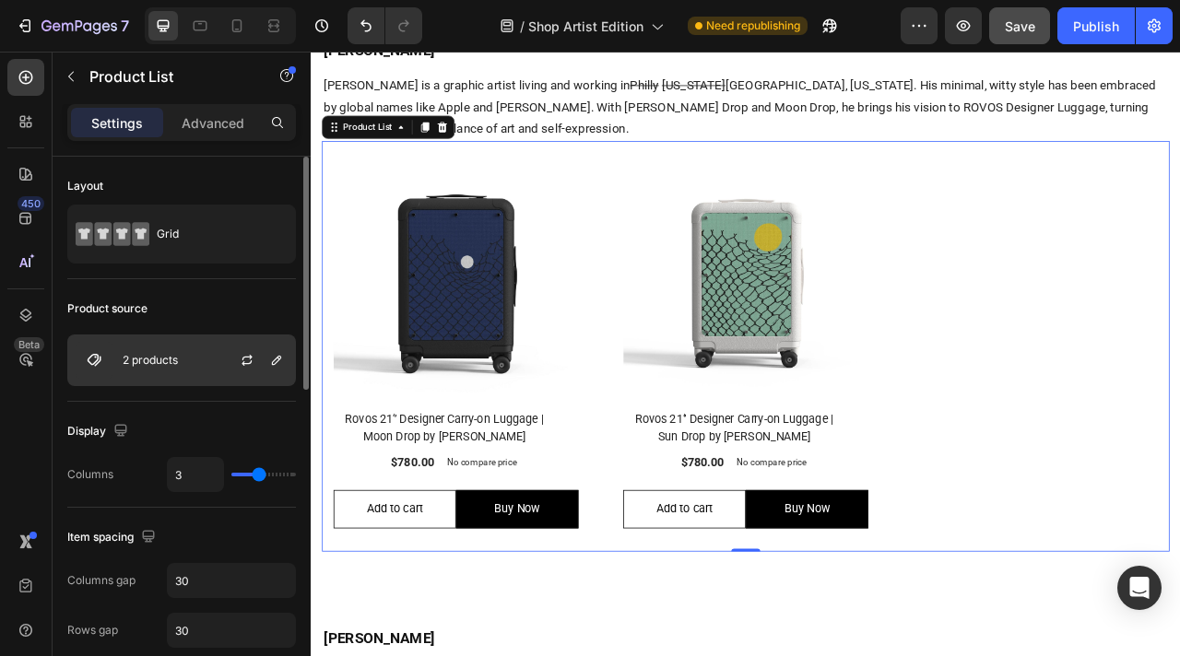
click at [204, 360] on div "2 products" at bounding box center [181, 361] width 229 height 52
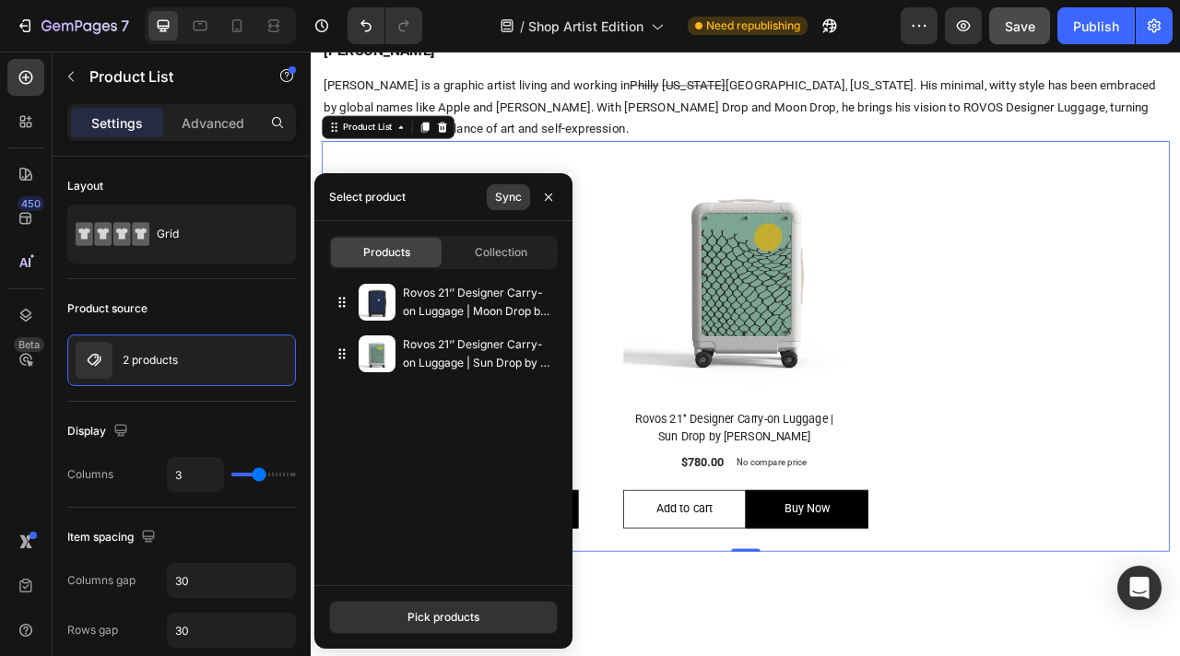
click at [509, 200] on div "Sync" at bounding box center [508, 197] width 27 height 17
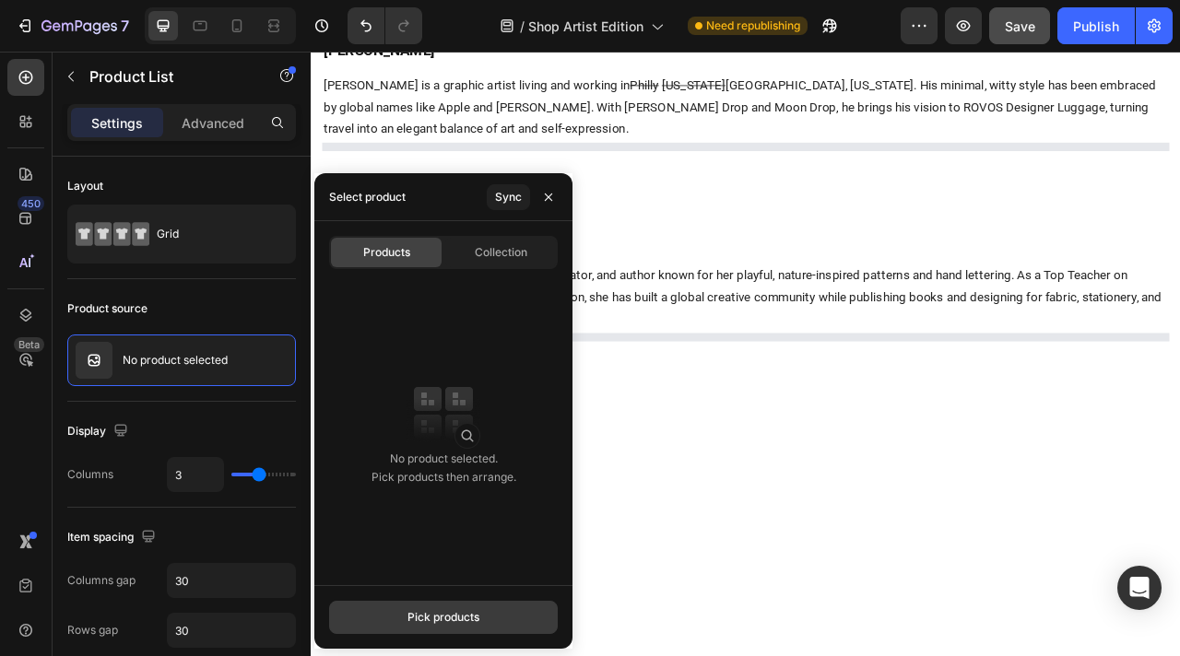
click at [451, 610] on div "Pick products" at bounding box center [443, 617] width 72 height 17
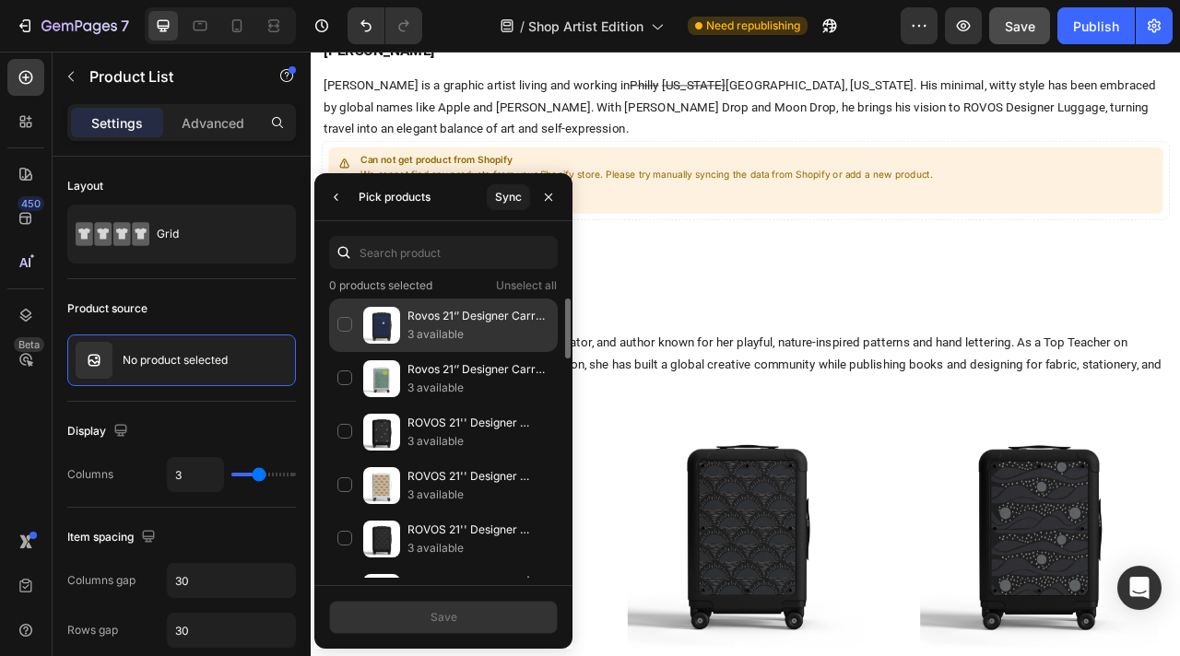
click at [343, 352] on div "Rovos 21‘’ Designer Carry-on Luggage | Moon Drop by [PERSON_NAME] Copy 3 availa…" at bounding box center [443, 378] width 229 height 53
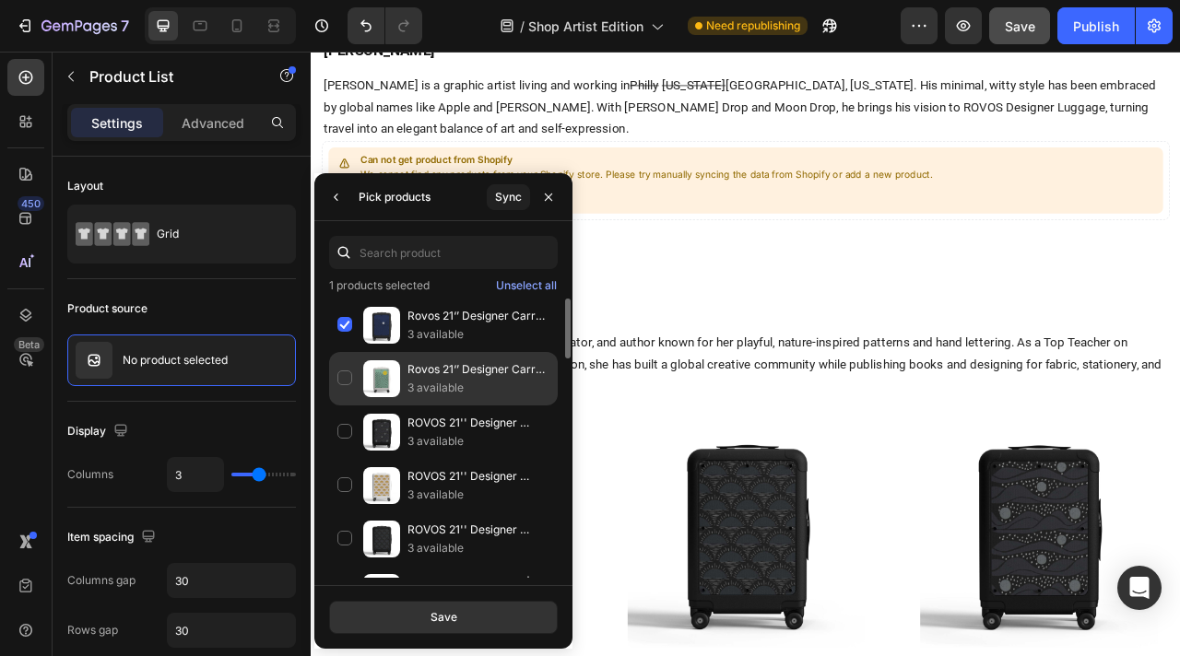
click at [347, 406] on div "Rovos 21‘’ Designer Carry-on Luggage | Sun Drop by [PERSON_NAME] Copy 3 availab…" at bounding box center [443, 432] width 229 height 53
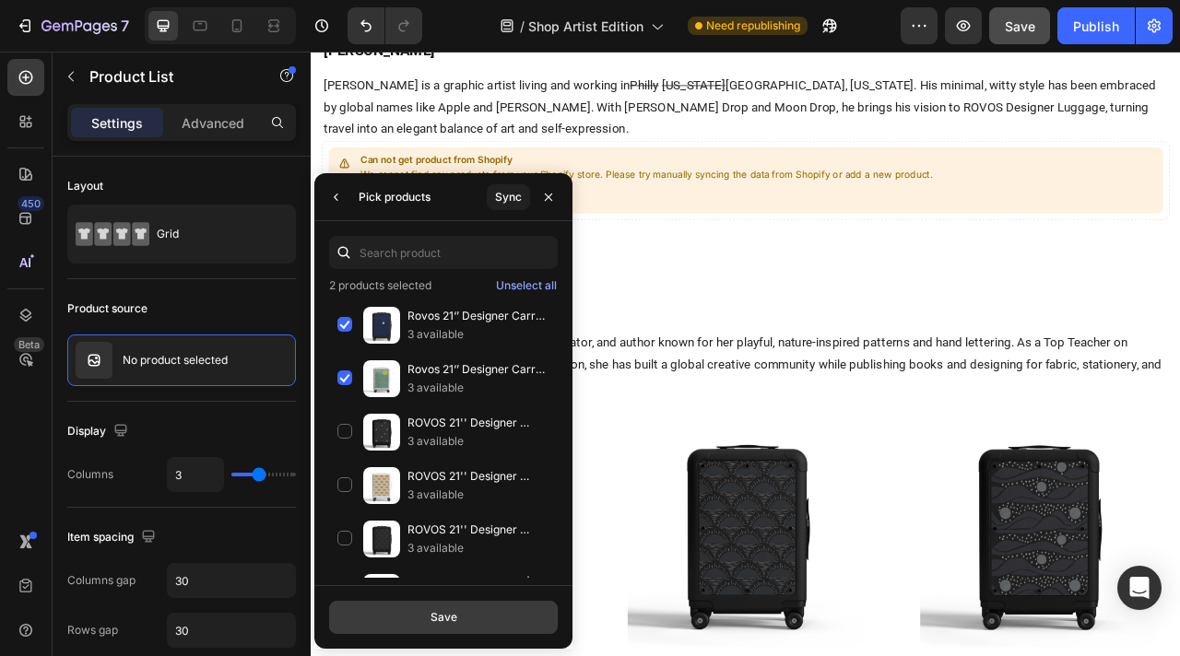
click at [431, 615] on div "Save" at bounding box center [443, 617] width 27 height 17
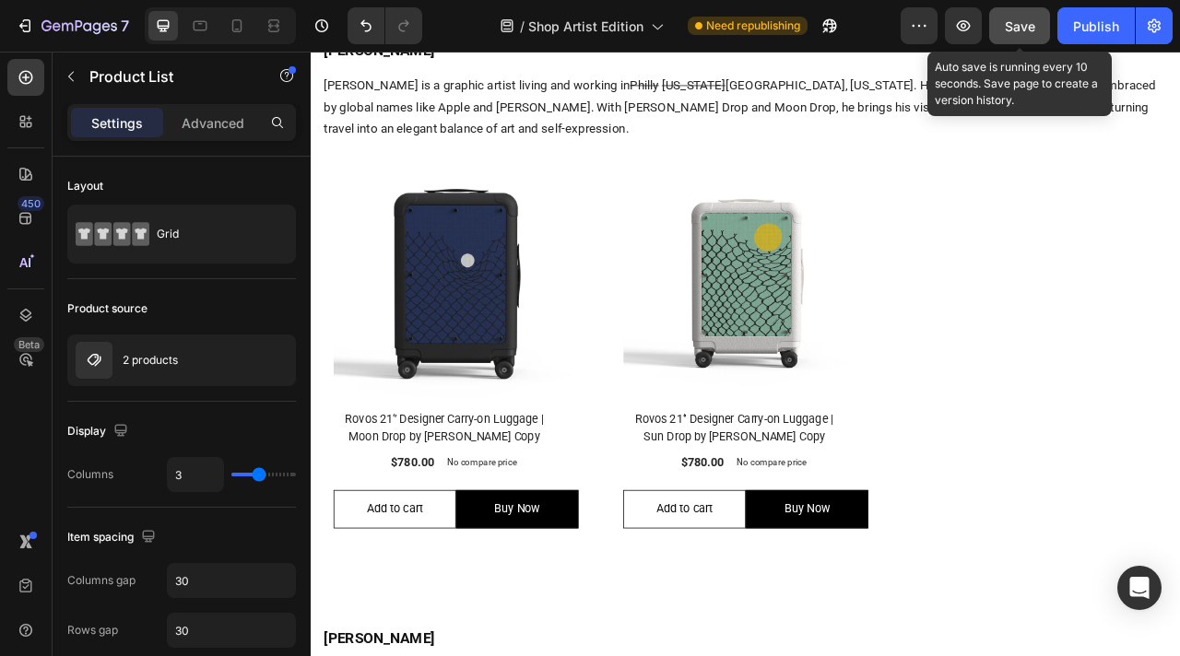
click at [1020, 25] on span "Save" at bounding box center [1020, 26] width 30 height 16
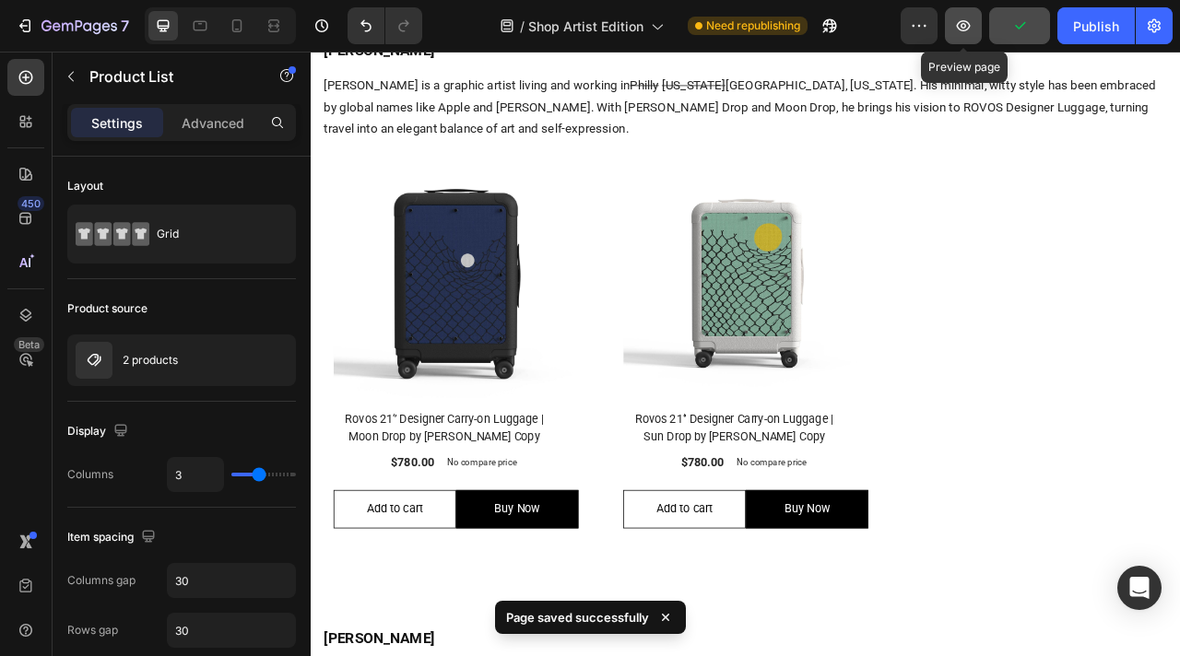
click at [966, 28] on icon "button" at bounding box center [963, 26] width 18 height 18
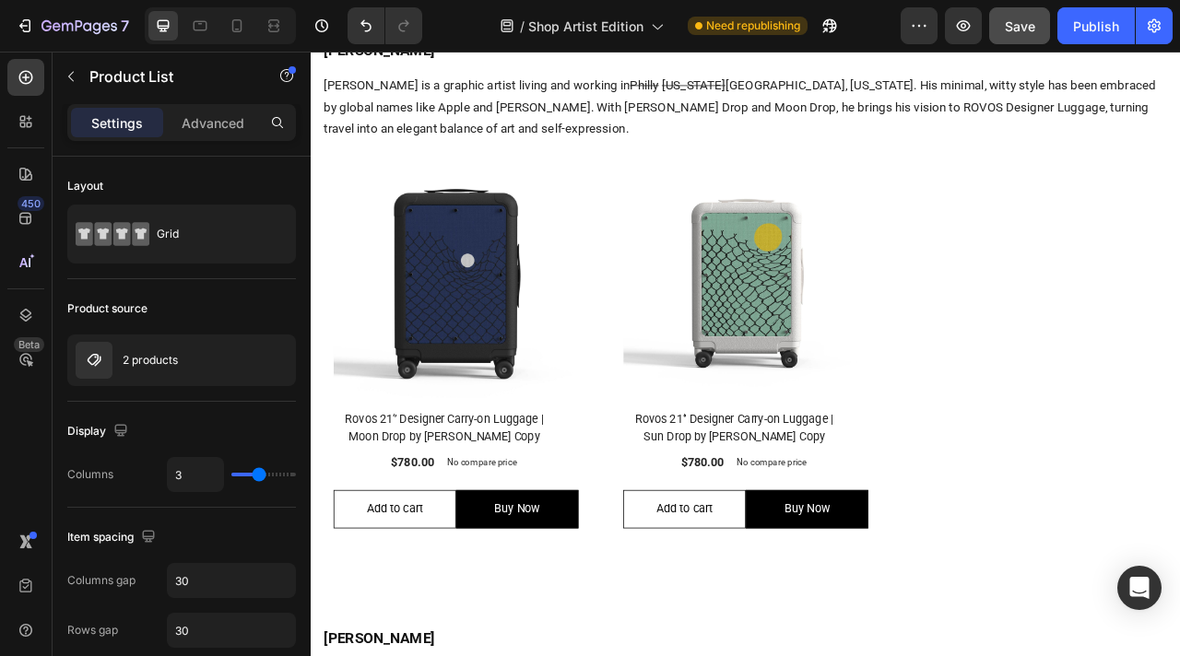
click at [676, 308] on div "(P) Images Row Rovos 21‘’ Designer Carry-on Luggage | Moon Drop by [PERSON_NAME…" at bounding box center [863, 426] width 1078 height 523
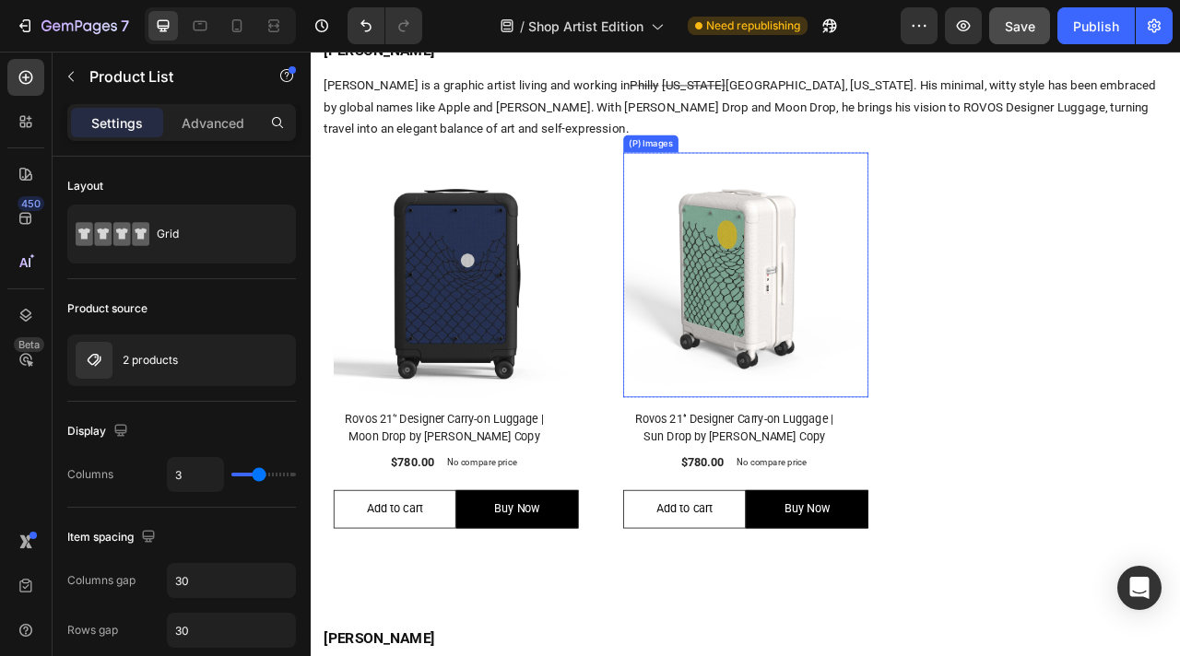
click at [742, 324] on img at bounding box center [864, 336] width 312 height 312
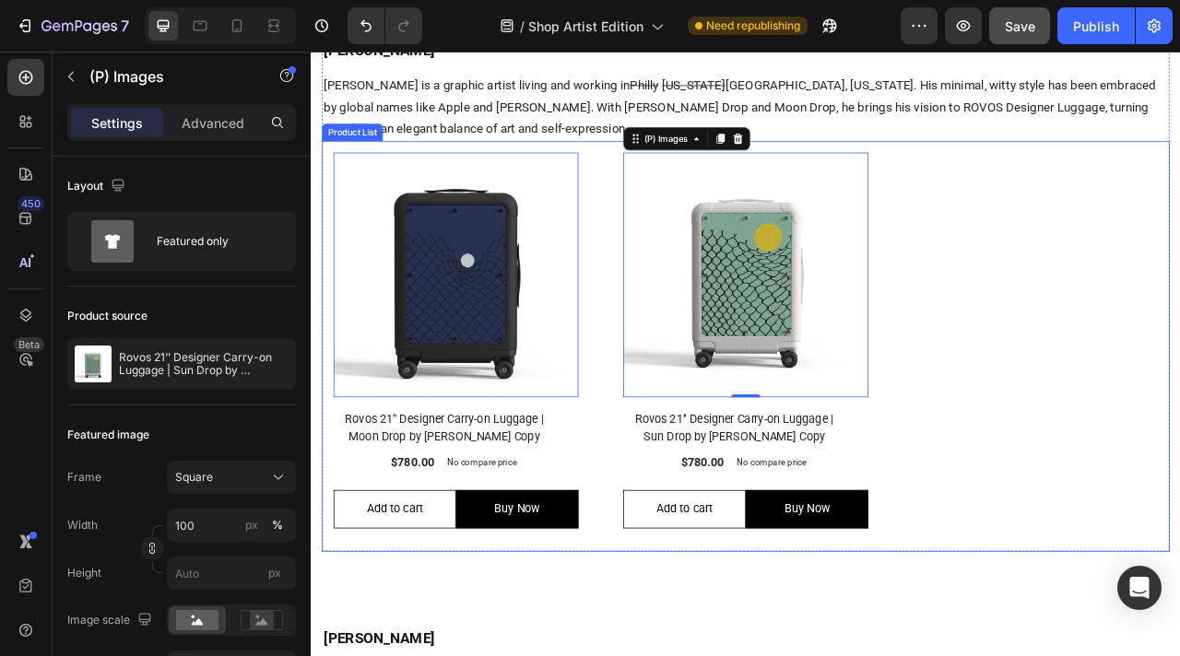
click at [676, 535] on div "(P) Images 0 Row Rovos 21‘’ Designer Carry-on Luggage | Moon Drop by [PERSON_NA…" at bounding box center [863, 426] width 1078 height 523
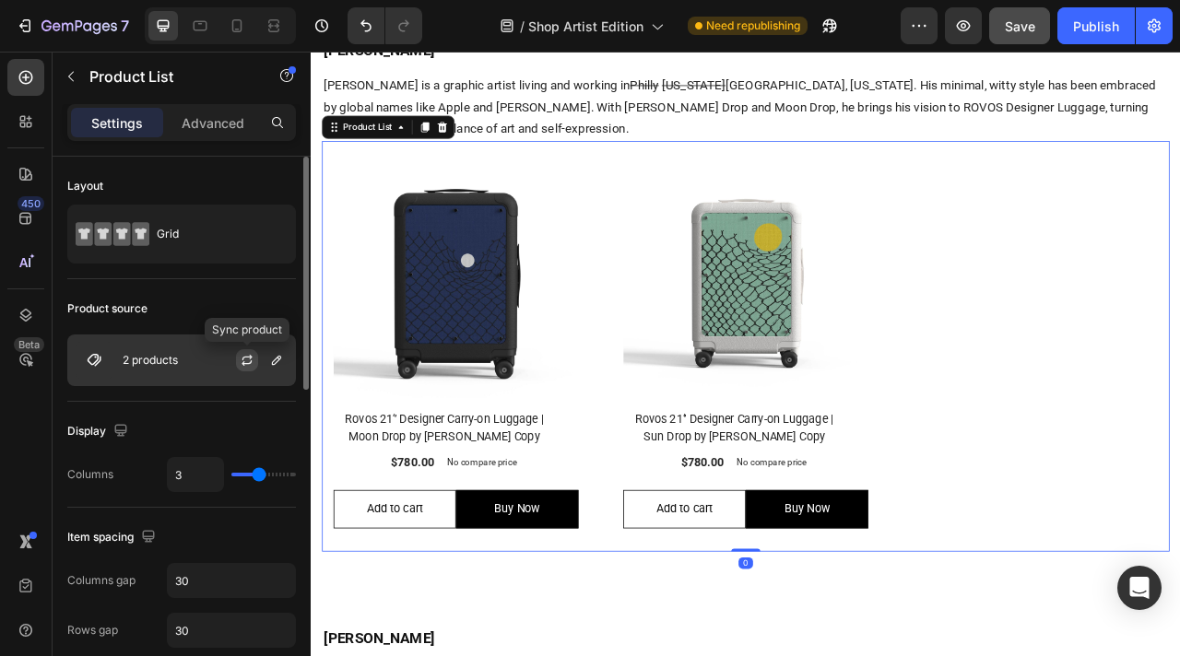
click at [250, 363] on icon "button" at bounding box center [247, 360] width 15 height 15
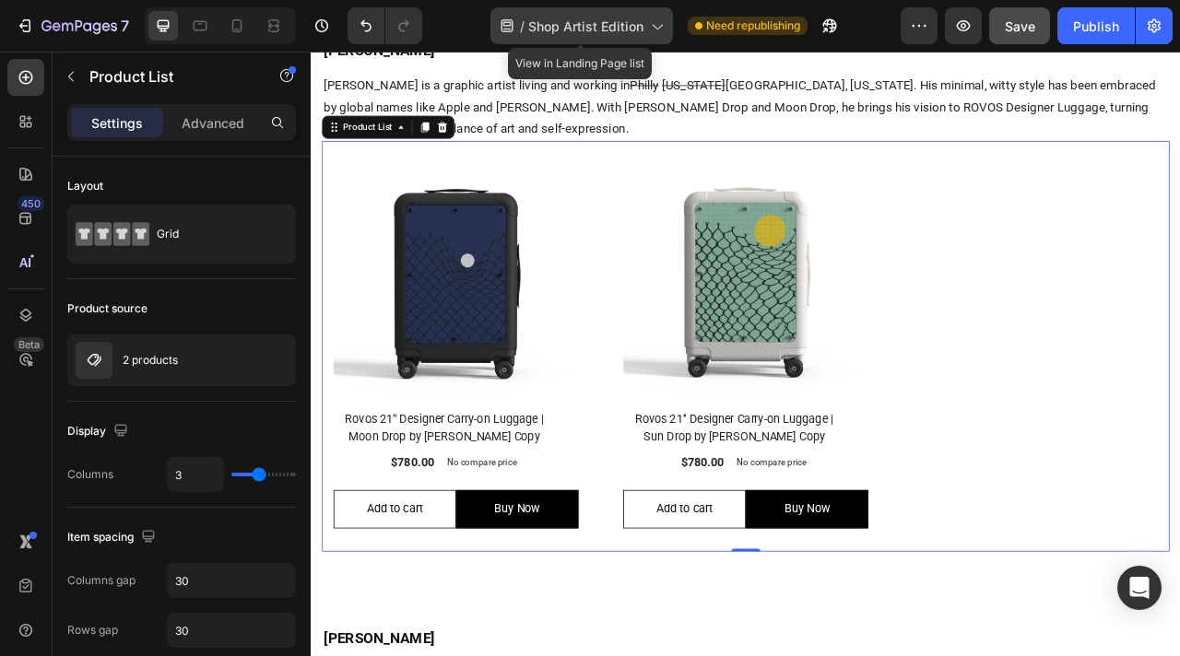
click at [581, 30] on span "Shop Artist Edition" at bounding box center [585, 26] width 115 height 19
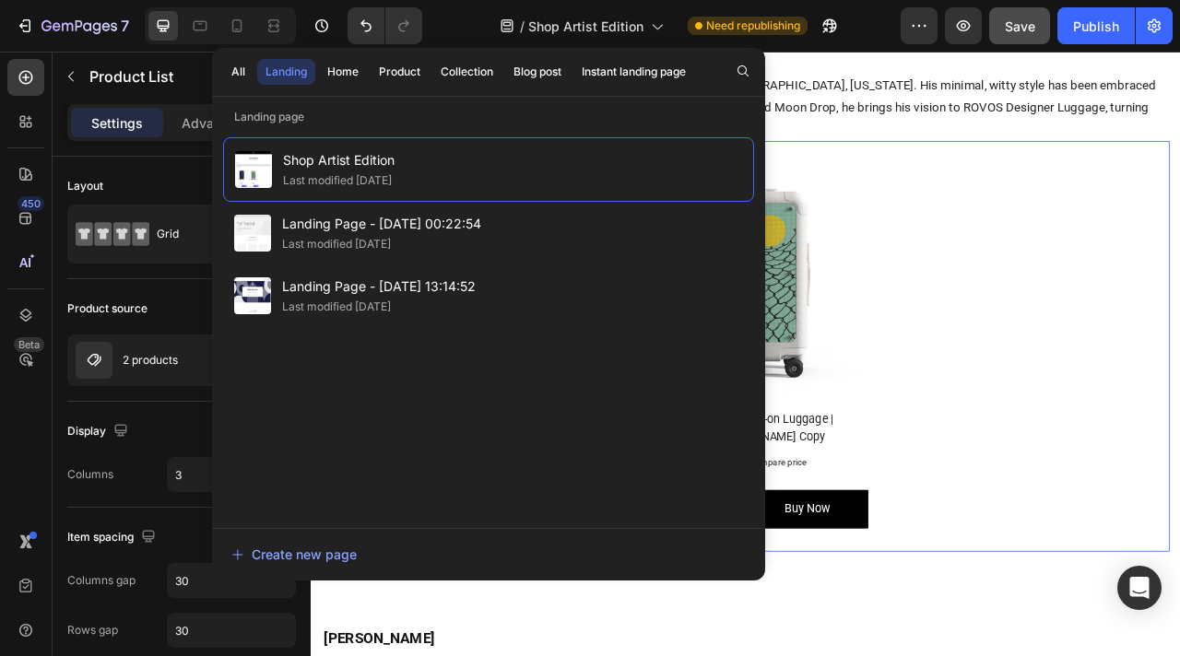
click at [1117, 365] on div "(P) Images Row Rovos 21‘’ Designer Carry-on Luggage | Moon Drop by [PERSON_NAME…" at bounding box center [863, 426] width 1078 height 523
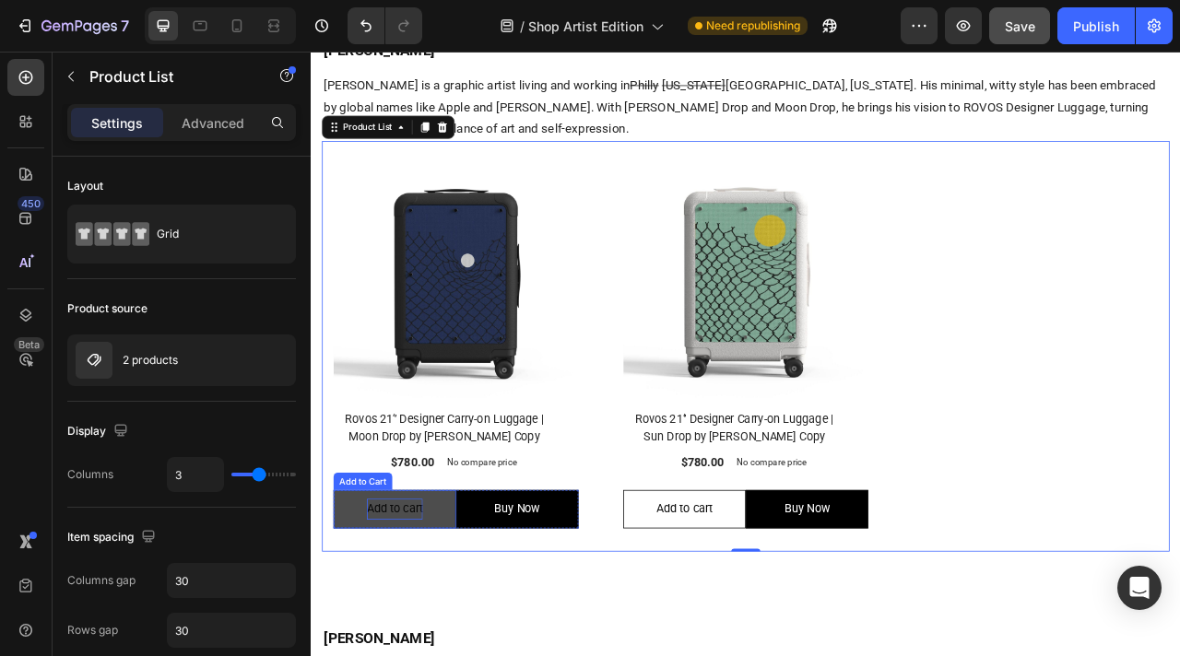
click at [422, 623] on div "Add to cart" at bounding box center [417, 633] width 71 height 27
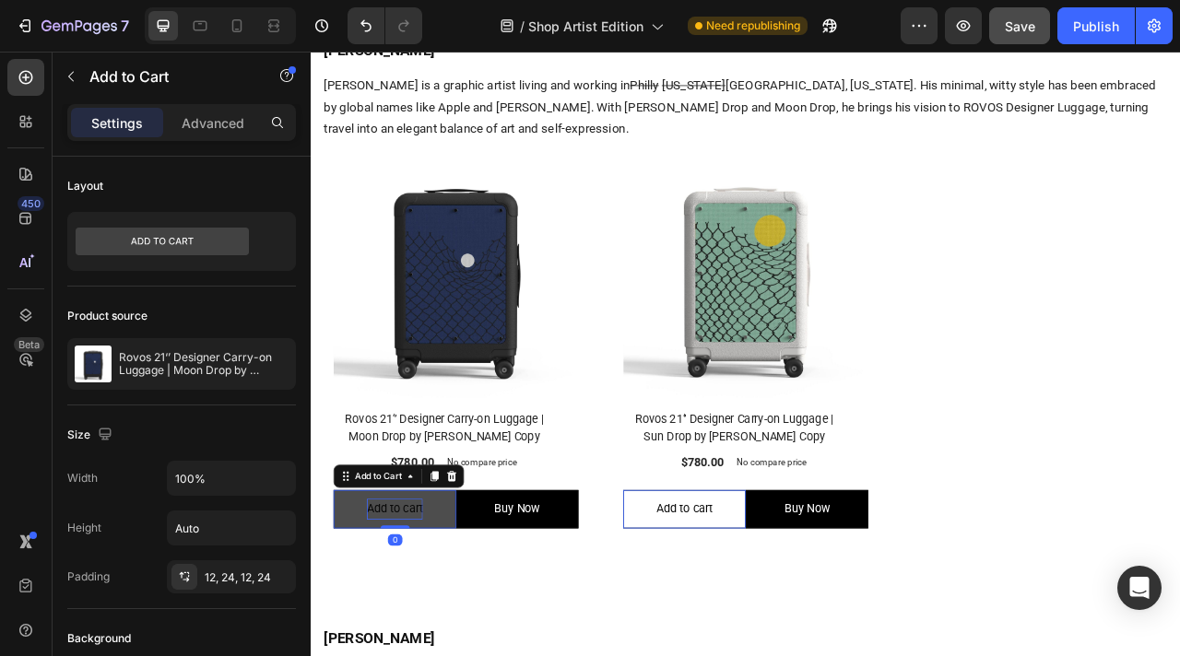
click at [453, 628] on div "Add to cart" at bounding box center [417, 633] width 71 height 27
click at [464, 628] on button "Add to cart" at bounding box center [417, 633] width 156 height 49
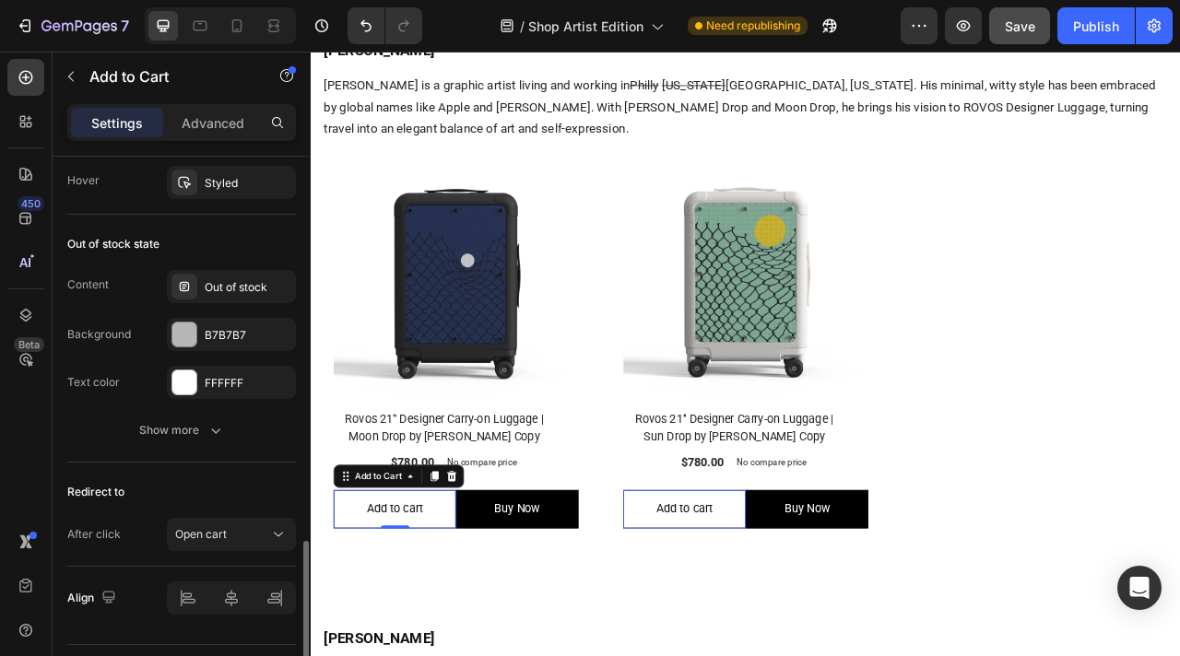
scroll to position [1423, 0]
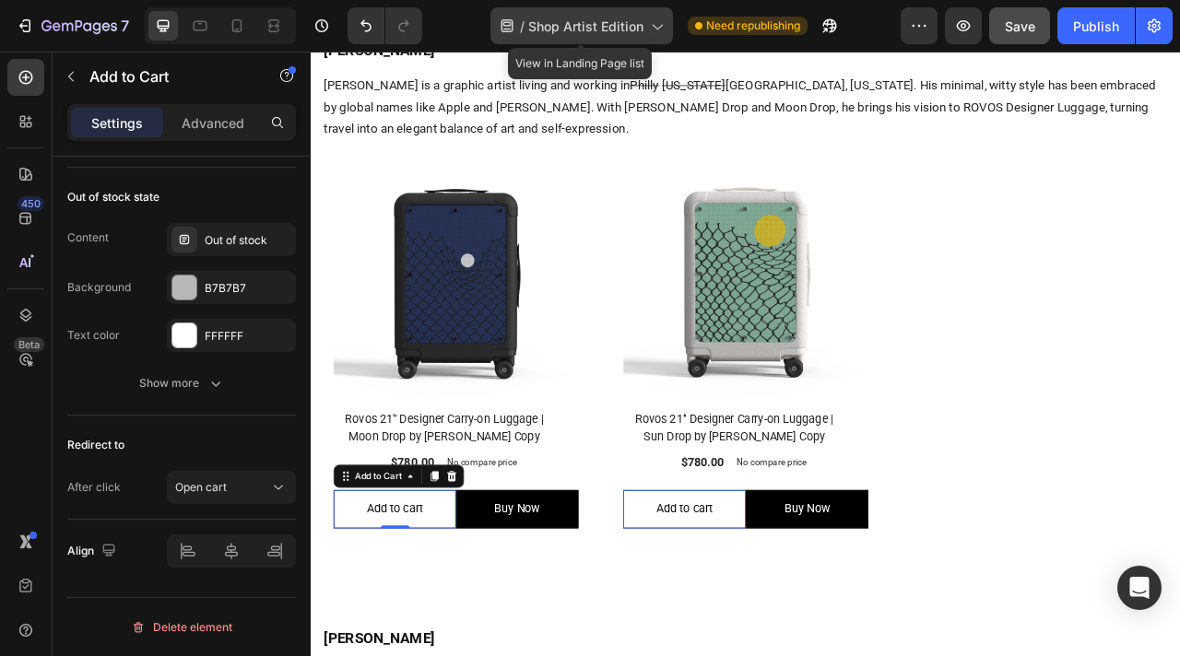
click at [565, 27] on span "Shop Artist Edition" at bounding box center [585, 26] width 115 height 19
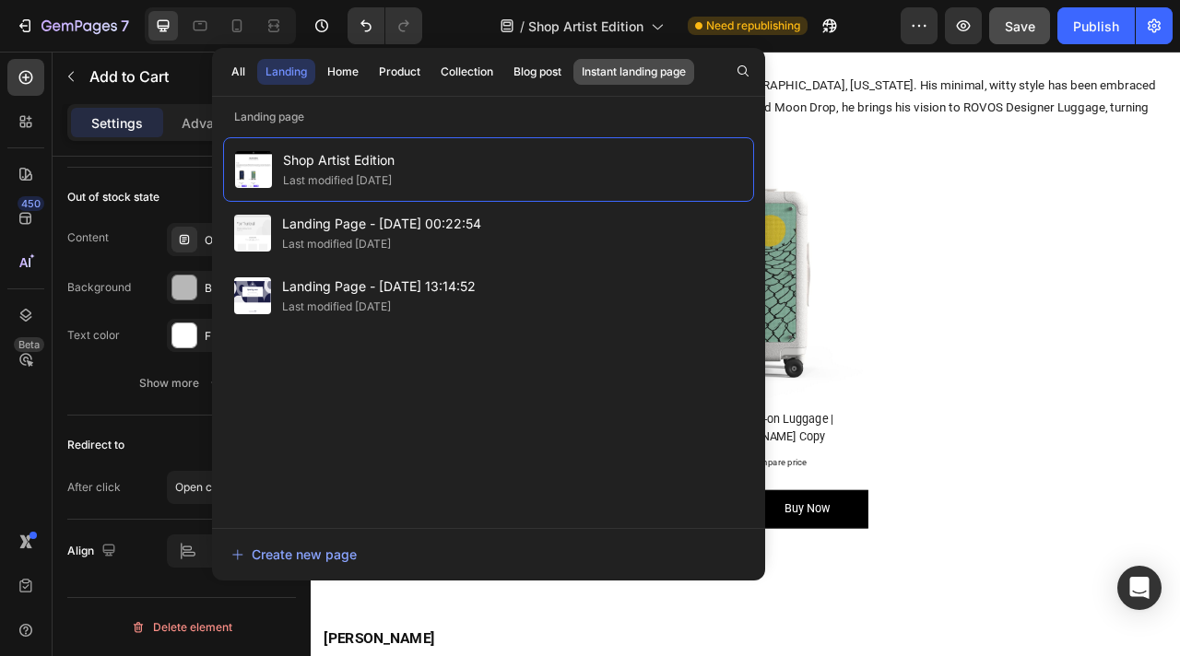
click at [623, 72] on div "Instant landing page" at bounding box center [634, 72] width 104 height 17
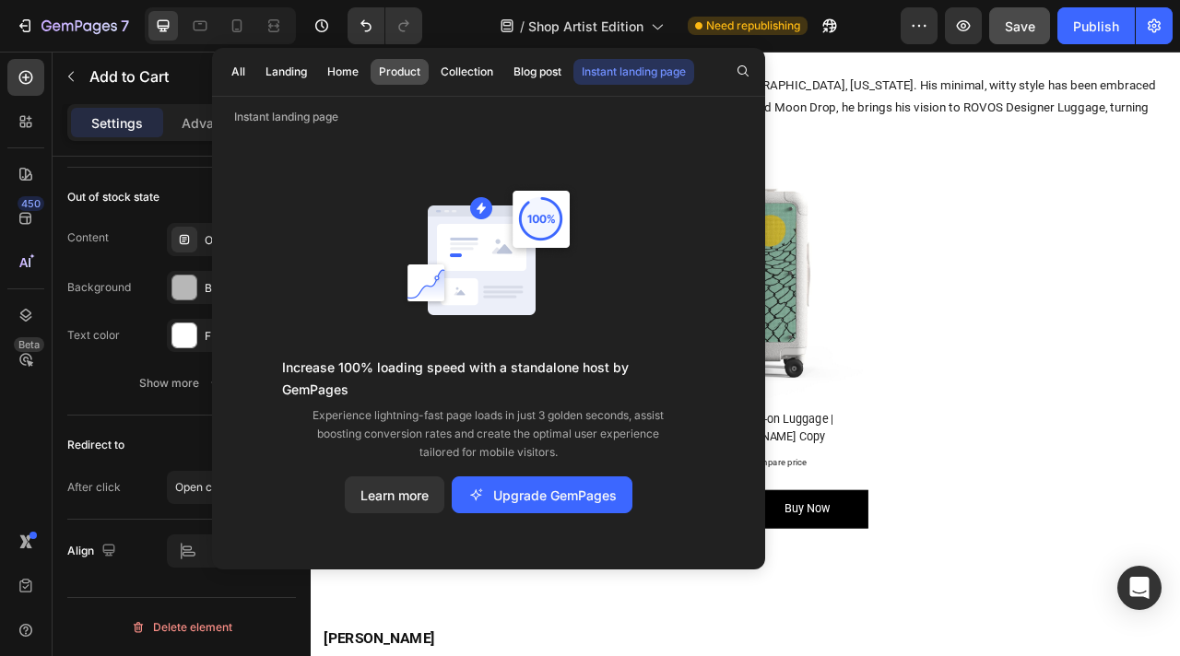
click at [405, 76] on div "Product" at bounding box center [399, 72] width 41 height 17
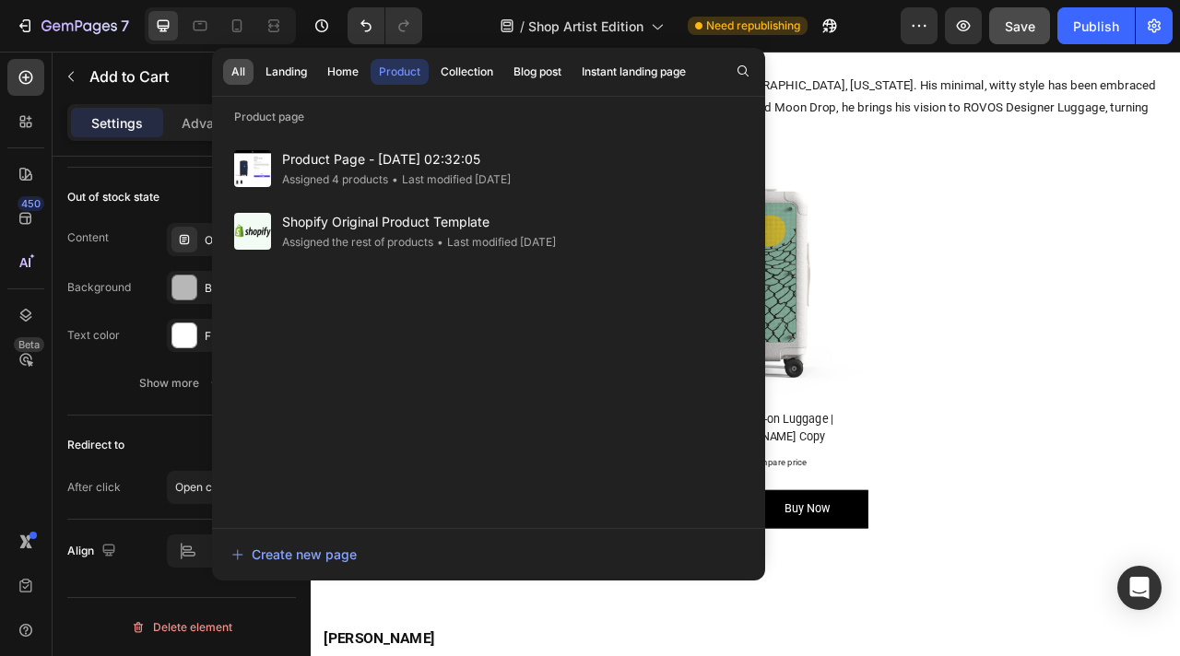
click at [240, 75] on div "All" at bounding box center [238, 72] width 14 height 17
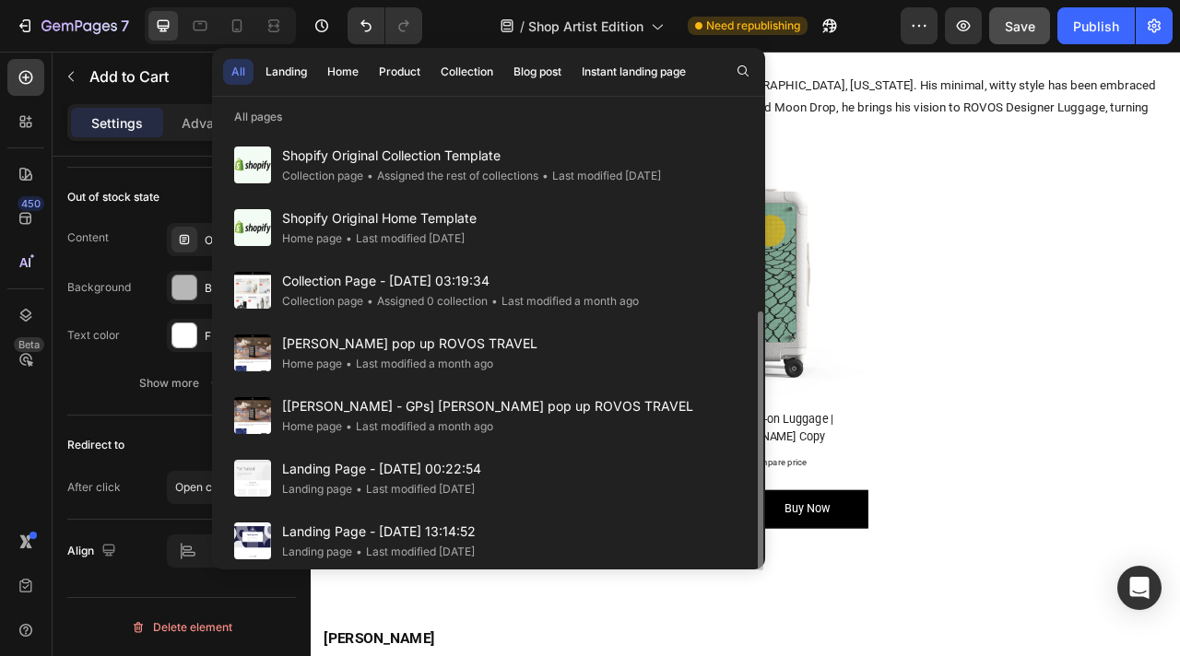
scroll to position [0, 0]
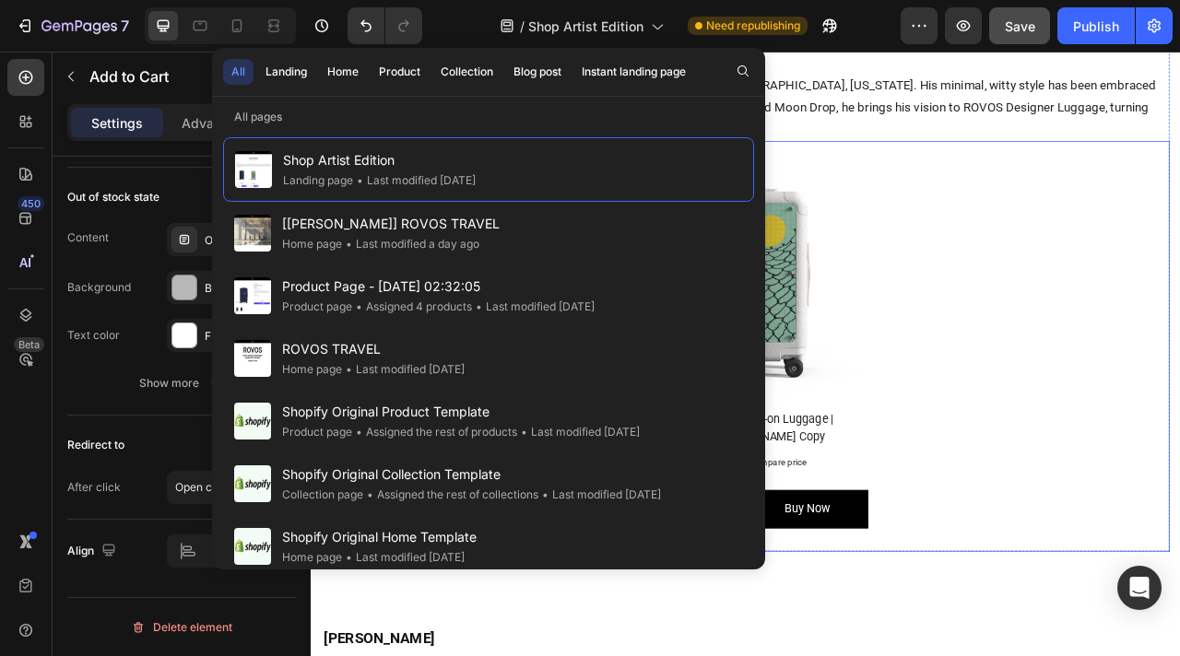
click at [1136, 337] on div "(P) Images Row Rovos 21‘’ Designer Carry-on Luggage | Moon Drop by [PERSON_NAME…" at bounding box center [863, 426] width 1078 height 523
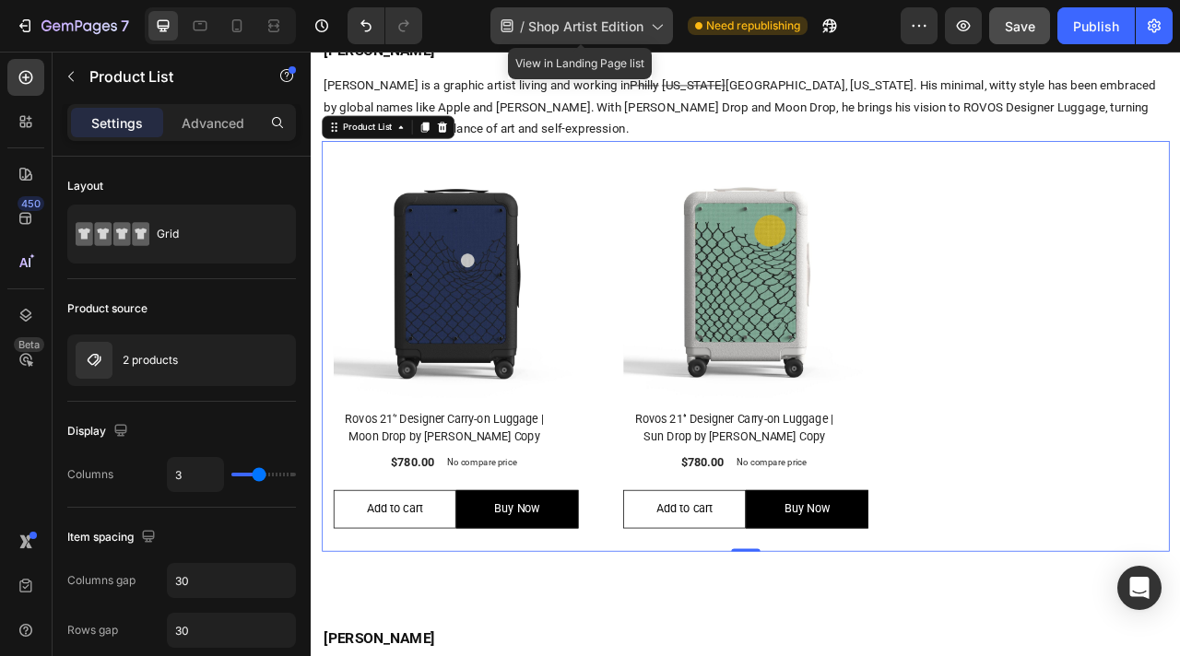
click at [547, 20] on span "Shop Artist Edition" at bounding box center [585, 26] width 115 height 19
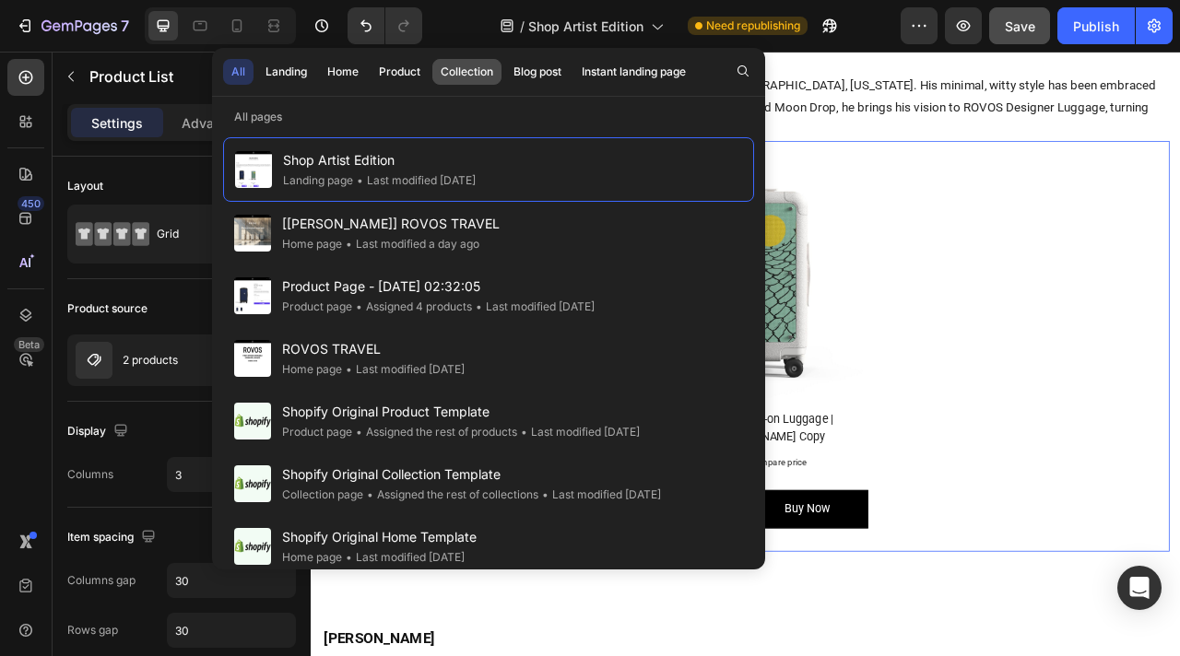
click at [483, 76] on div "Collection" at bounding box center [467, 72] width 53 height 17
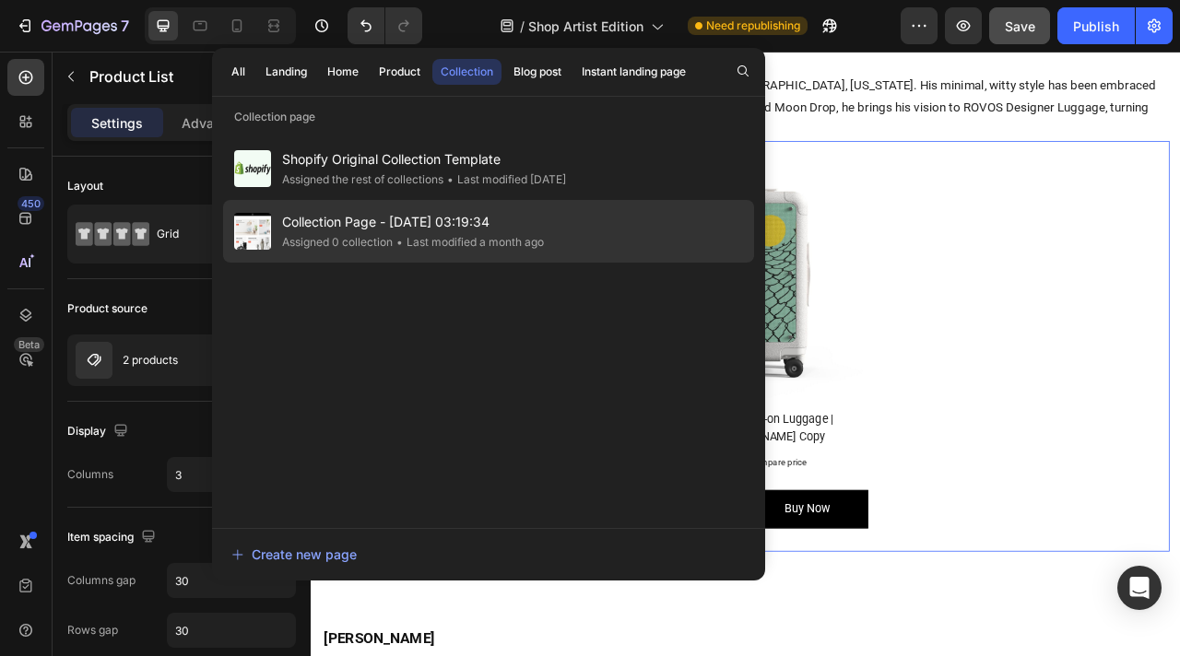
click at [392, 238] on div "Assigned 0 collection" at bounding box center [337, 242] width 111 height 18
